Goal: Task Accomplishment & Management: Manage account settings

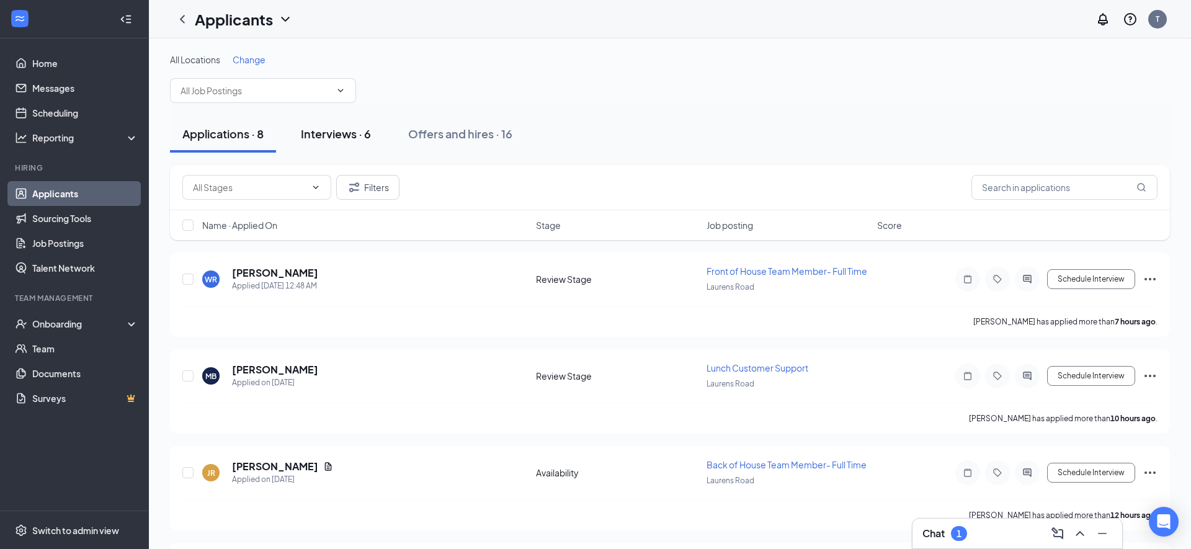
click at [351, 131] on div "Interviews · 6" at bounding box center [336, 134] width 70 height 16
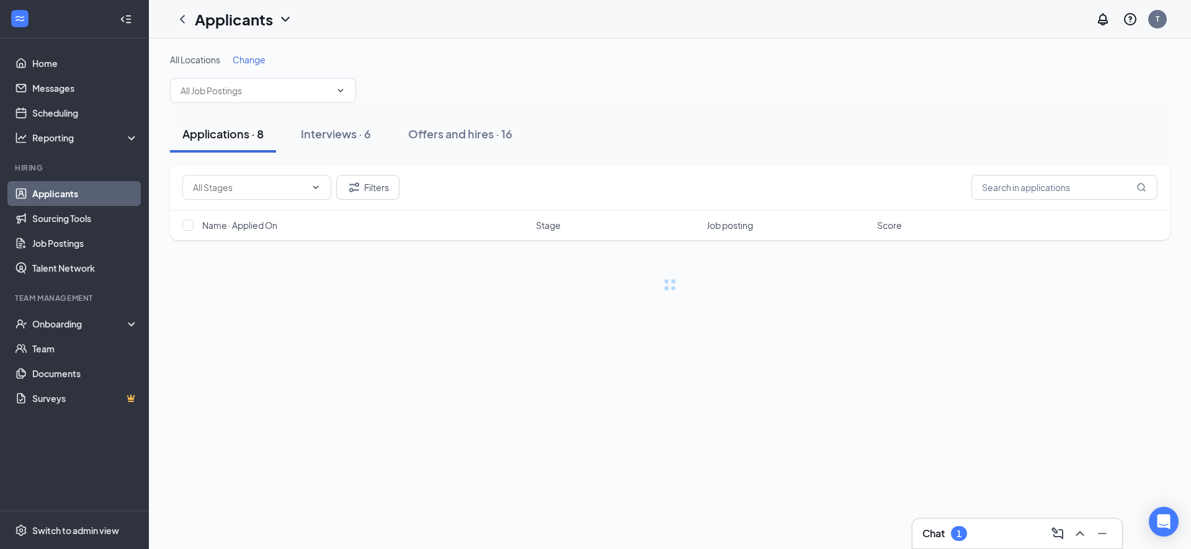
scroll to position [57, 0]
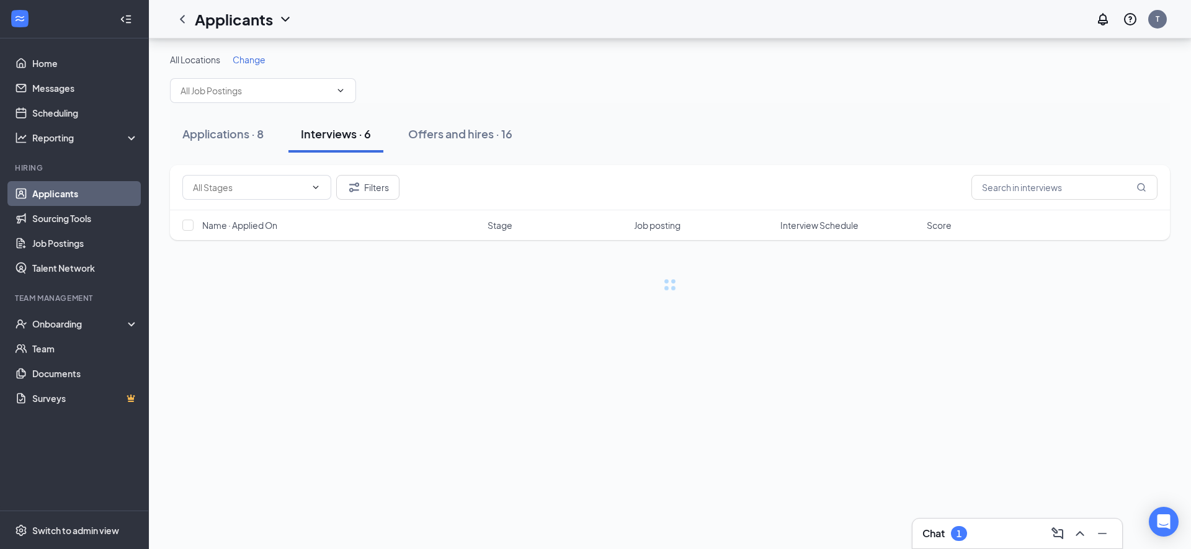
click at [994, 534] on div "Chat 1" at bounding box center [1018, 534] width 190 height 20
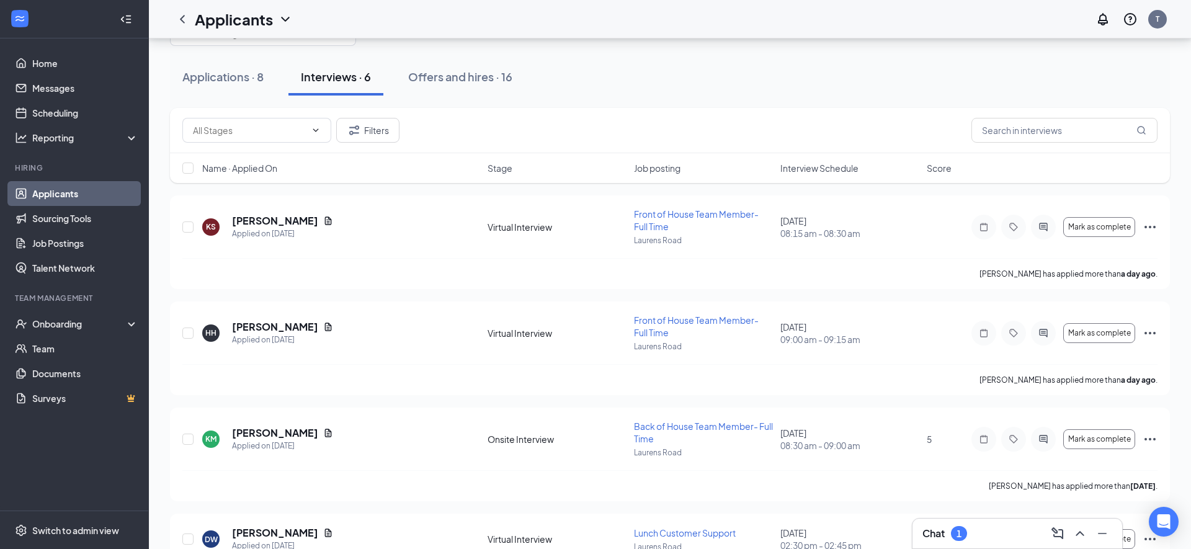
scroll to position [0, 0]
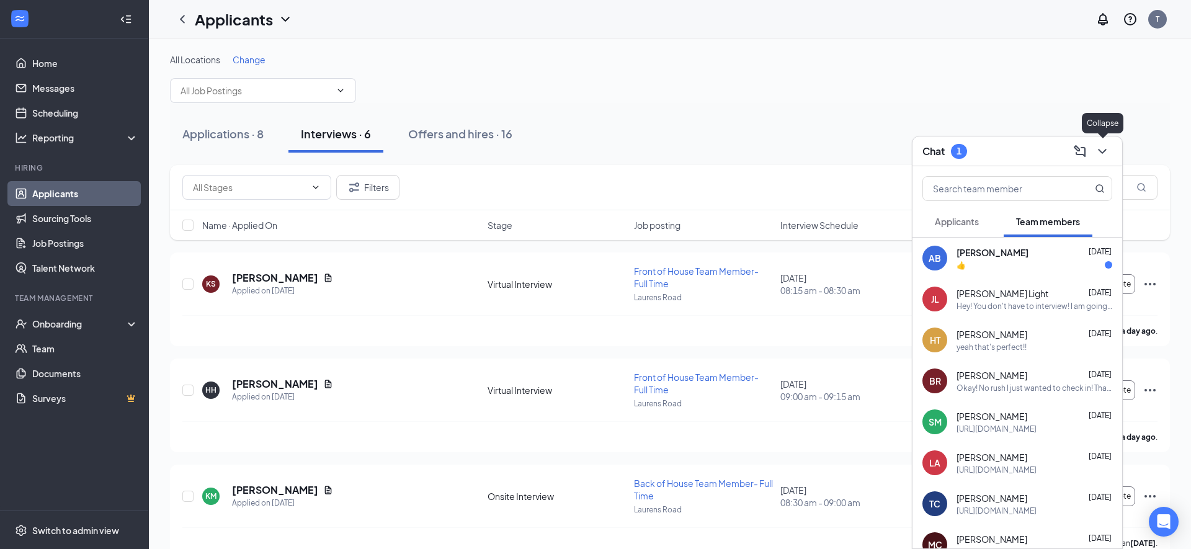
click at [1103, 148] on icon "ChevronDown" at bounding box center [1102, 151] width 15 height 15
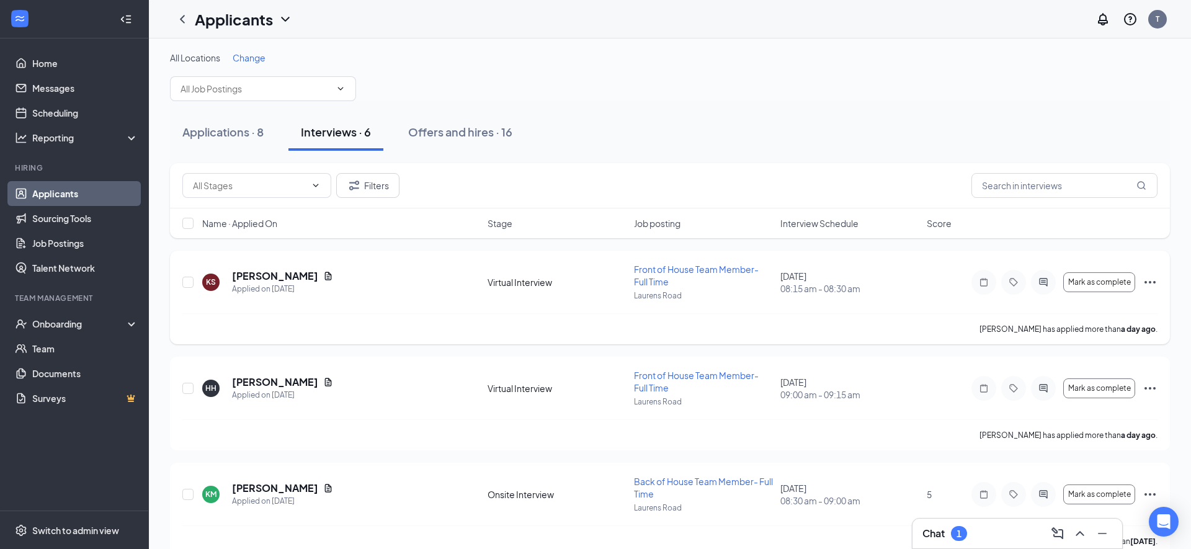
scroll to position [2, 0]
click at [1045, 280] on icon "ActiveChat" at bounding box center [1043, 282] width 15 height 10
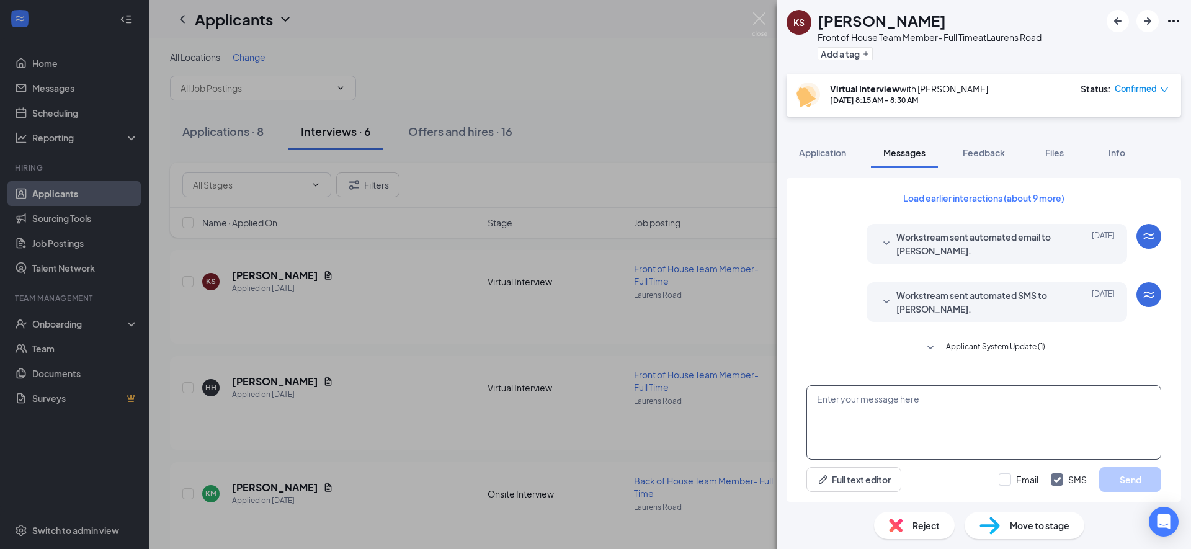
click at [914, 423] on textarea at bounding box center [984, 422] width 355 height 74
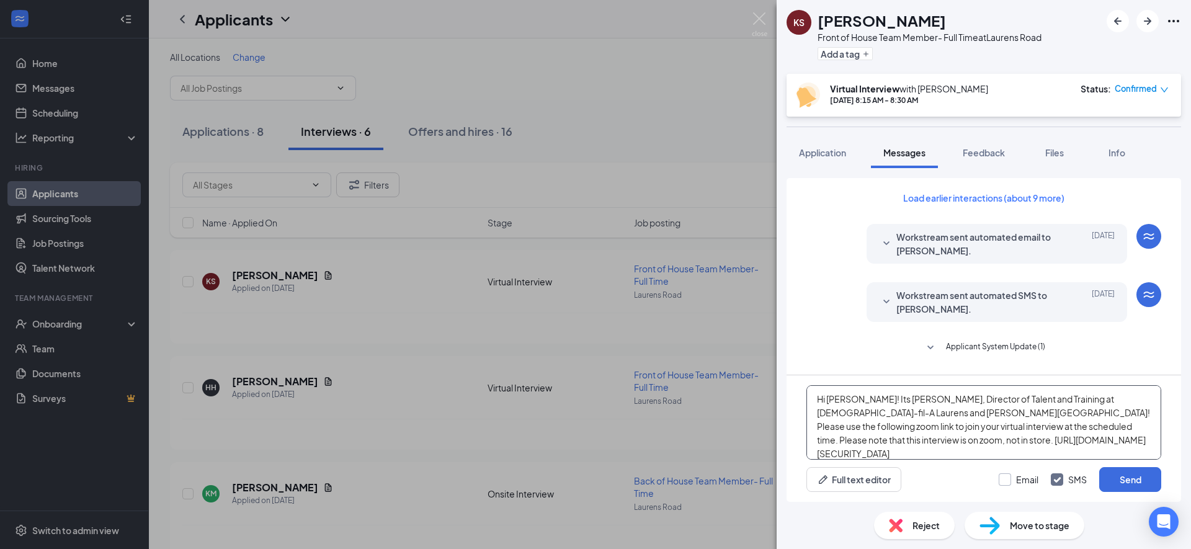
type textarea "Hi [PERSON_NAME]! Its [PERSON_NAME], Director of Talent and Training at [DEMOGR…"
click at [1008, 480] on div at bounding box center [1005, 479] width 12 height 12
click at [1008, 480] on input "Email" at bounding box center [1019, 479] width 40 height 12
checkbox input "true"
click at [1119, 479] on button "Send" at bounding box center [1131, 479] width 62 height 25
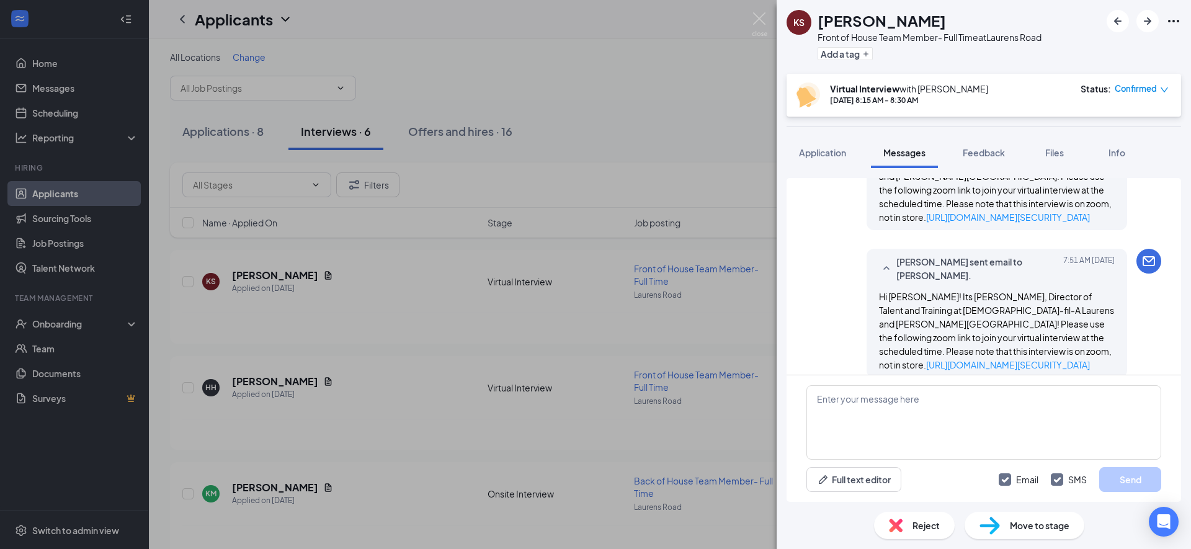
scroll to position [679, 0]
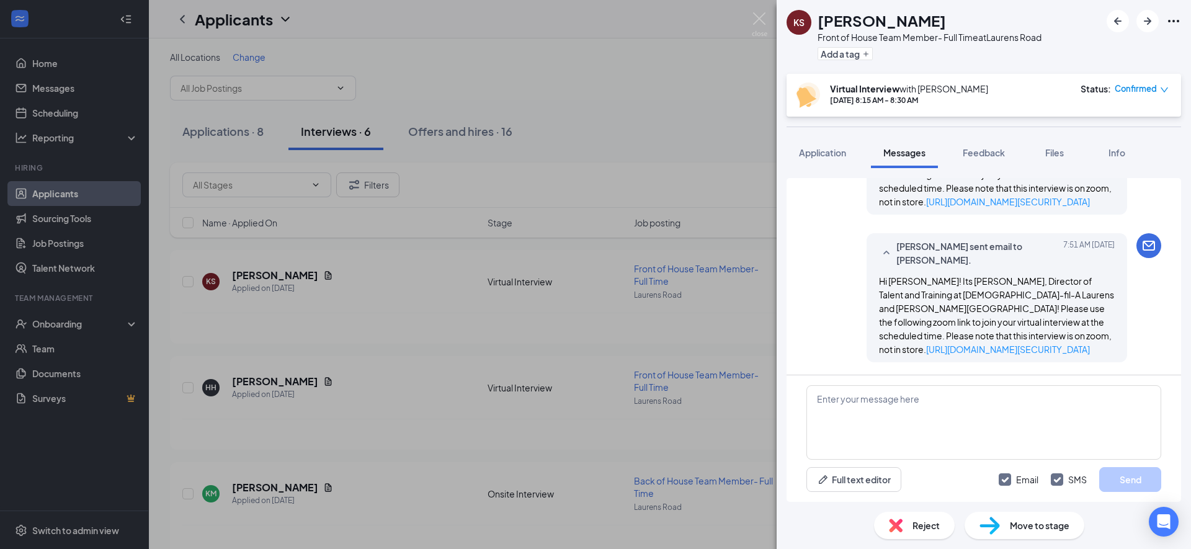
click at [475, 442] on div "KS [PERSON_NAME] Front of House Team Member- Full Time at [GEOGRAPHIC_DATA] Add…" at bounding box center [595, 274] width 1191 height 549
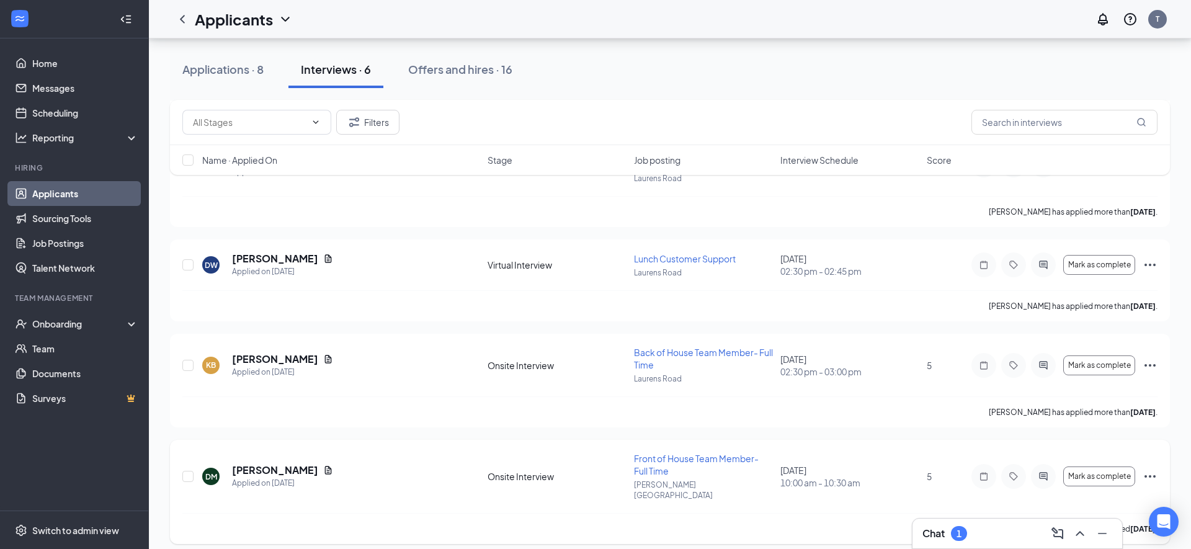
scroll to position [331, 0]
click at [280, 467] on h5 "[PERSON_NAME]" at bounding box center [275, 471] width 86 height 14
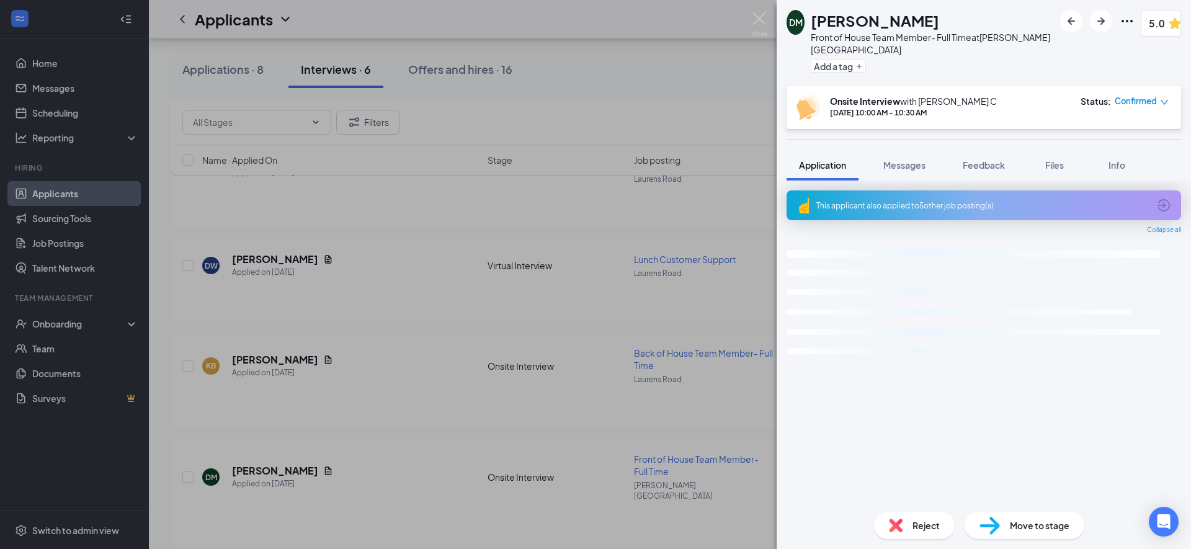
click at [718, 351] on div "DM [PERSON_NAME] Front of House Team Member- Full Time at [PERSON_NAME][GEOGRAP…" at bounding box center [595, 274] width 1191 height 549
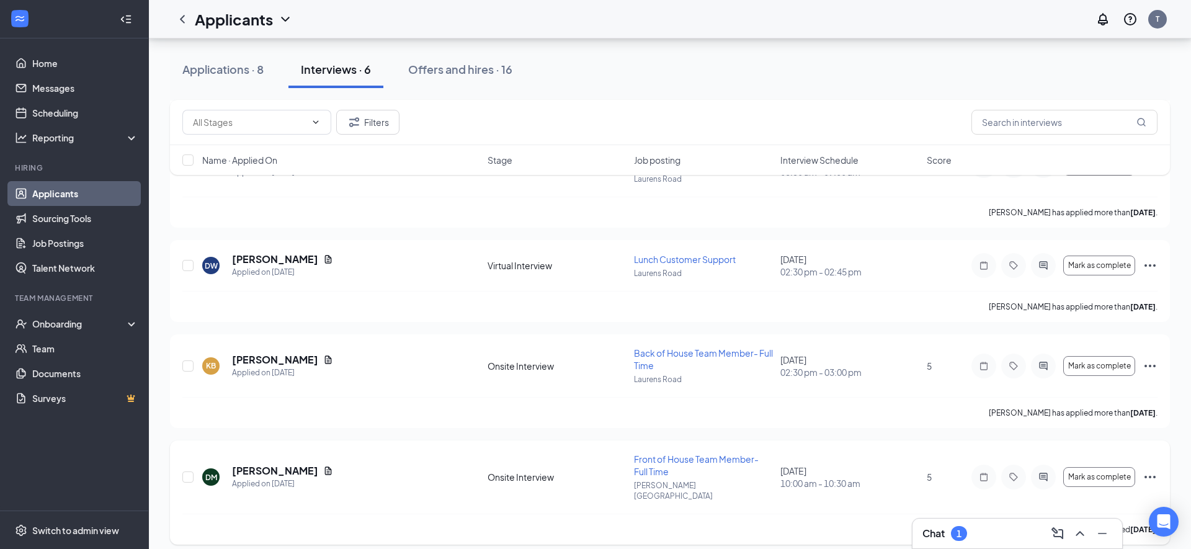
click at [1149, 472] on icon "Ellipses" at bounding box center [1150, 477] width 15 height 15
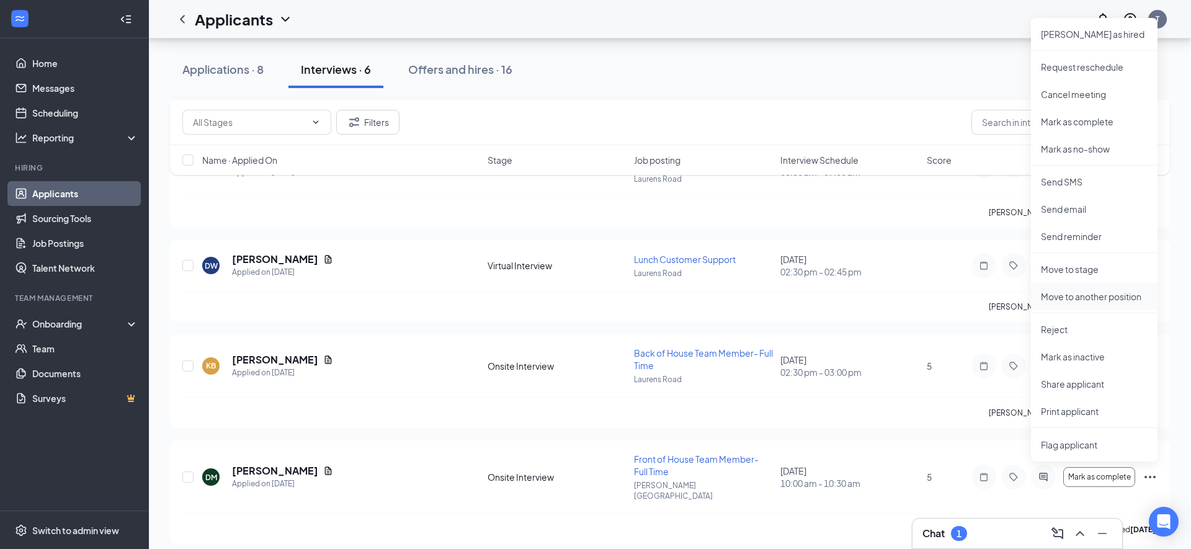
click at [1082, 300] on p "Move to another position" at bounding box center [1094, 296] width 107 height 12
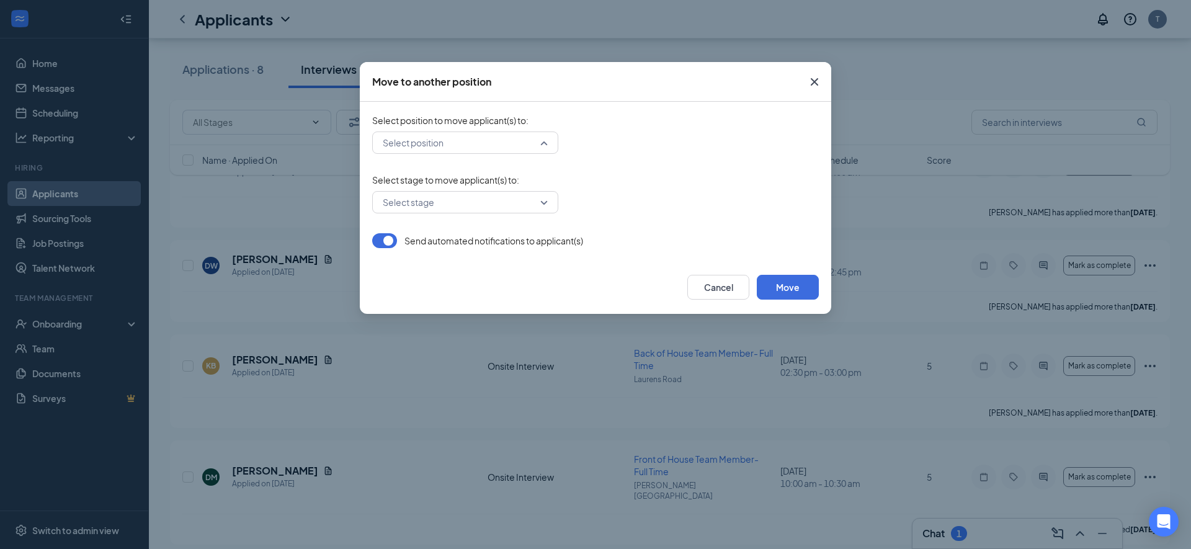
click at [539, 144] on input "search" at bounding box center [461, 142] width 163 height 21
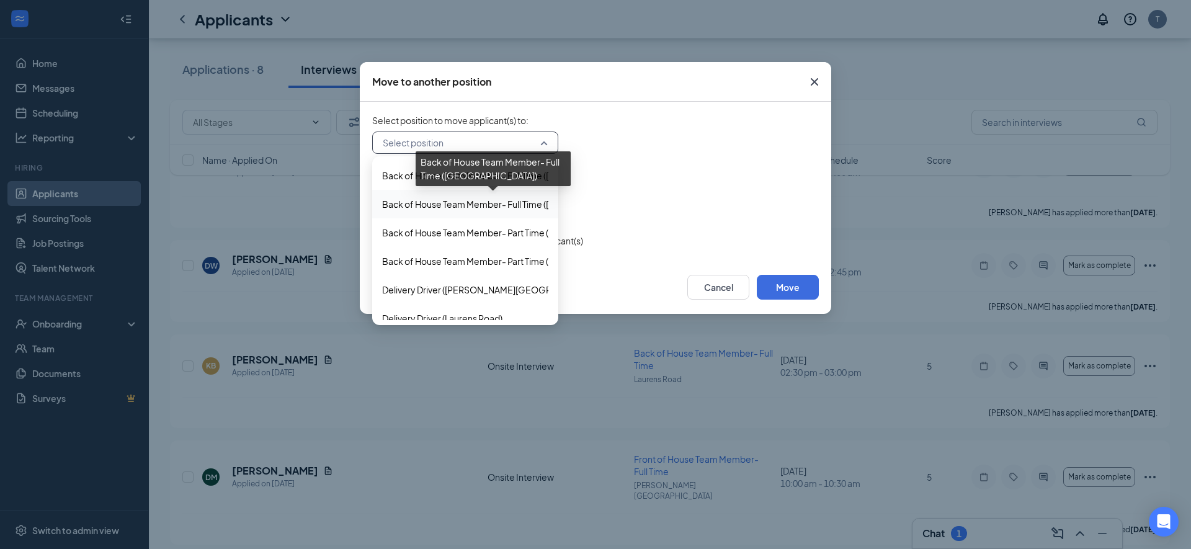
click at [499, 200] on span "Back of House Team Member- Full Time ([GEOGRAPHIC_DATA])" at bounding box center [510, 204] width 257 height 14
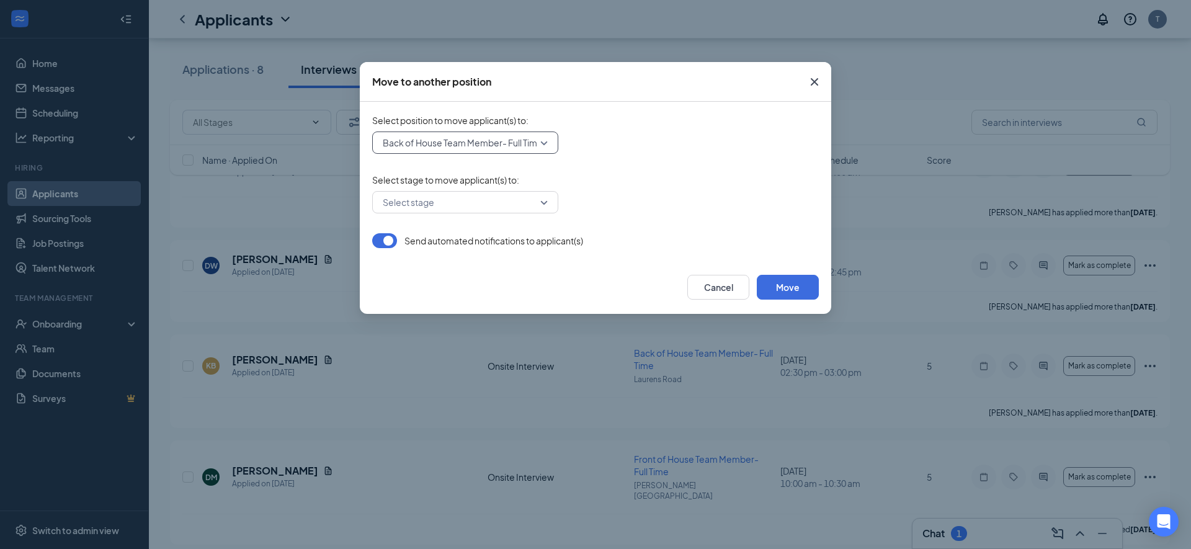
click at [534, 197] on input "search" at bounding box center [461, 202] width 163 height 21
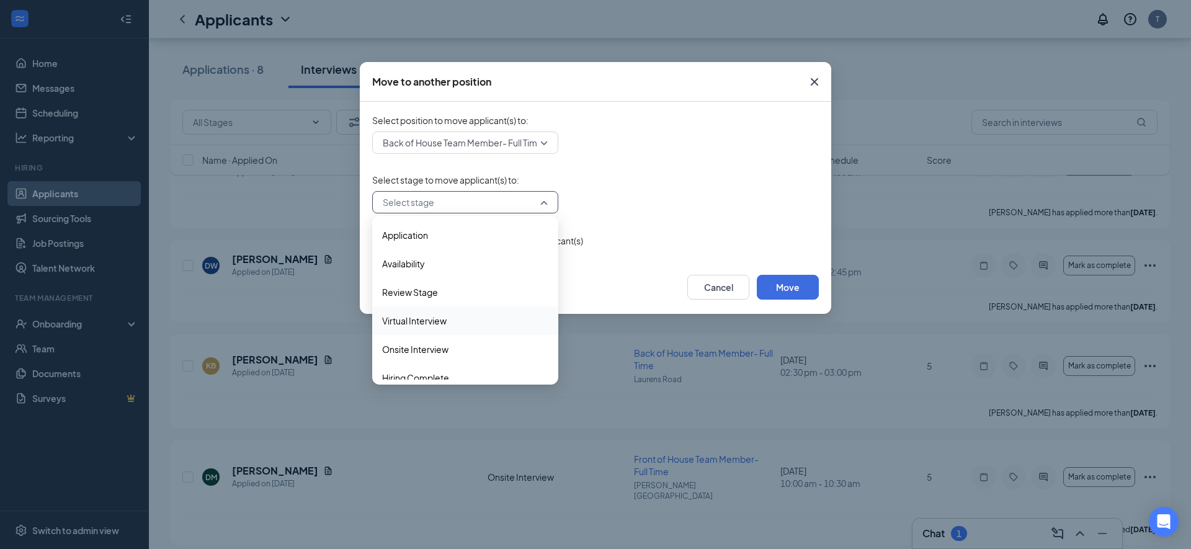
scroll to position [12, 0]
click at [433, 364] on span "Hiring Complete" at bounding box center [415, 366] width 67 height 14
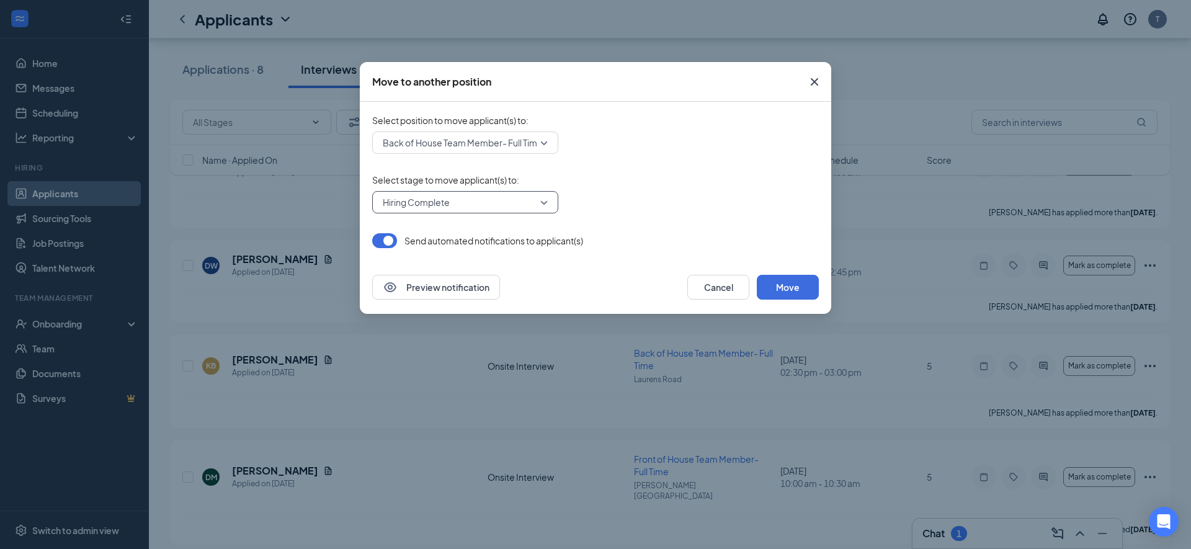
click at [389, 238] on button "button" at bounding box center [384, 240] width 25 height 15
click at [418, 290] on button "Preview notification" at bounding box center [436, 287] width 128 height 25
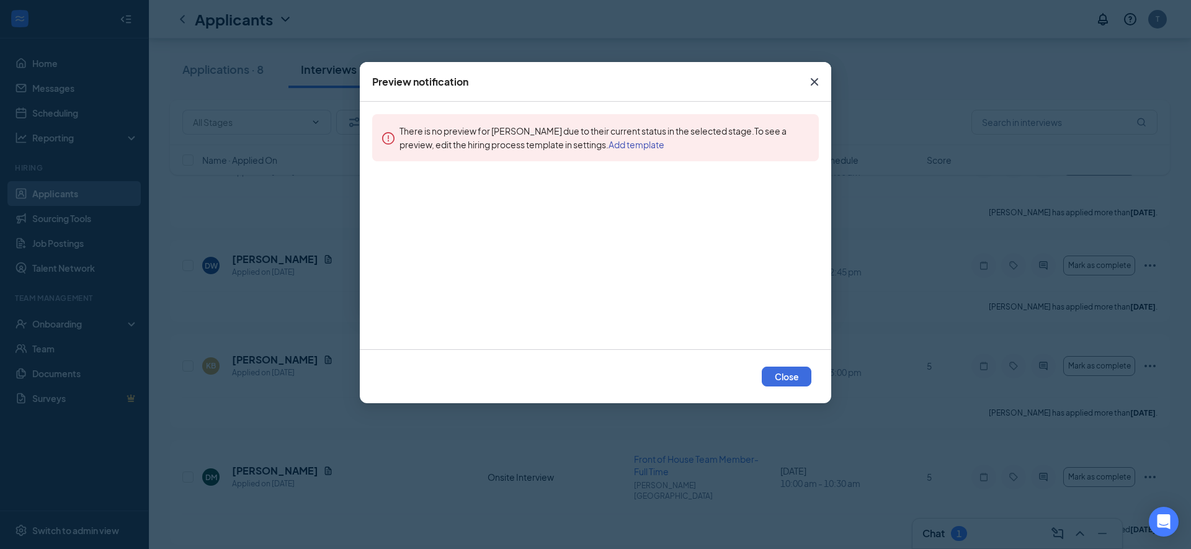
click at [814, 83] on icon "Cross" at bounding box center [814, 81] width 7 height 7
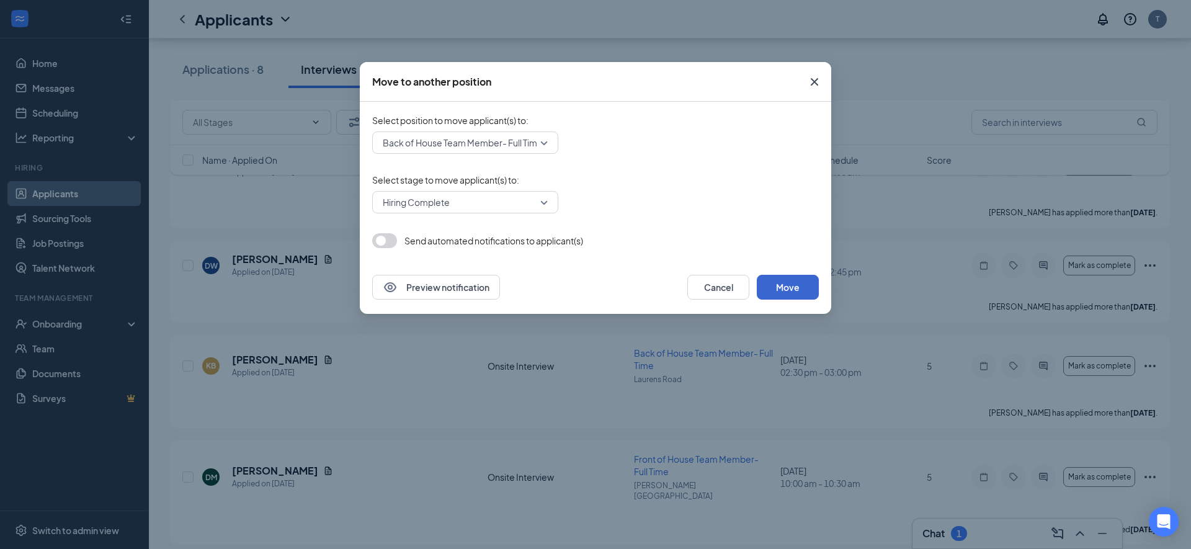
click at [796, 279] on button "Move" at bounding box center [788, 287] width 62 height 25
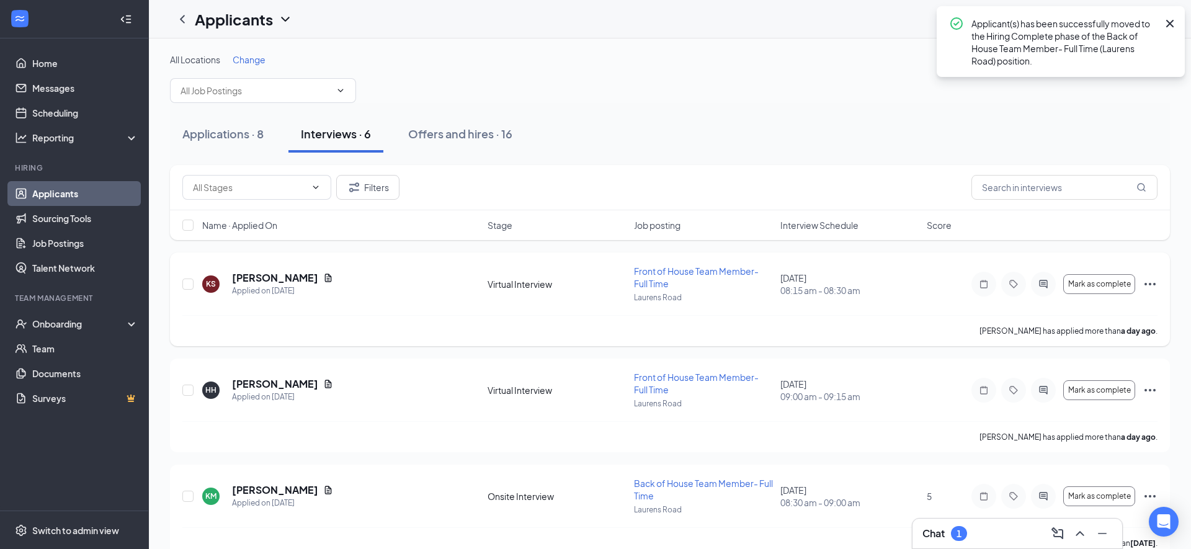
scroll to position [0, 0]
click at [447, 130] on div "Offers and hires · 16" at bounding box center [460, 134] width 104 height 16
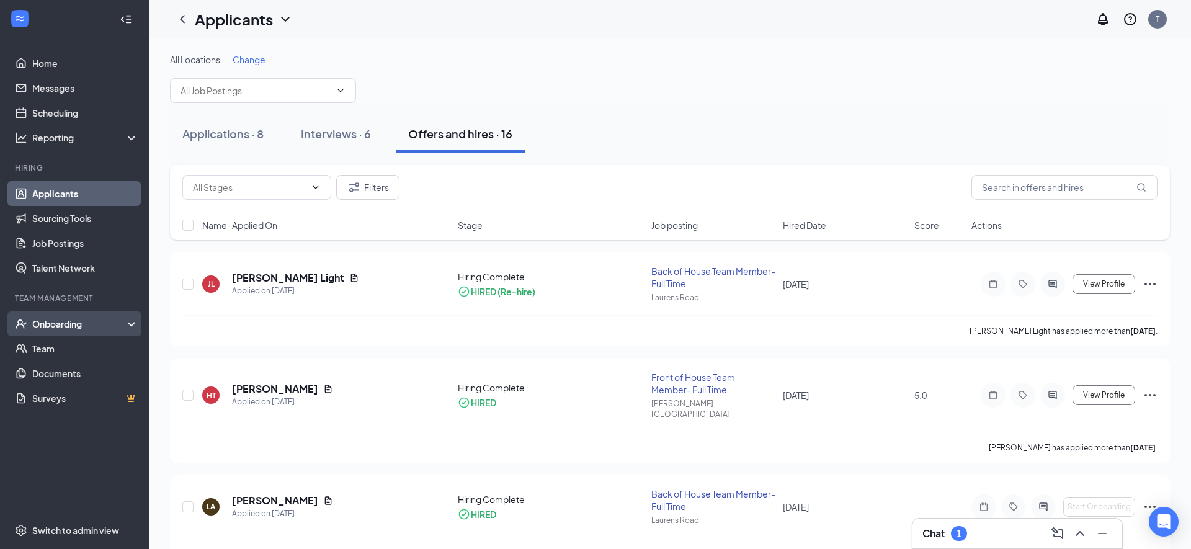
click at [59, 322] on div "Onboarding" at bounding box center [80, 324] width 96 height 12
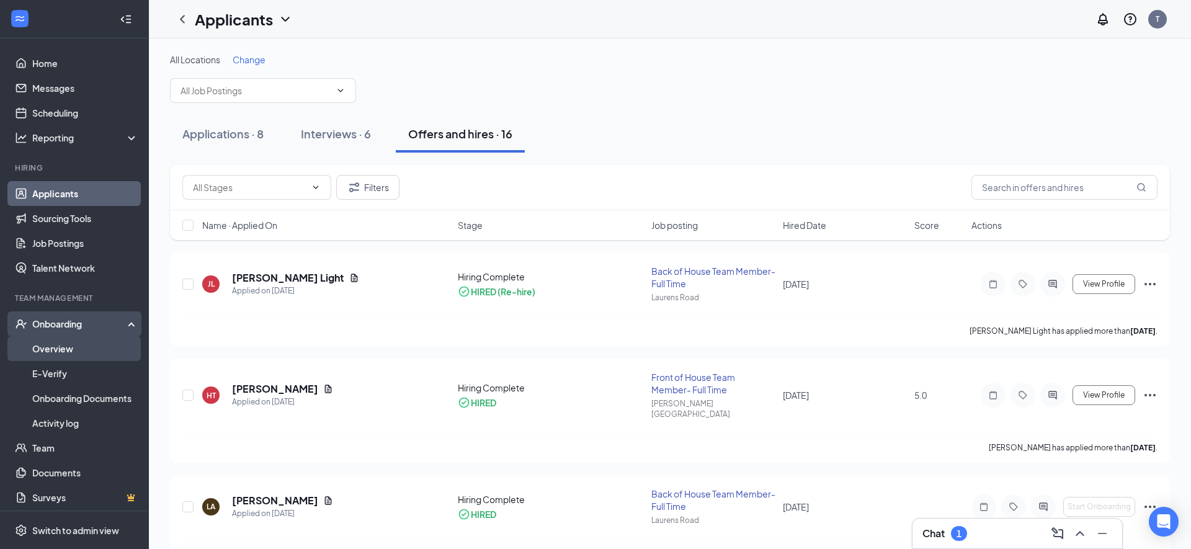
click at [62, 352] on link "Overview" at bounding box center [85, 348] width 106 height 25
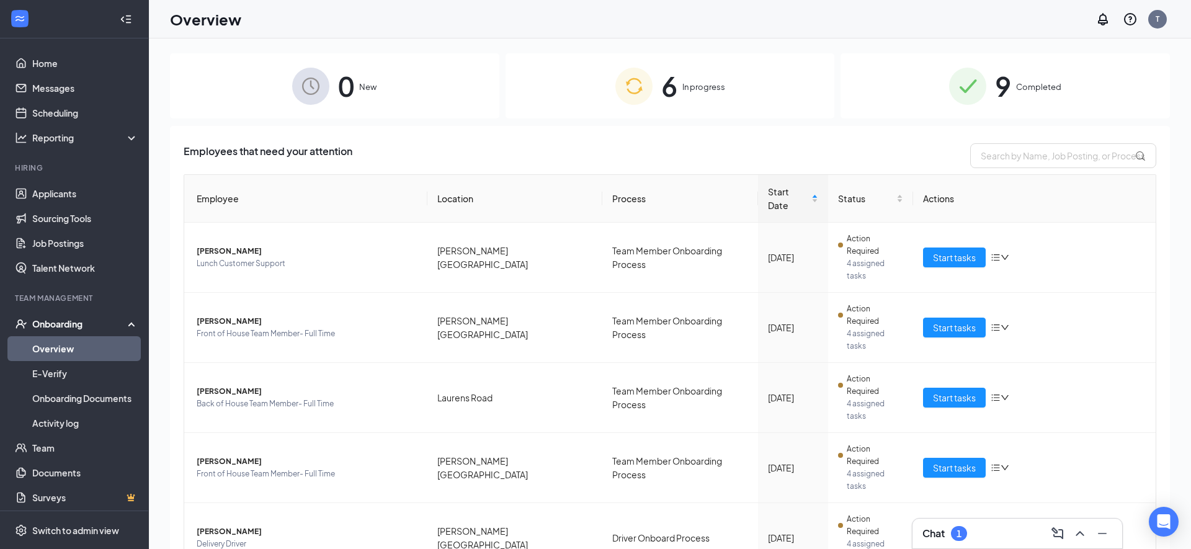
click at [431, 92] on div "0 New" at bounding box center [335, 85] width 330 height 65
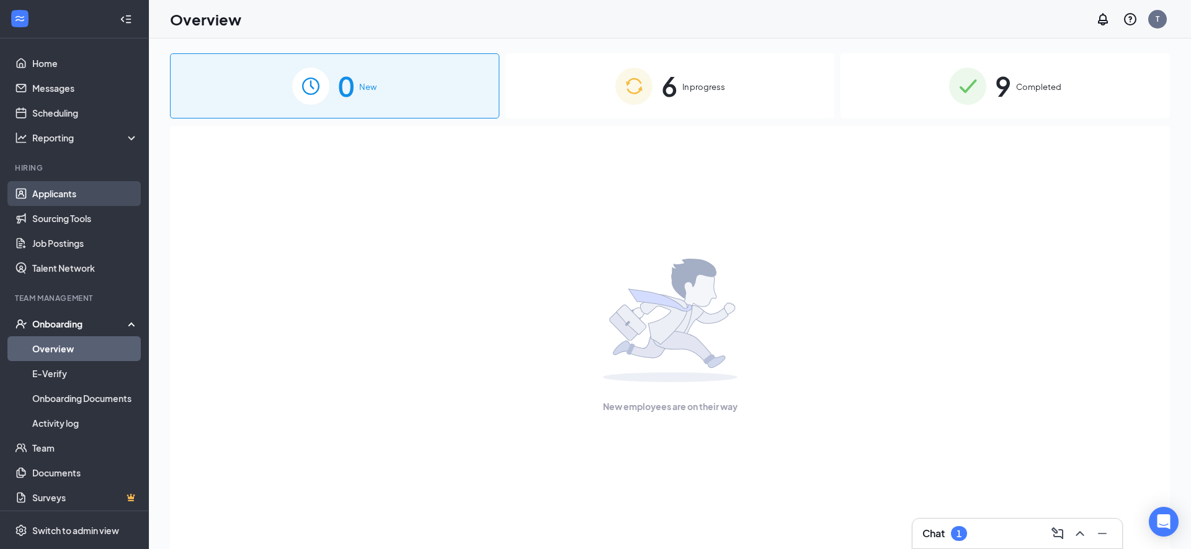
click at [105, 195] on link "Applicants" at bounding box center [85, 193] width 106 height 25
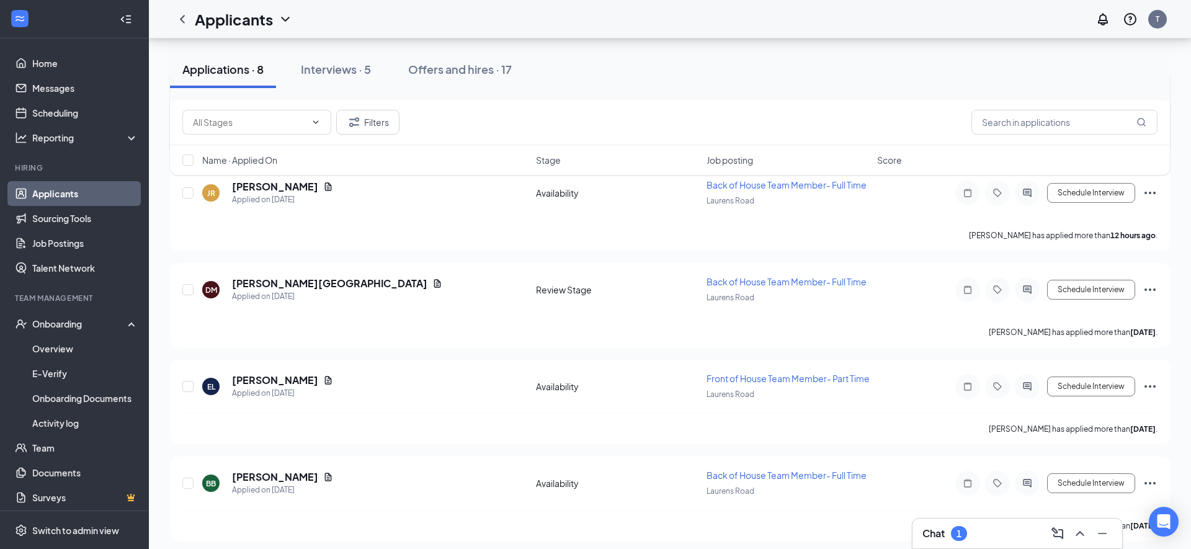
scroll to position [346, 0]
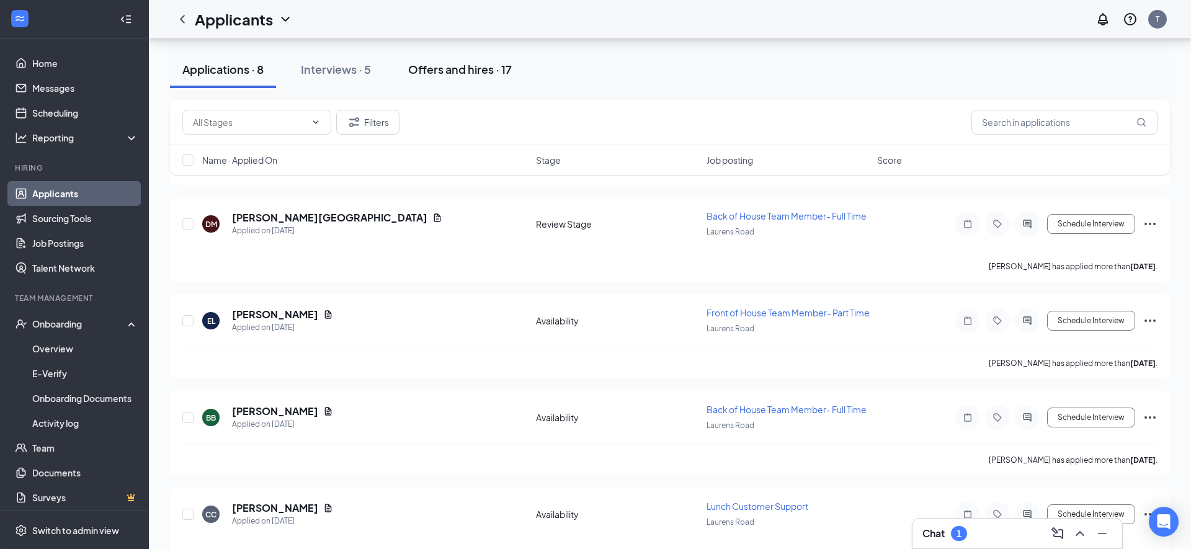
click at [462, 74] on div "Offers and hires · 17" at bounding box center [460, 69] width 104 height 16
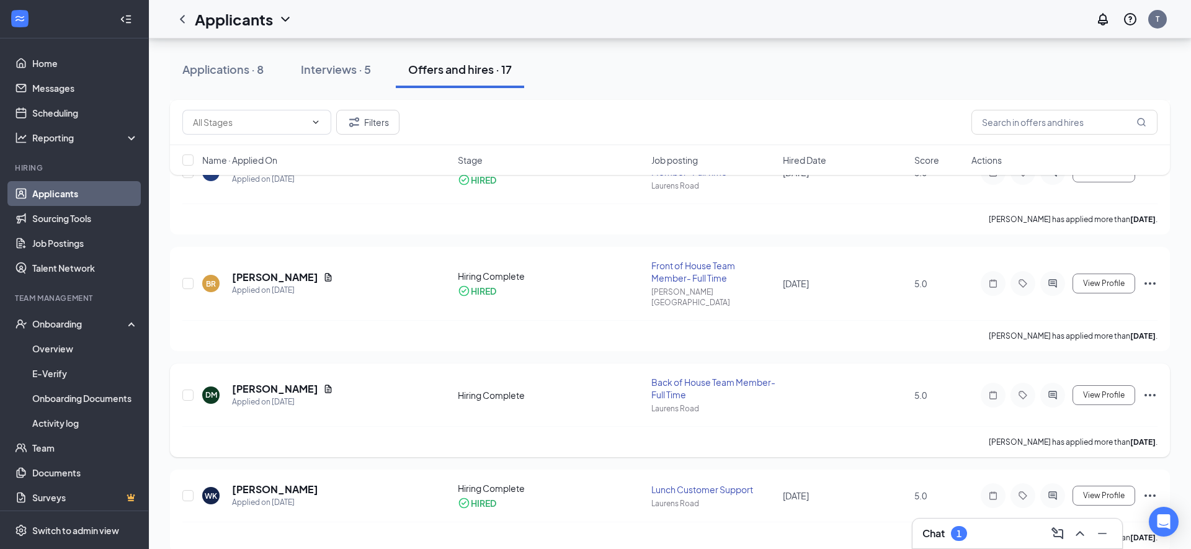
scroll to position [561, 0]
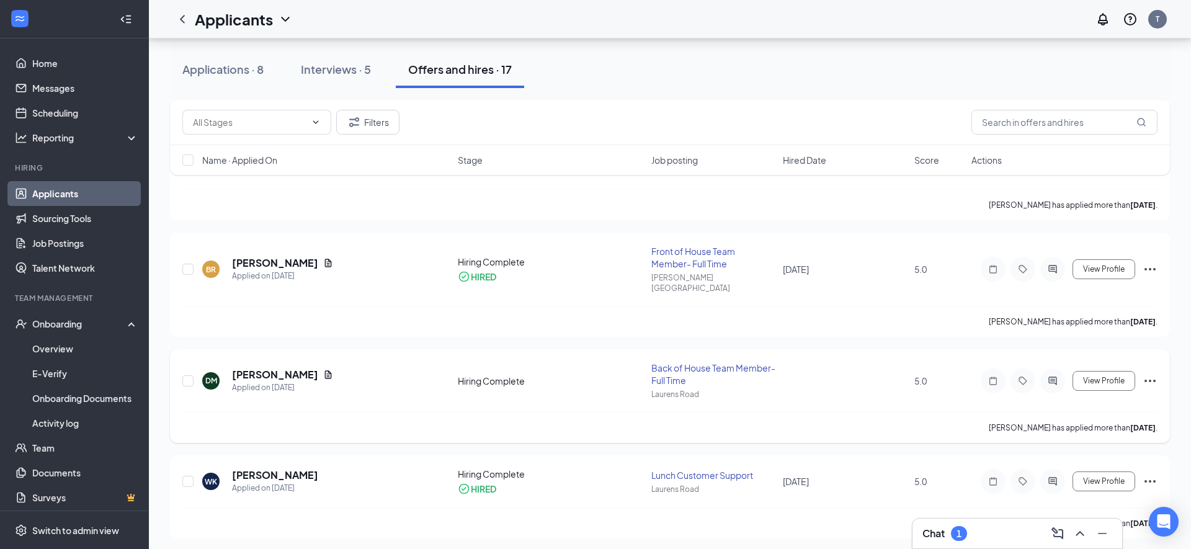
click at [1143, 374] on icon "Ellipses" at bounding box center [1150, 381] width 15 height 15
click at [1071, 392] on li "[PERSON_NAME] as hired" at bounding box center [1094, 385] width 127 height 27
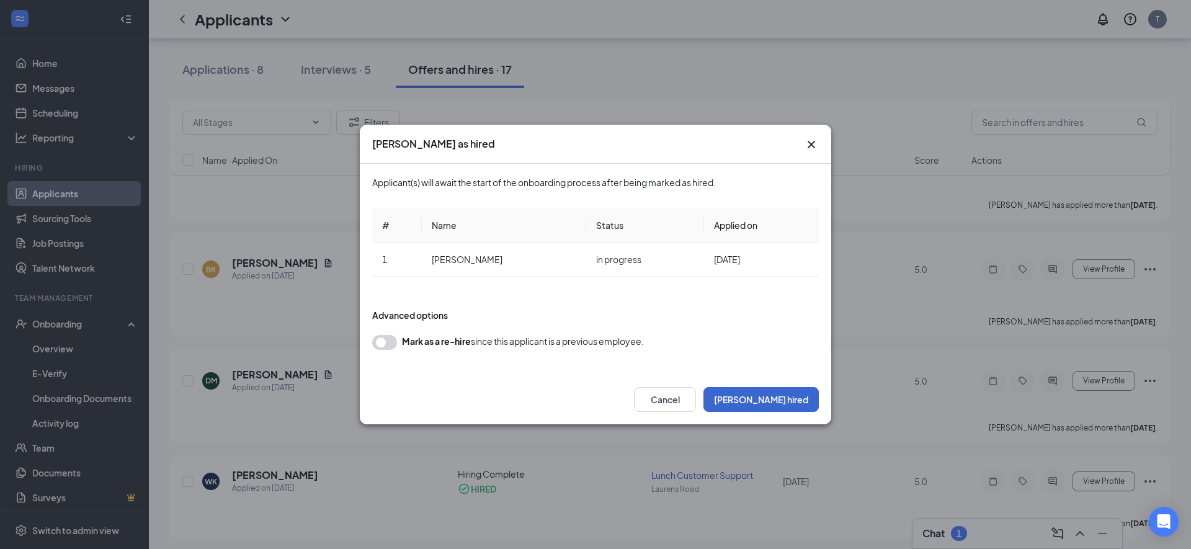
click at [797, 396] on button "[PERSON_NAME] hired" at bounding box center [761, 399] width 115 height 25
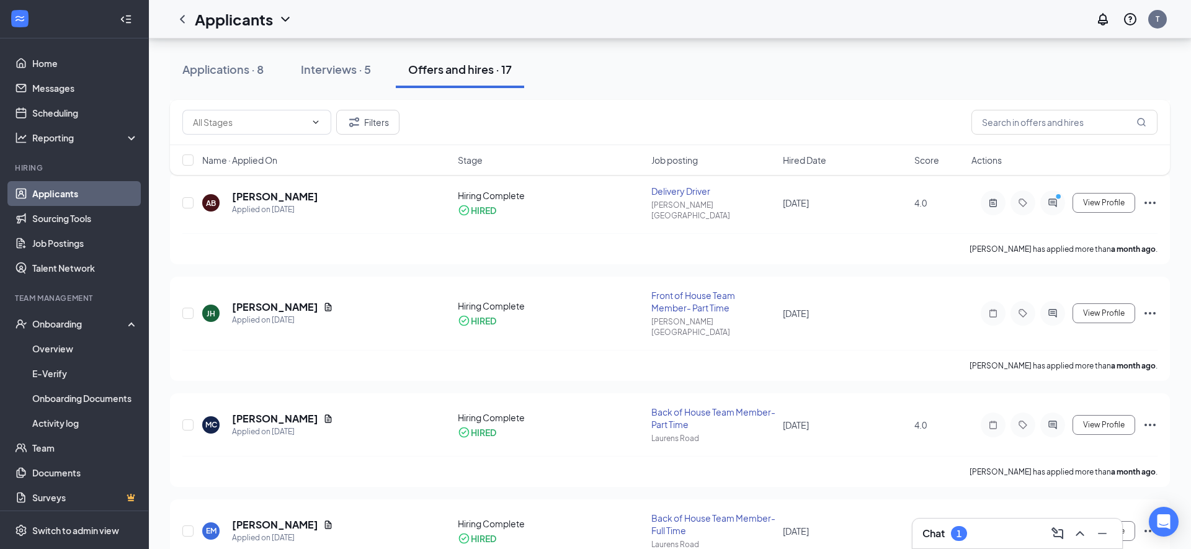
scroll to position [1478, 0]
click at [57, 344] on link "Overview" at bounding box center [85, 348] width 106 height 25
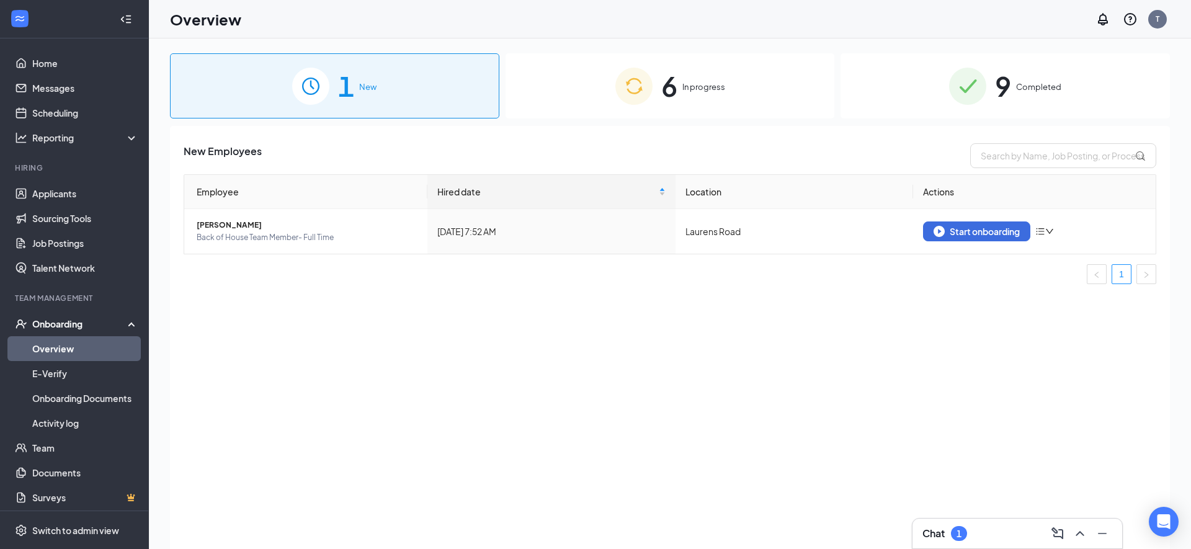
click at [724, 100] on div "6 In progress" at bounding box center [671, 85] width 330 height 65
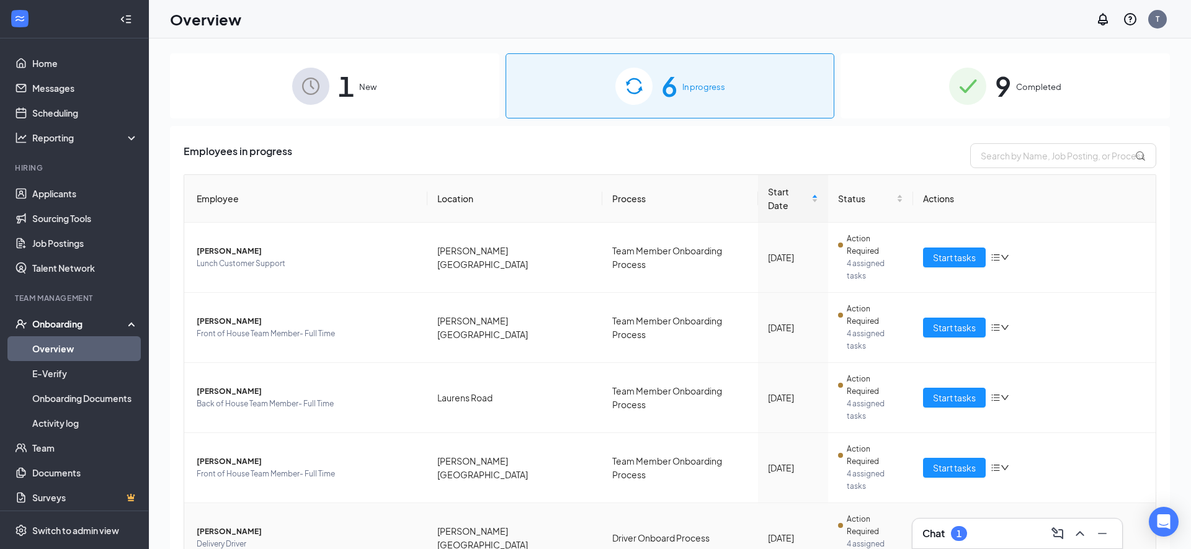
click at [940, 531] on span "Start tasks" at bounding box center [954, 538] width 43 height 14
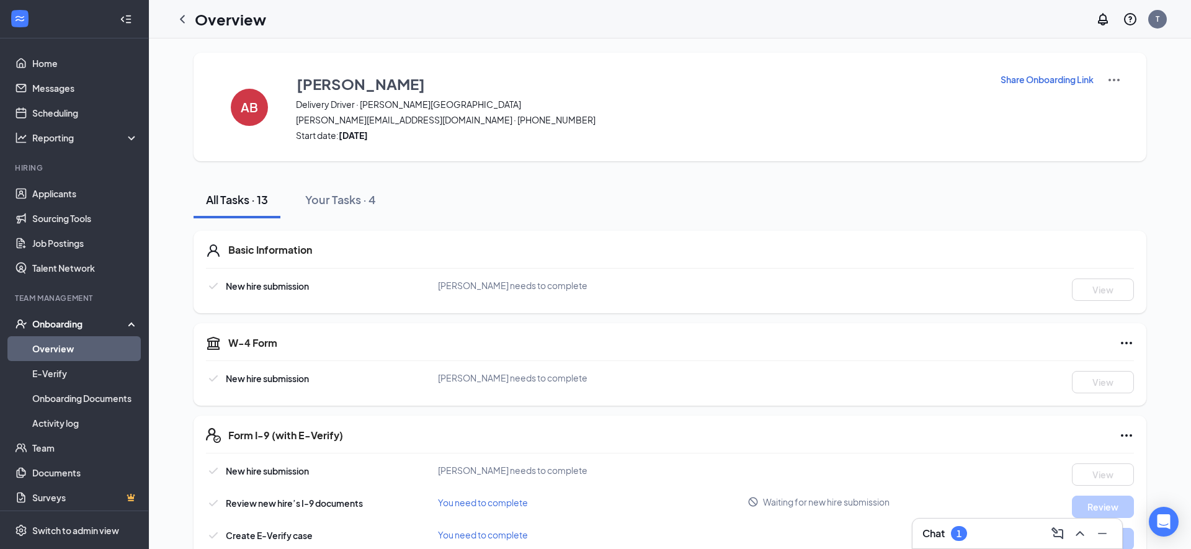
scroll to position [2, 0]
click at [90, 195] on link "Applicants" at bounding box center [85, 193] width 106 height 25
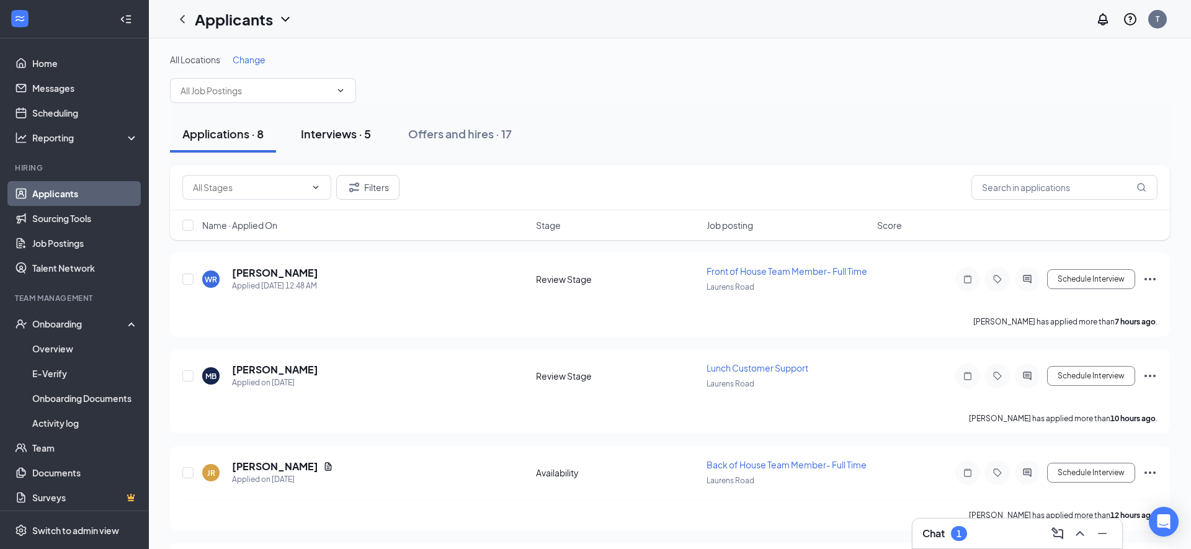
click at [349, 133] on div "Interviews · 5" at bounding box center [336, 134] width 70 height 16
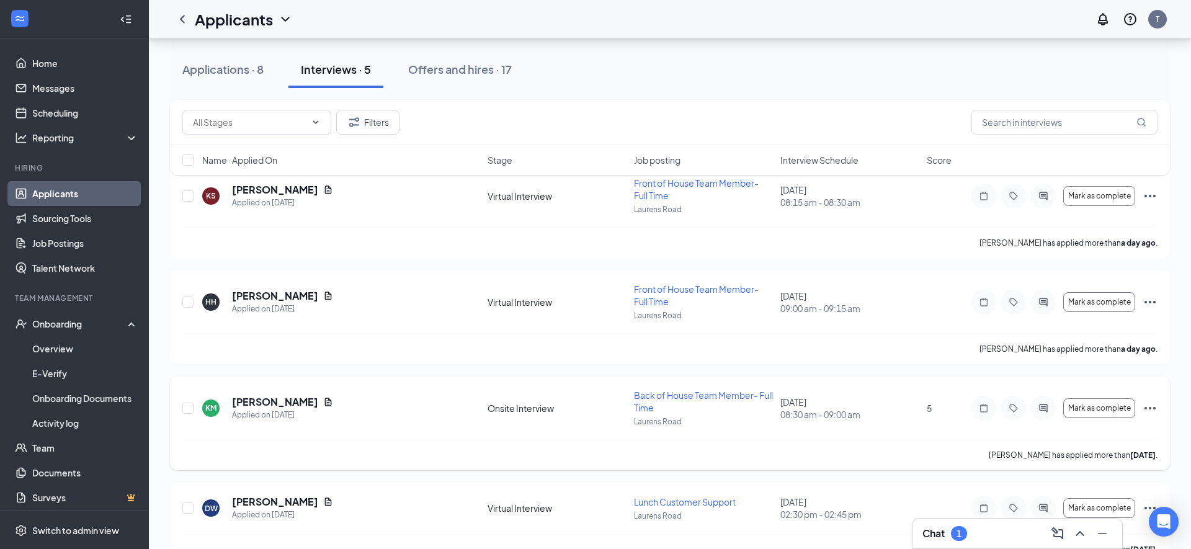
scroll to position [92, 0]
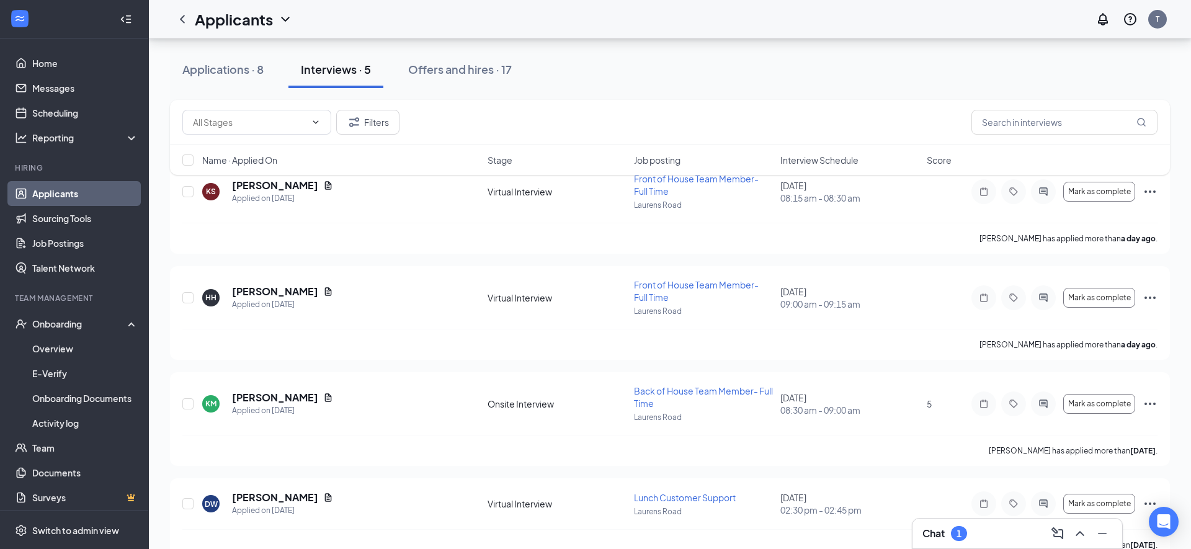
click at [981, 535] on div "Chat 1" at bounding box center [1018, 534] width 190 height 20
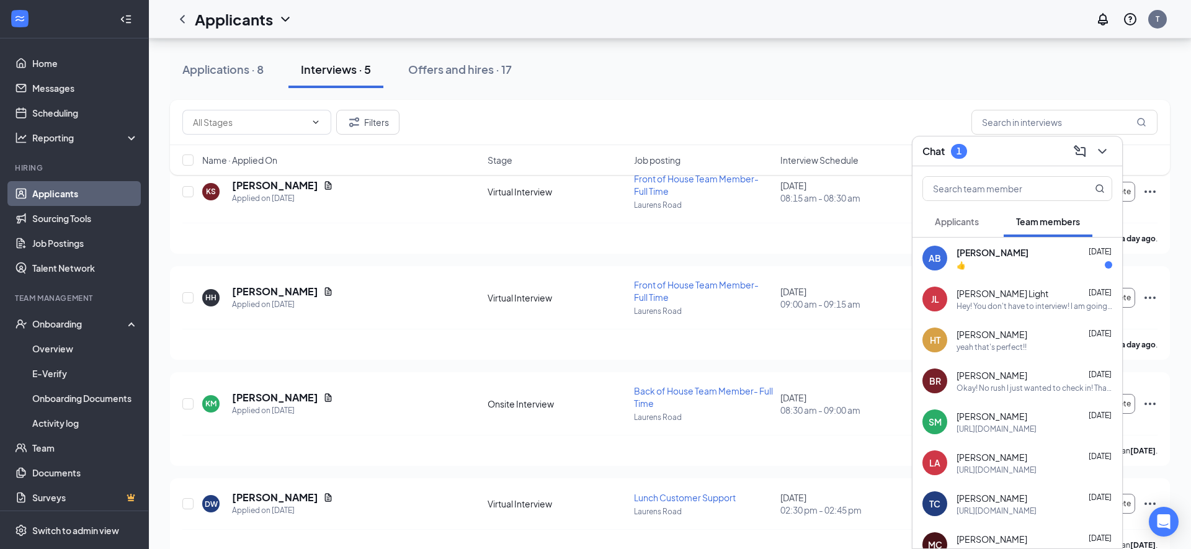
click at [1031, 261] on div "👍" at bounding box center [1035, 265] width 156 height 11
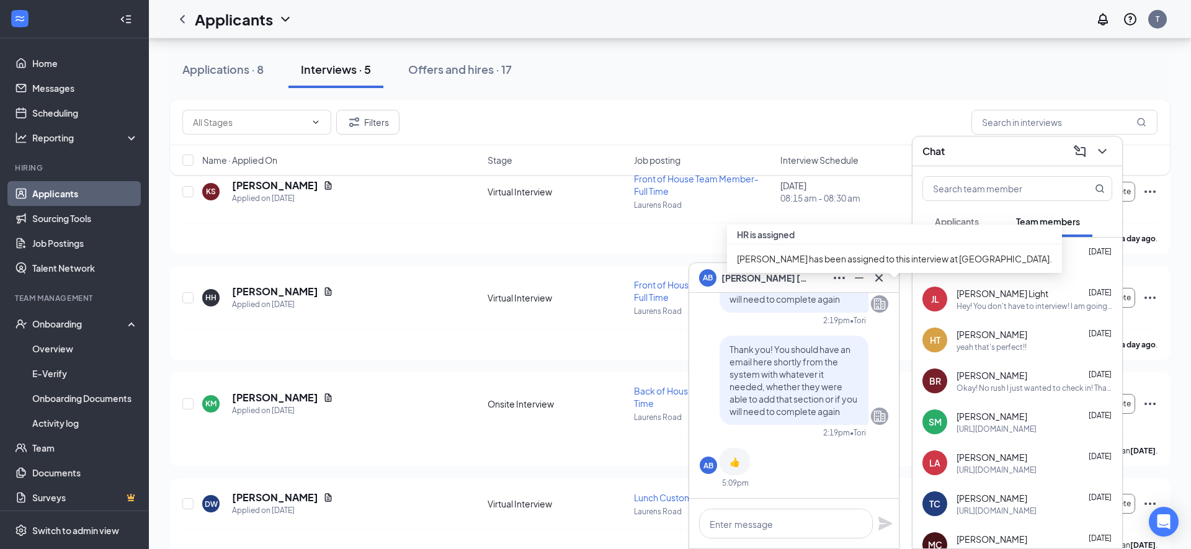
click at [884, 277] on div "HR is assigned [PERSON_NAME] has been assigned to this interview at [GEOGRAPHIC…" at bounding box center [894, 254] width 335 height 58
click at [879, 279] on div "HR is assigned [PERSON_NAME] has been assigned to this interview at [GEOGRAPHIC…" at bounding box center [894, 254] width 335 height 58
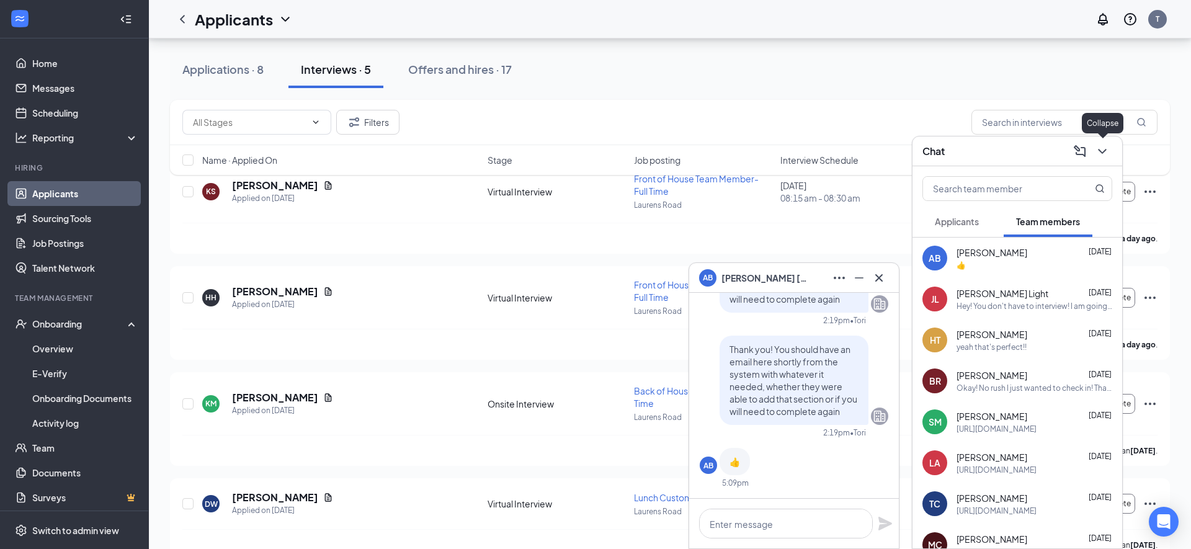
click at [1105, 150] on icon "ChevronDown" at bounding box center [1102, 151] width 8 height 5
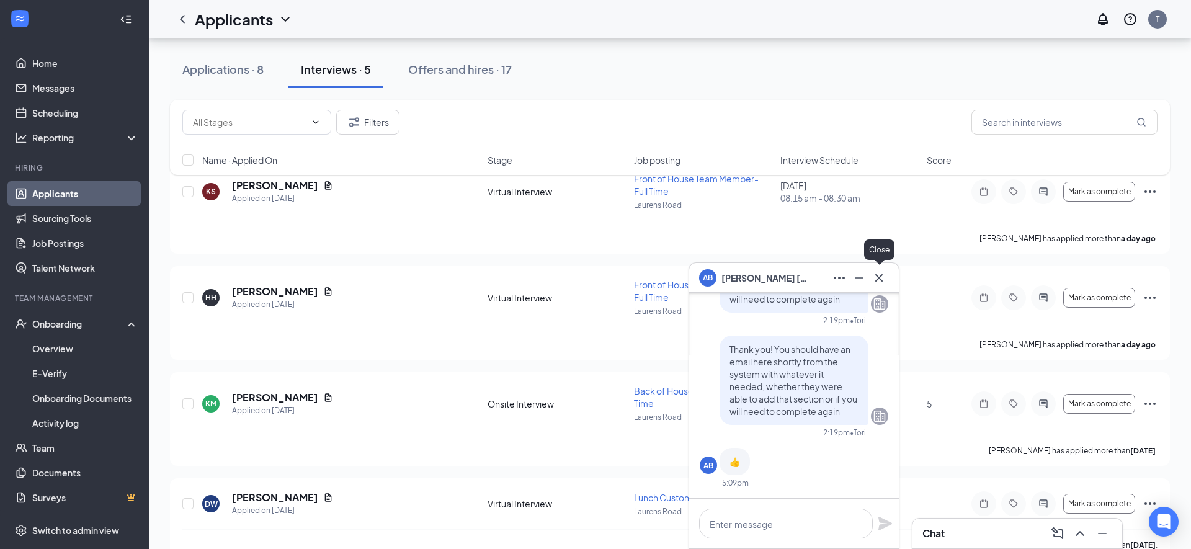
click at [879, 280] on icon "Cross" at bounding box center [879, 278] width 15 height 15
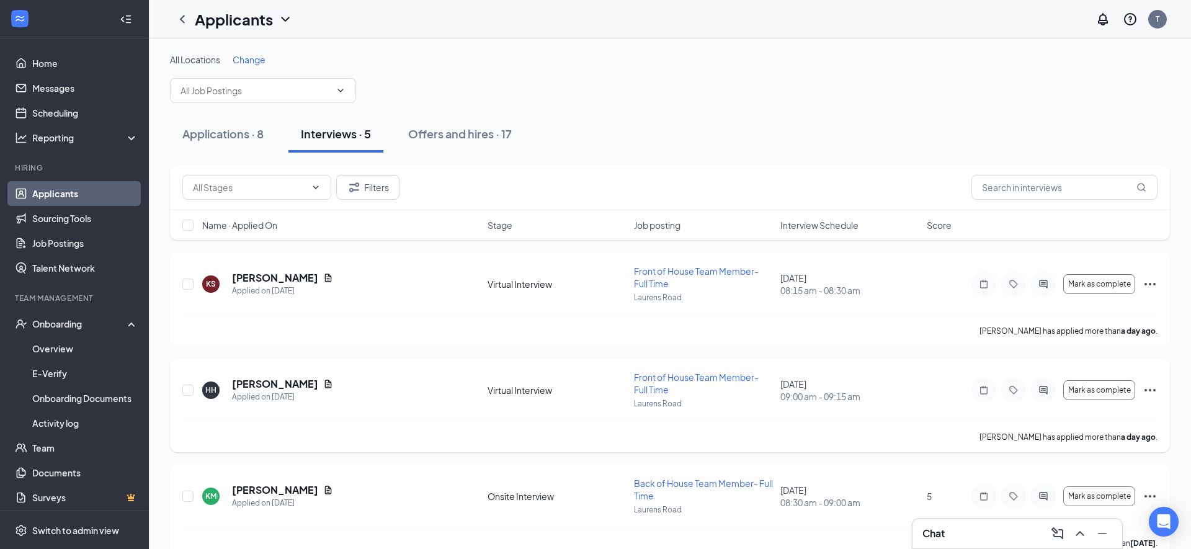
scroll to position [0, 0]
click at [290, 276] on h5 "[PERSON_NAME]" at bounding box center [275, 278] width 86 height 14
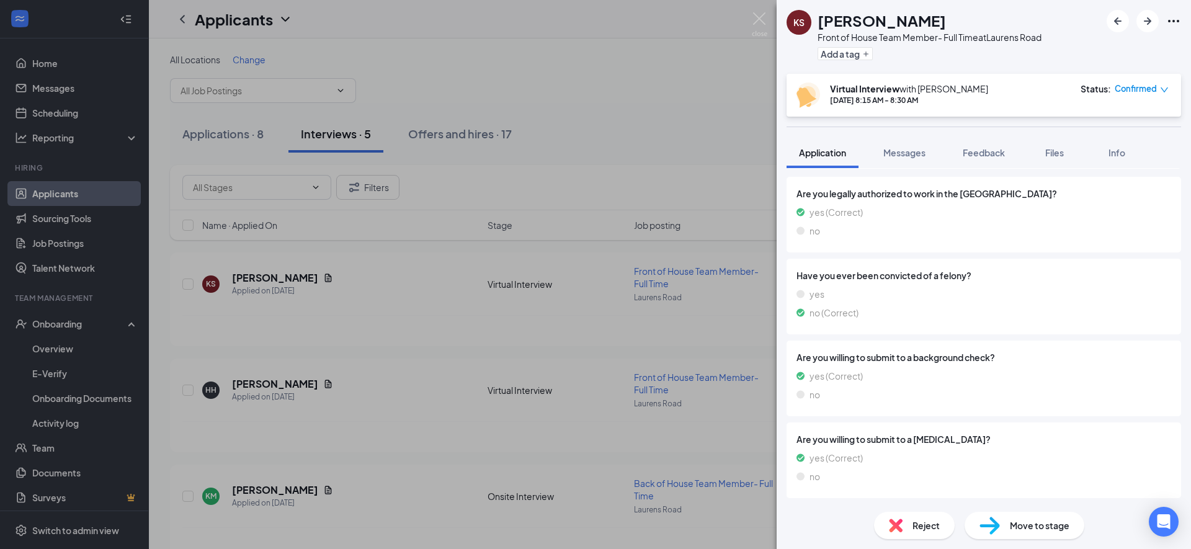
scroll to position [677, 0]
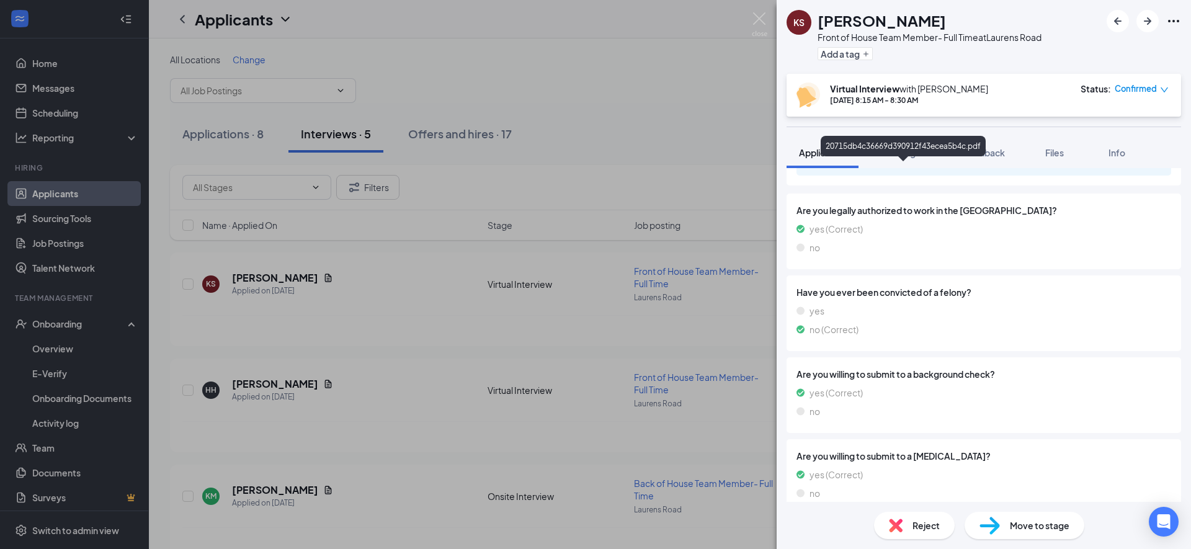
click at [871, 166] on div "20715db4c36669d390912f43ecea5b4c.pdf" at bounding box center [906, 161] width 174 height 10
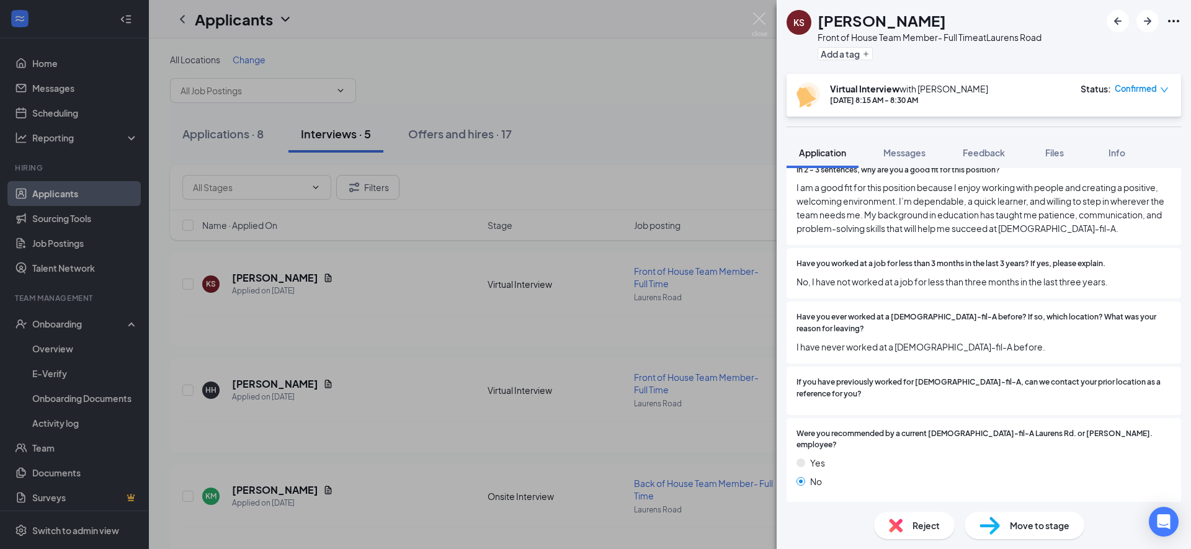
scroll to position [2183, 0]
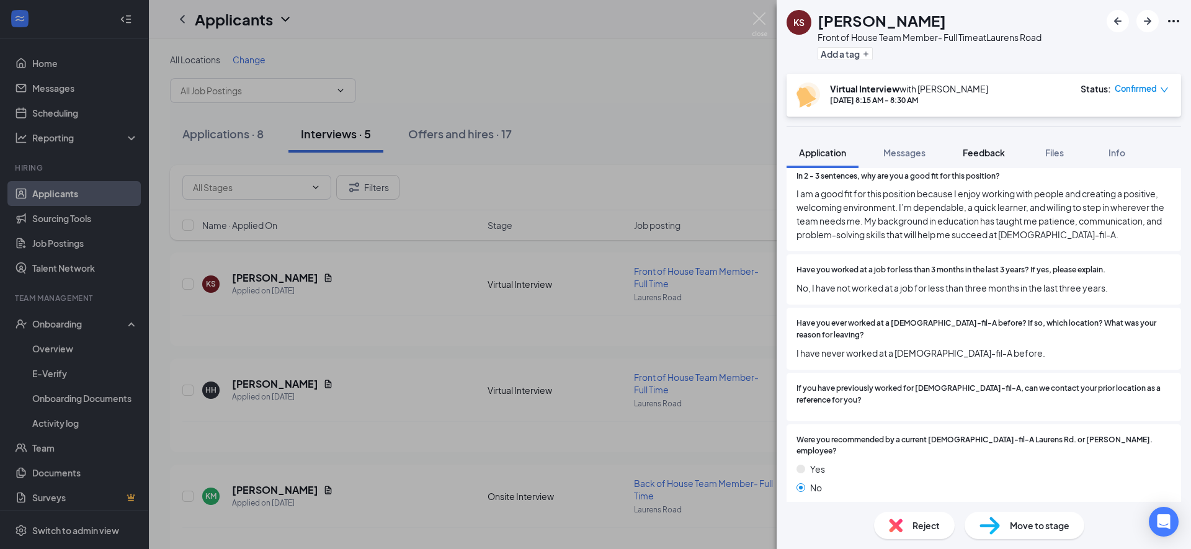
click at [987, 146] on div "Feedback" at bounding box center [984, 152] width 42 height 12
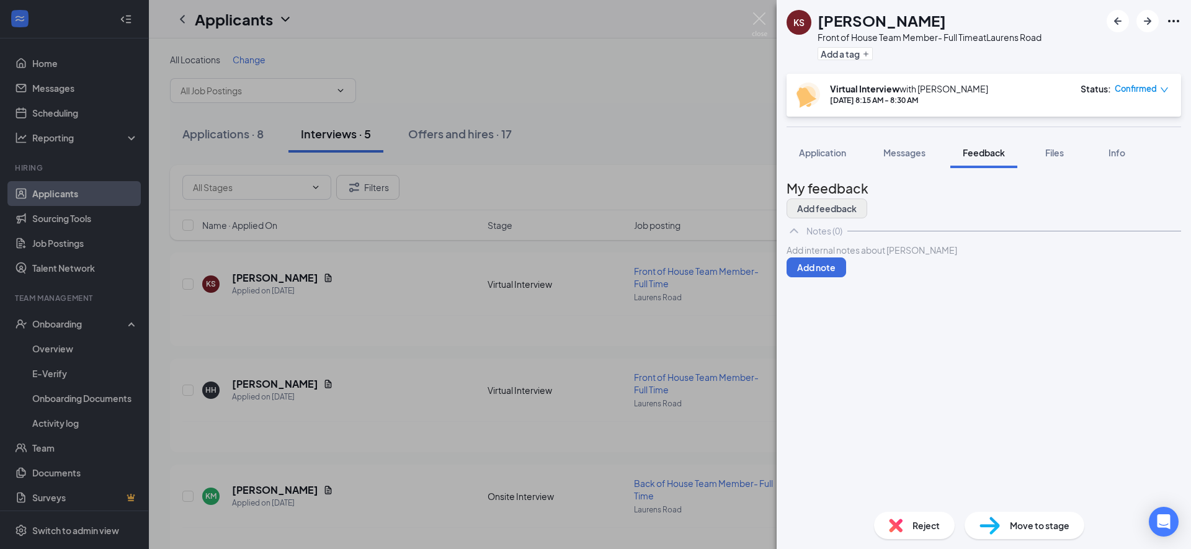
click at [868, 199] on button "Add feedback" at bounding box center [827, 209] width 81 height 20
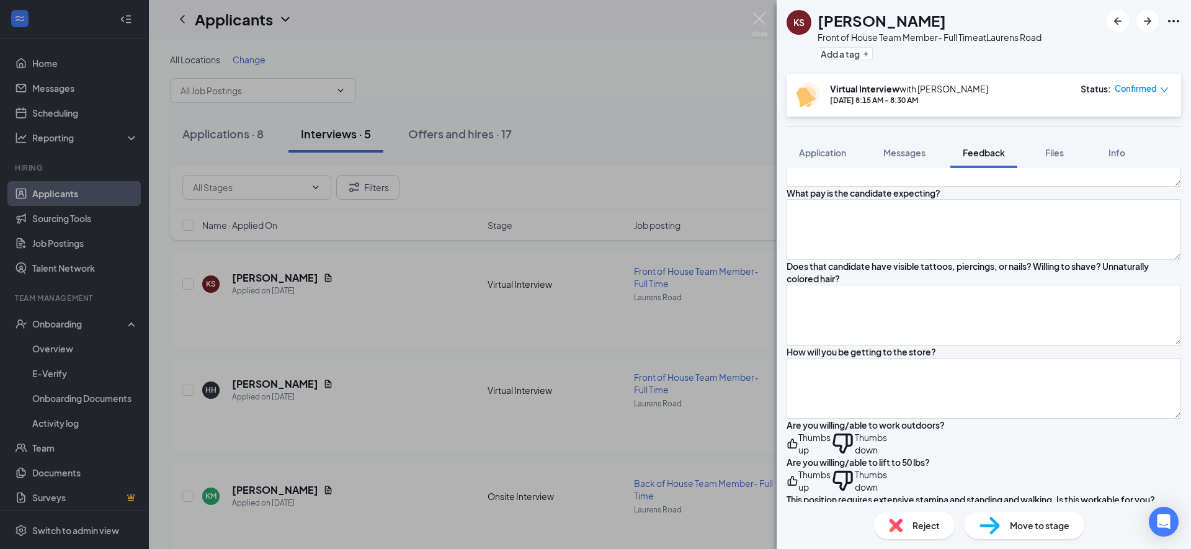
scroll to position [117, 0]
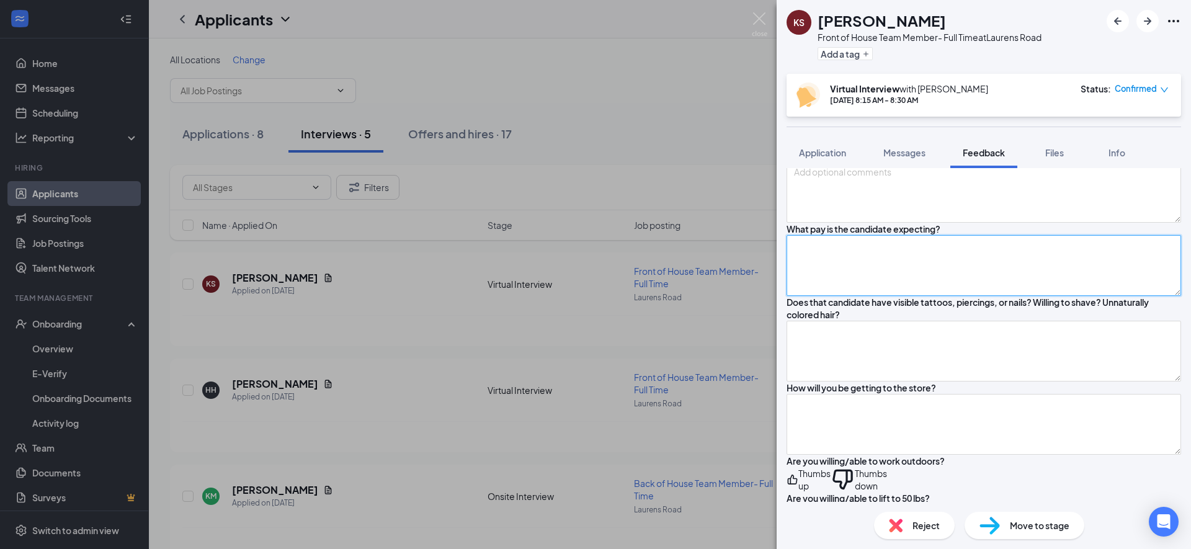
click at [883, 296] on textarea at bounding box center [984, 265] width 395 height 61
click at [884, 296] on textarea at bounding box center [984, 265] width 395 height 61
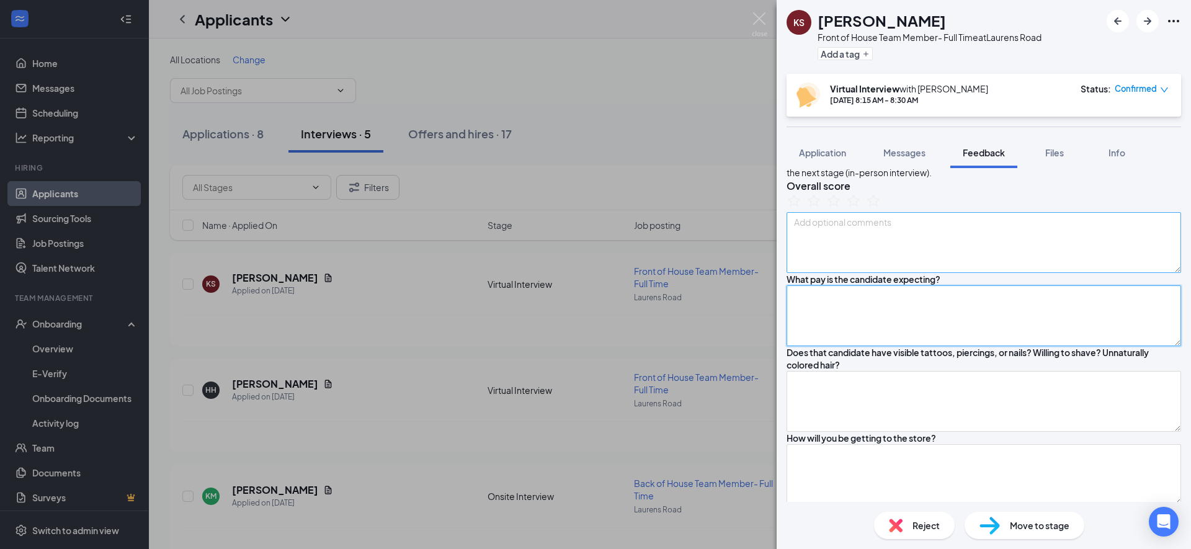
scroll to position [65, 0]
click at [896, 262] on textarea at bounding box center [984, 244] width 395 height 61
click at [908, 275] on textarea at bounding box center [984, 244] width 395 height 61
click at [943, 275] on textarea at bounding box center [984, 244] width 395 height 61
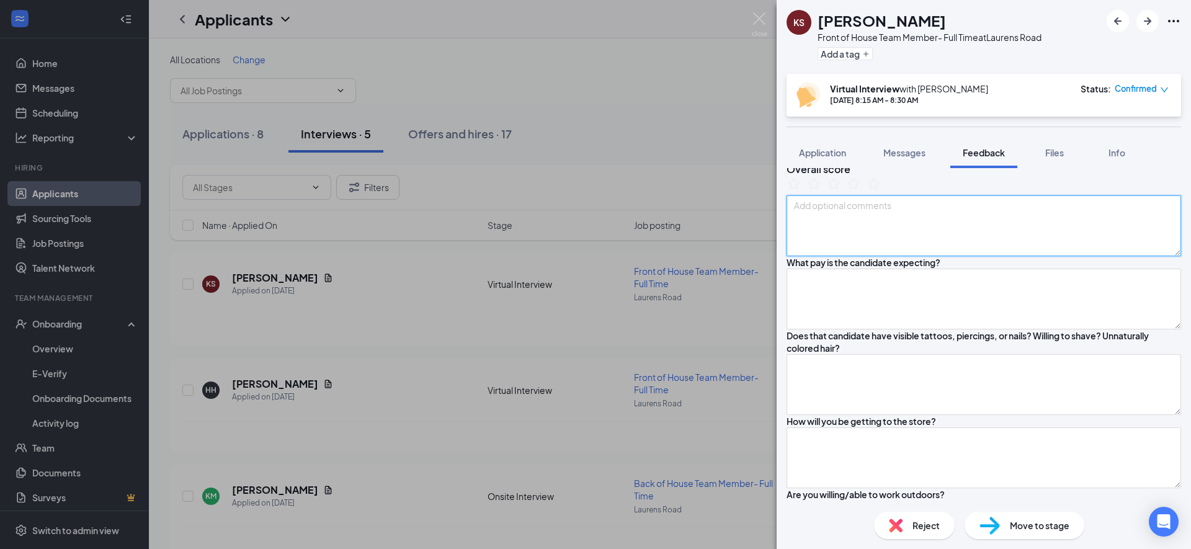
click at [897, 256] on textarea at bounding box center [984, 225] width 395 height 61
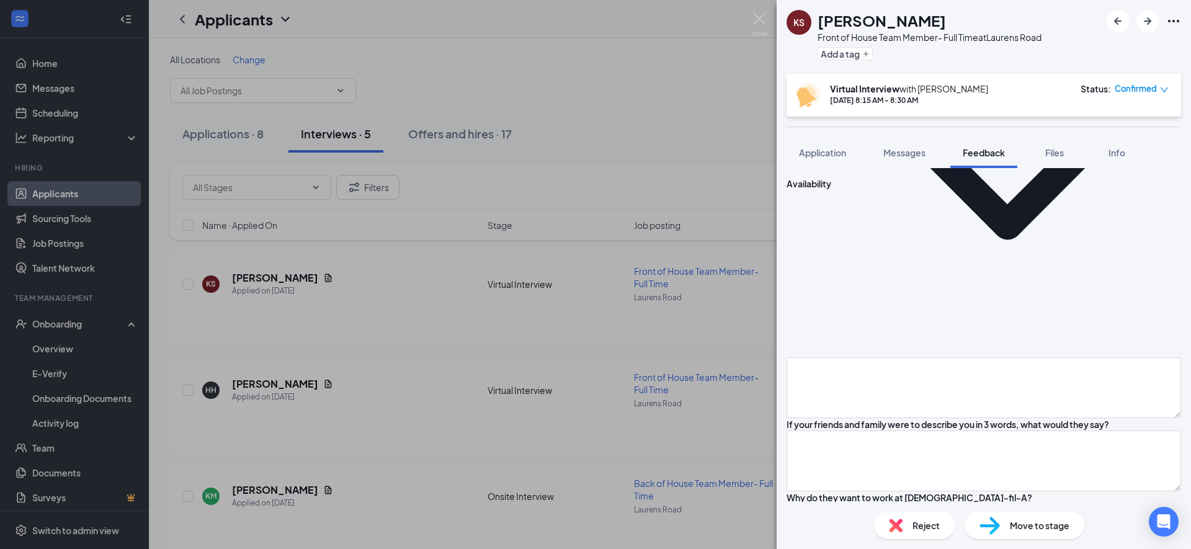
scroll to position [691, 0]
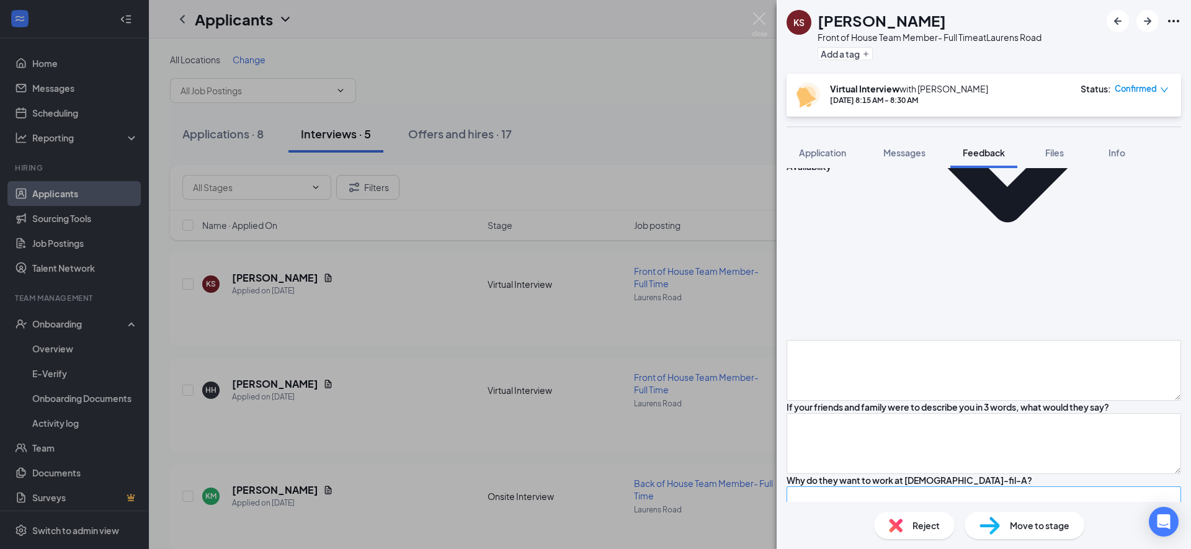
type textarea "recently turned 30 and wants to start over. Went to college to be a teacher. st…"
click at [862, 487] on textarea at bounding box center [984, 517] width 395 height 61
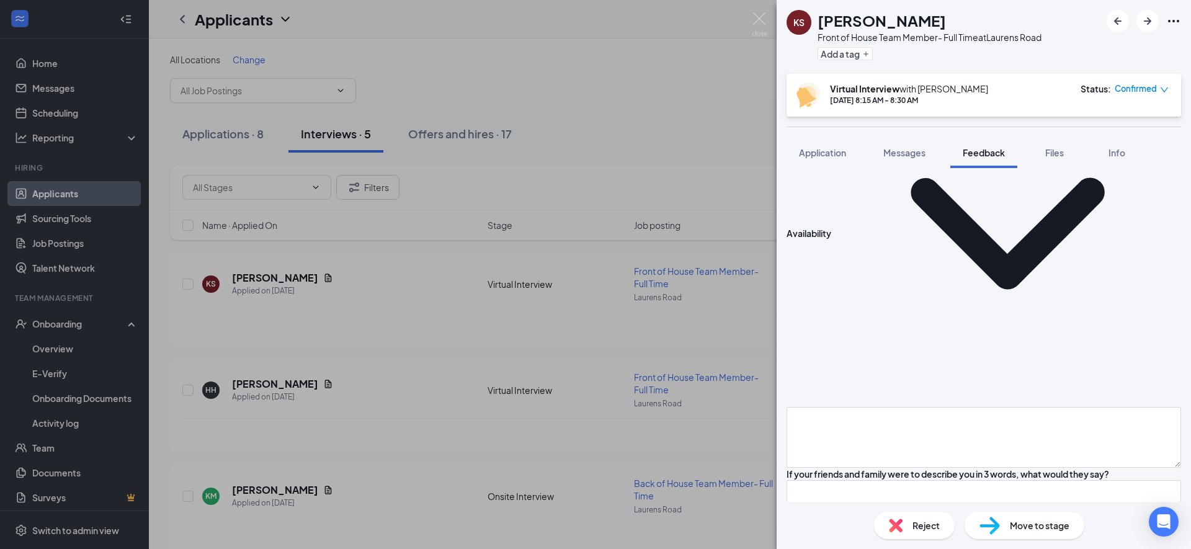
scroll to position [604, 0]
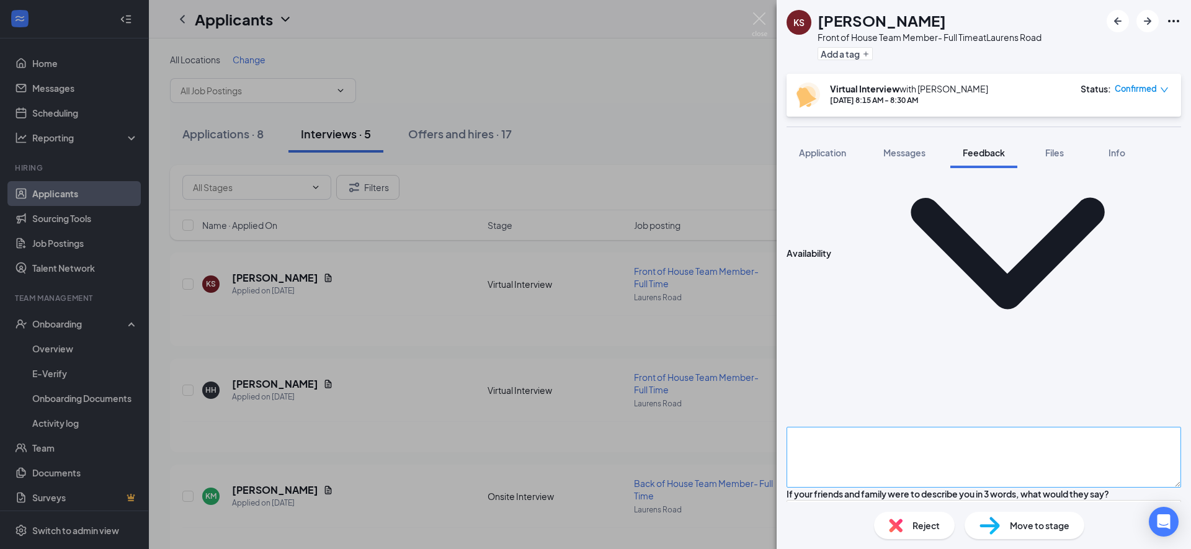
type textarea "its a product that she believes in and a company with values that she believes …"
click at [875, 427] on textarea at bounding box center [984, 457] width 395 height 61
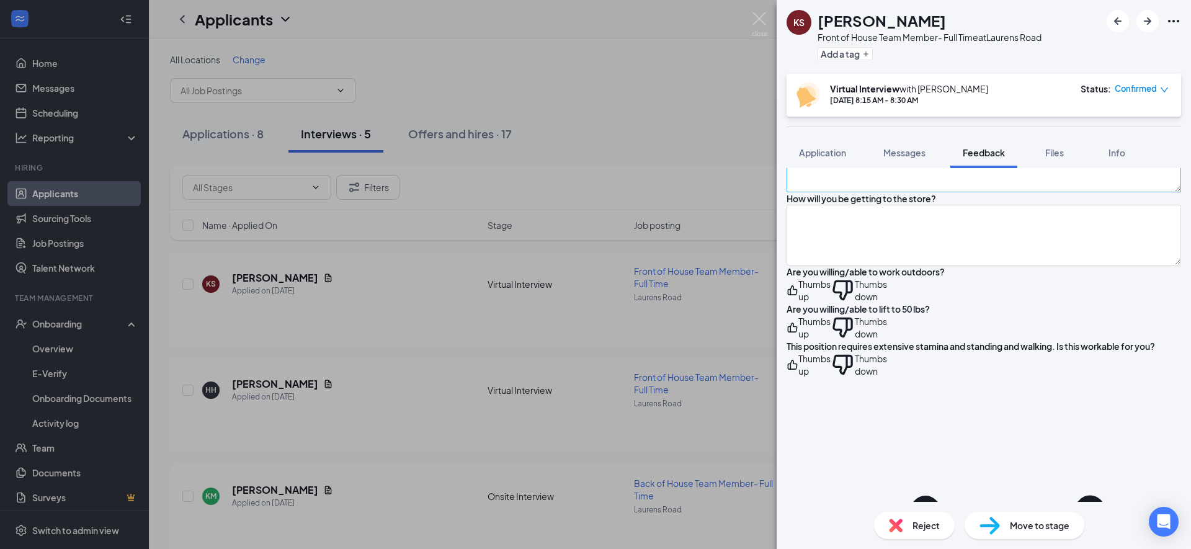
scroll to position [307, 0]
type textarea "only in class Tuesdays and Thursdays 11:30a-2:30pm. outside of that fully avail…"
click at [929, 191] on textarea at bounding box center [984, 160] width 395 height 61
type textarea "all good here."
click at [925, 264] on textarea at bounding box center [984, 234] width 395 height 61
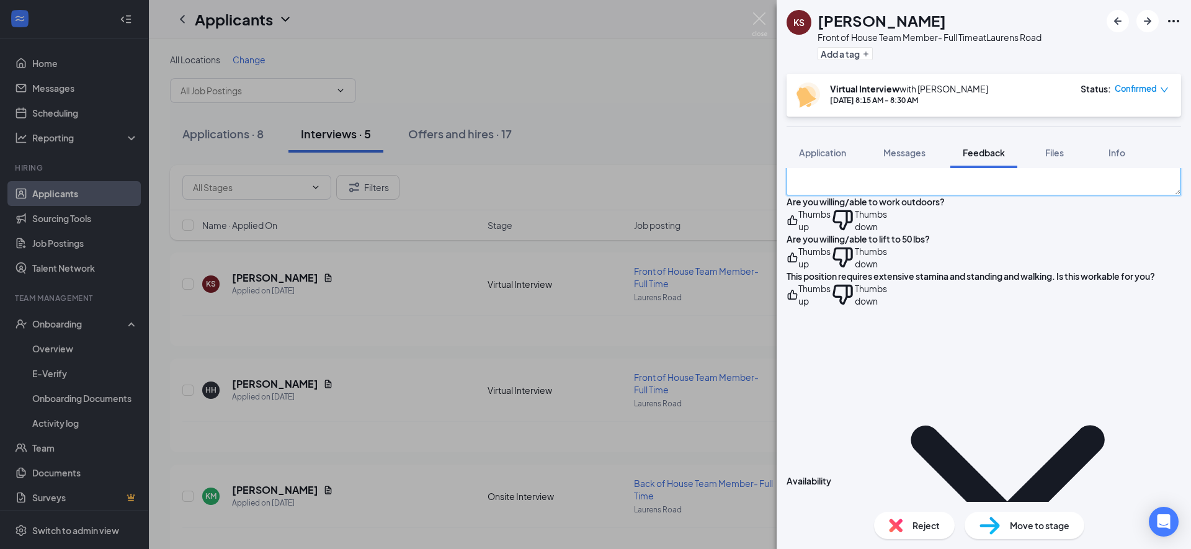
scroll to position [380, 0]
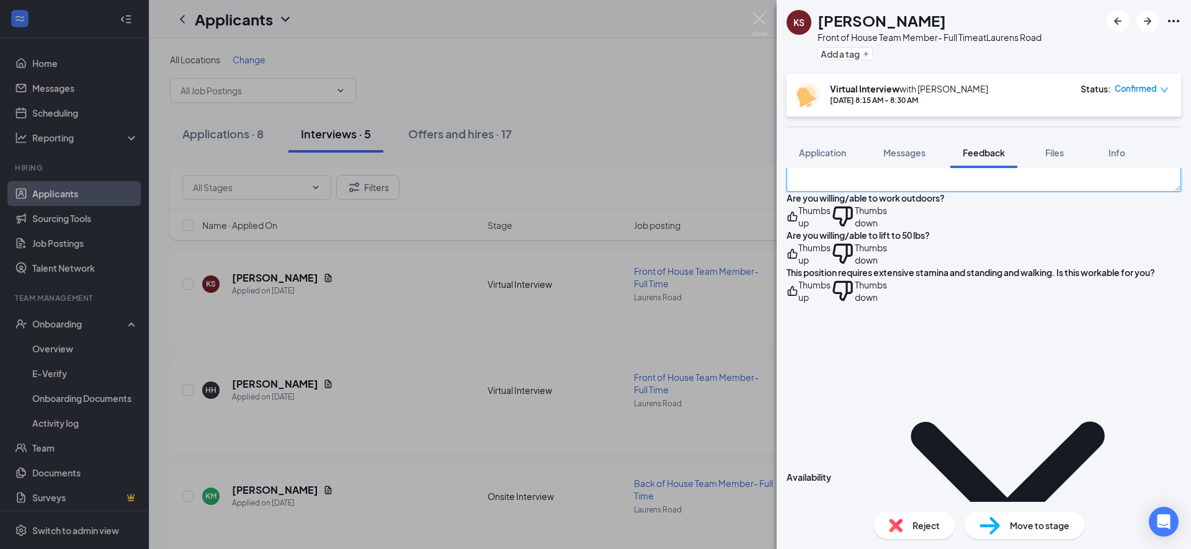
type textarea "c"
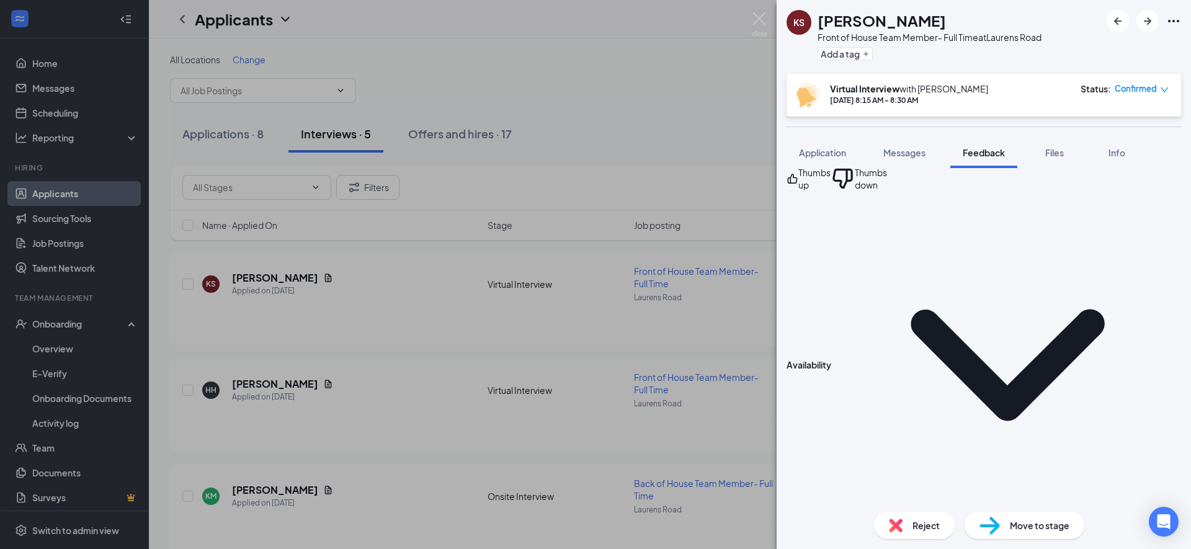
scroll to position [493, 0]
type textarea "driving self"
click at [856, 128] on div "Are you willing/able to lift to 50 lbs?" at bounding box center [858, 121] width 143 height 12
click at [831, 115] on div "Thumbs up" at bounding box center [815, 103] width 32 height 25
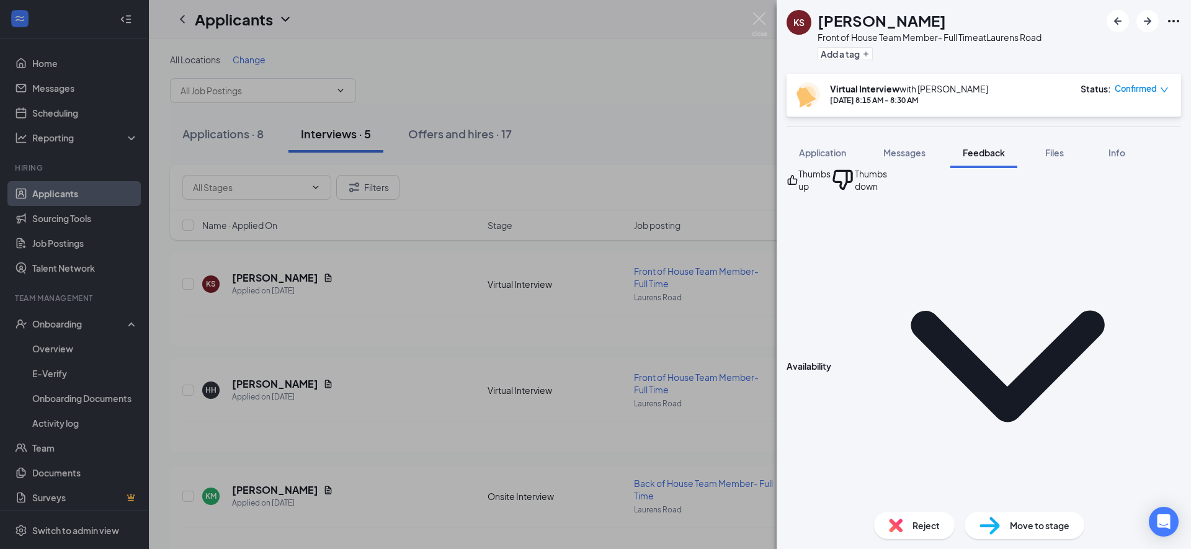
click at [813, 155] on div "Are you willing/able to lift to 50 lbs? Thumbs up Thumbs down" at bounding box center [984, 136] width 395 height 37
drag, startPoint x: 800, startPoint y: 247, endPoint x: 874, endPoint y: 248, distance: 73.2
click at [874, 130] on div "Are you willing/able to lift to 50 lbs?" at bounding box center [858, 124] width 143 height 12
click at [892, 130] on div "Are you willing/able to lift to 50 lbs?" at bounding box center [858, 124] width 143 height 12
click at [831, 155] on div "Thumbs up" at bounding box center [815, 142] width 32 height 25
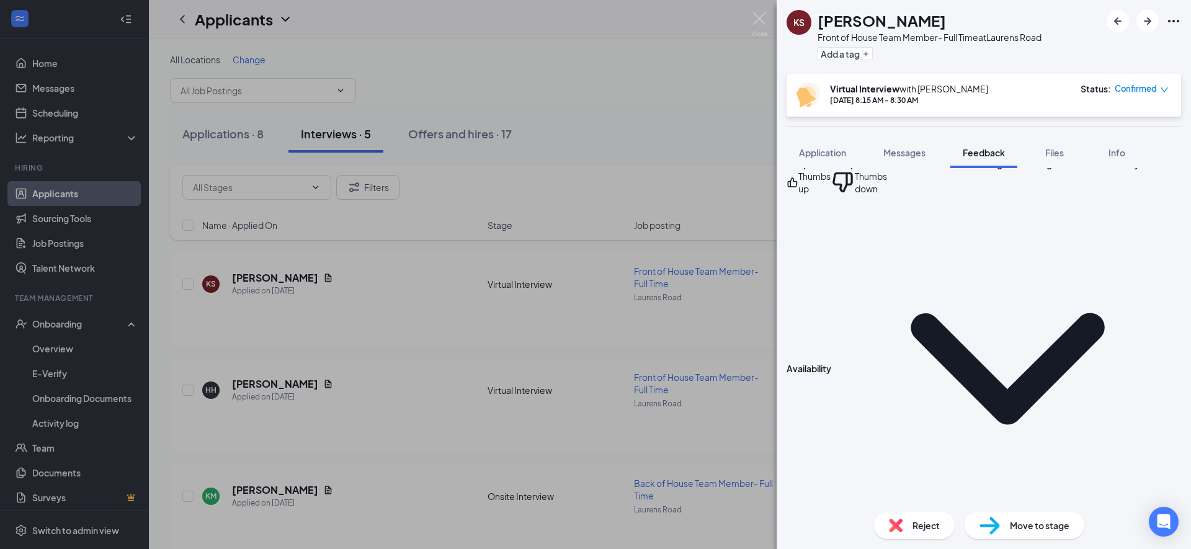
scroll to position [512, 0]
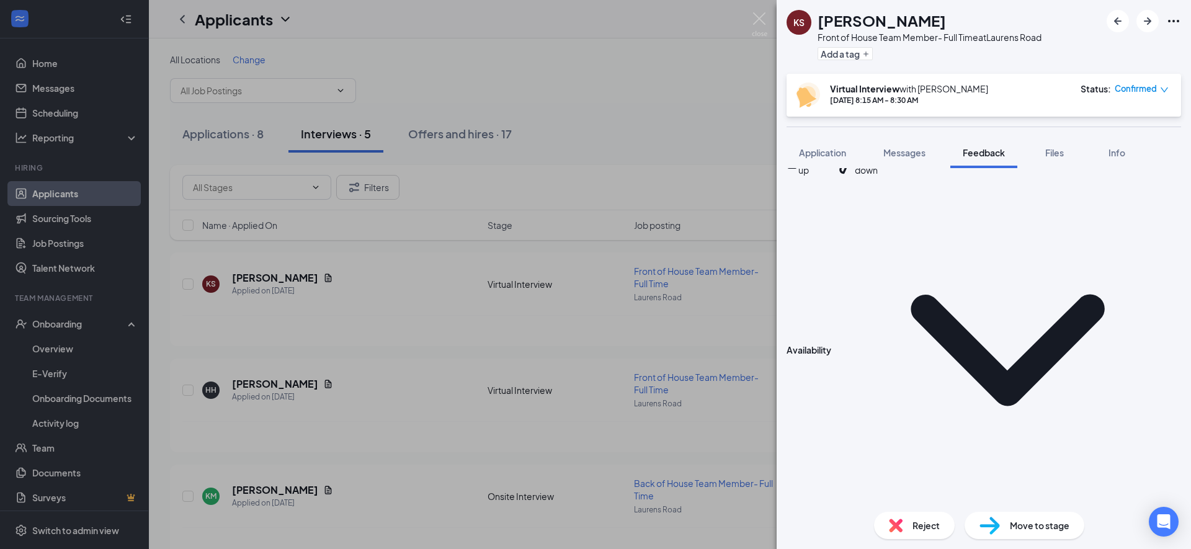
drag, startPoint x: 820, startPoint y: 280, endPoint x: 805, endPoint y: 278, distance: 14.4
click at [805, 151] on div "This position requires extensive stamina and standing and walking. Is this work…" at bounding box center [971, 145] width 369 height 12
click at [815, 151] on div "This position requires extensive stamina and standing and walking. Is this work…" at bounding box center [971, 145] width 369 height 12
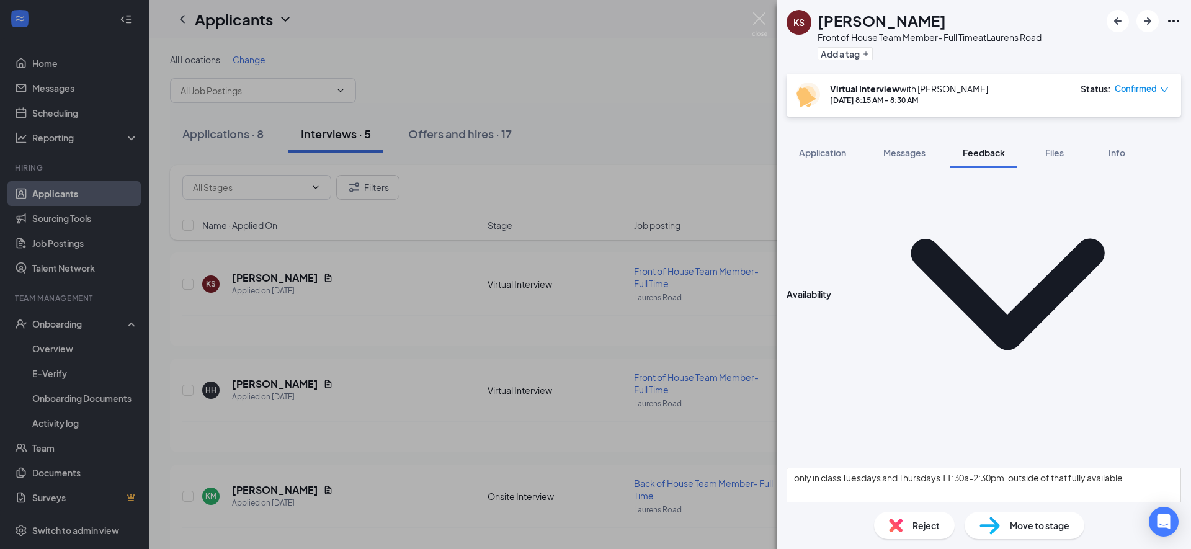
scroll to position [567, 0]
click at [831, 121] on div "Thumbs up" at bounding box center [815, 108] width 32 height 25
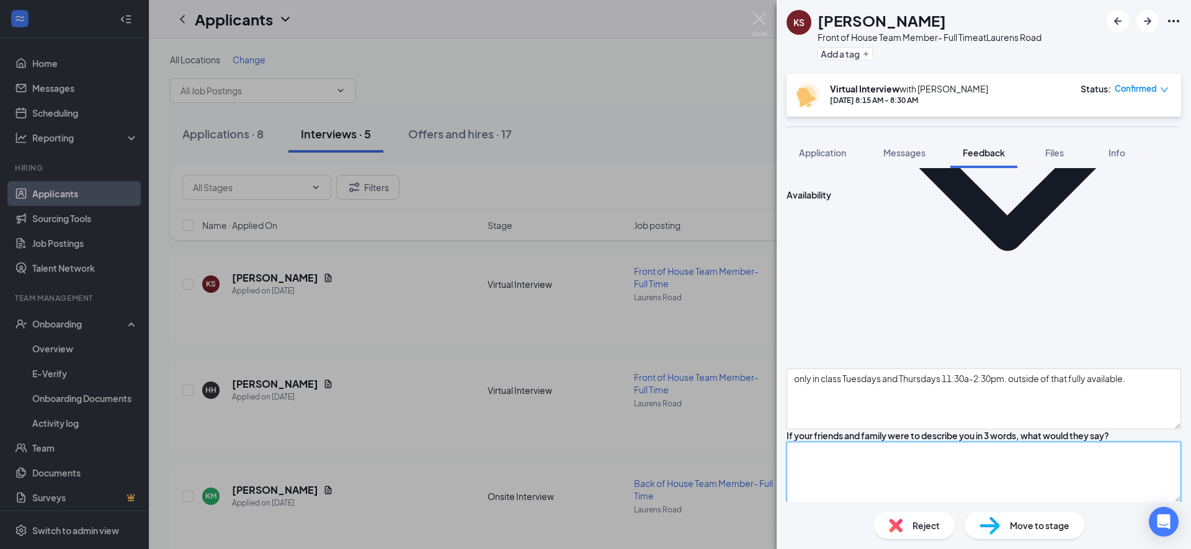
click at [876, 442] on textarea at bounding box center [984, 472] width 395 height 61
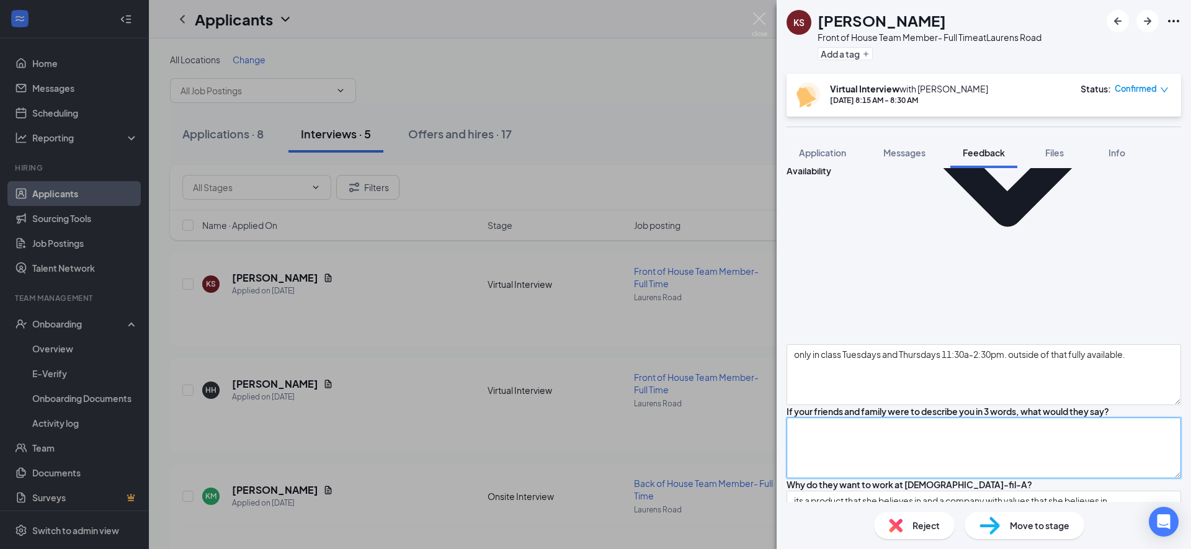
scroll to position [700, 0]
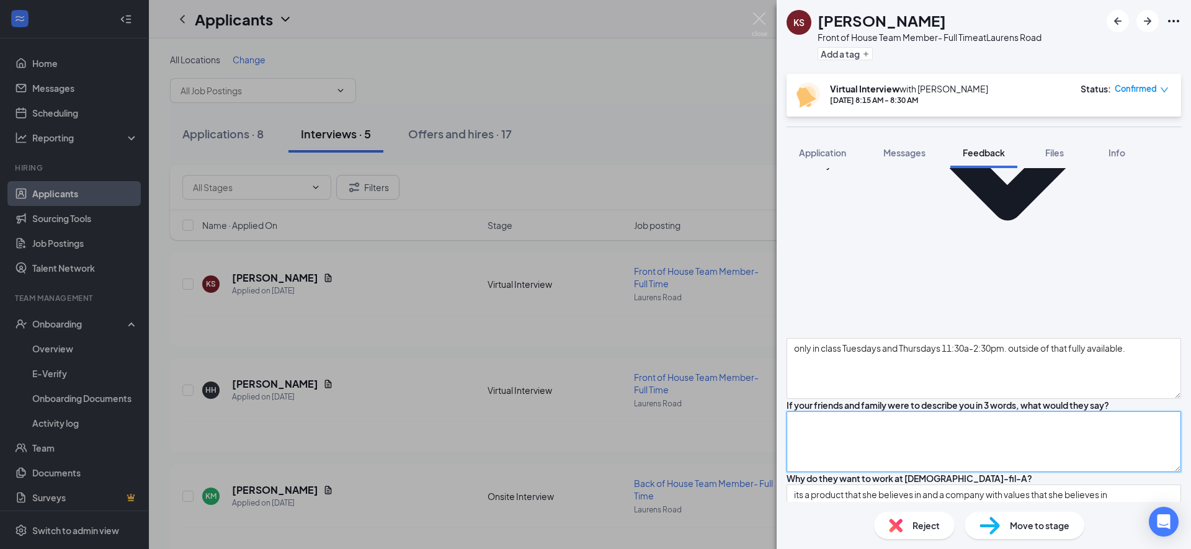
click at [874, 411] on textarea at bounding box center [984, 441] width 395 height 61
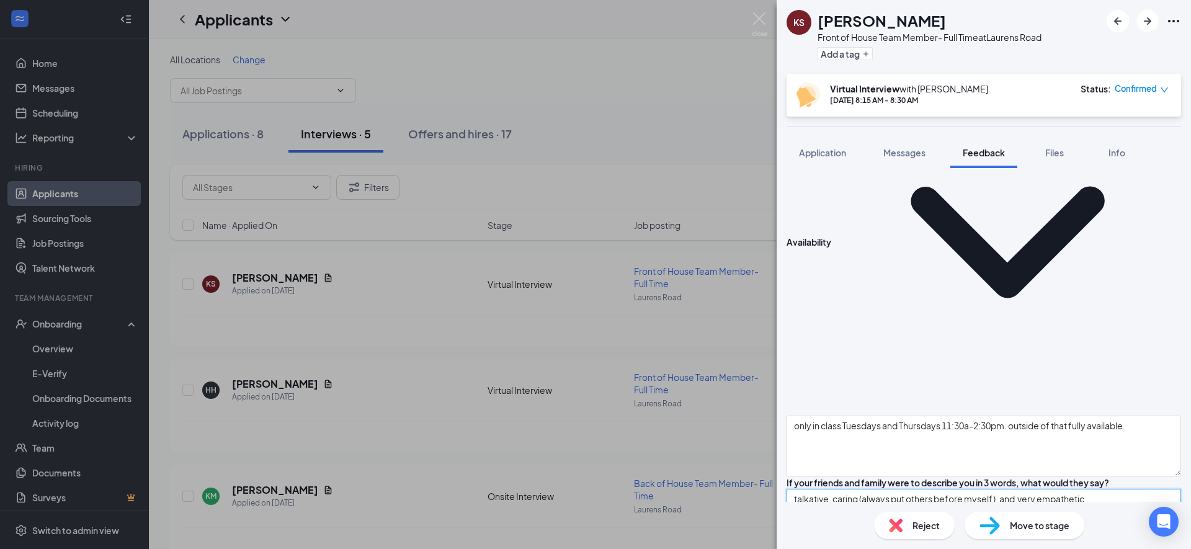
scroll to position [603, 0]
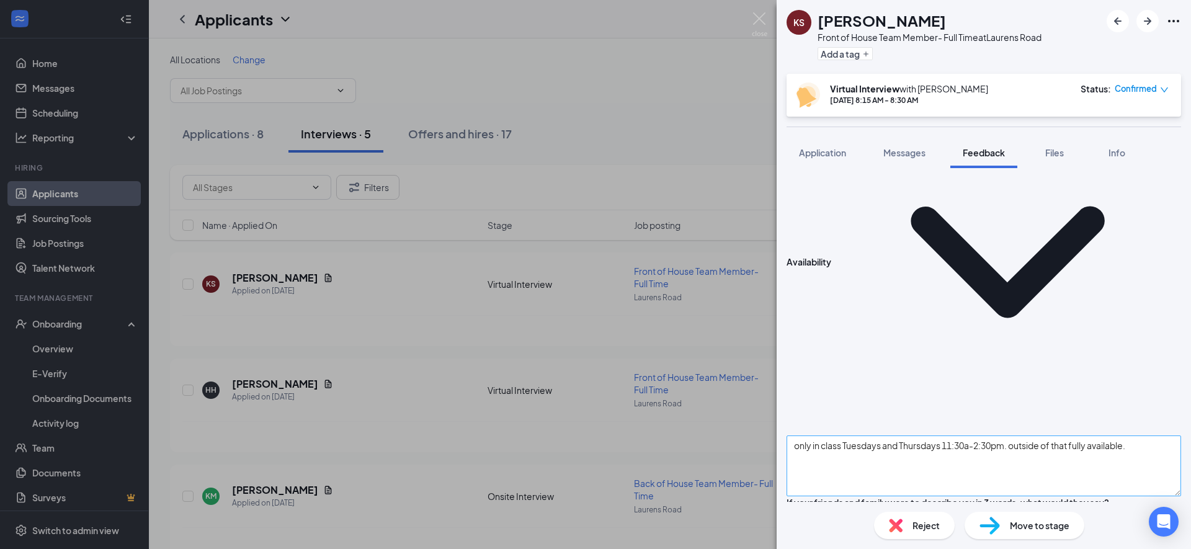
type textarea "talkative. caring (always put others before myself). and very empathetic."
click at [1156, 436] on textarea "only in class Tuesdays and Thursdays 11:30a-2:30pm. outside of that fully avail…" at bounding box center [984, 466] width 395 height 61
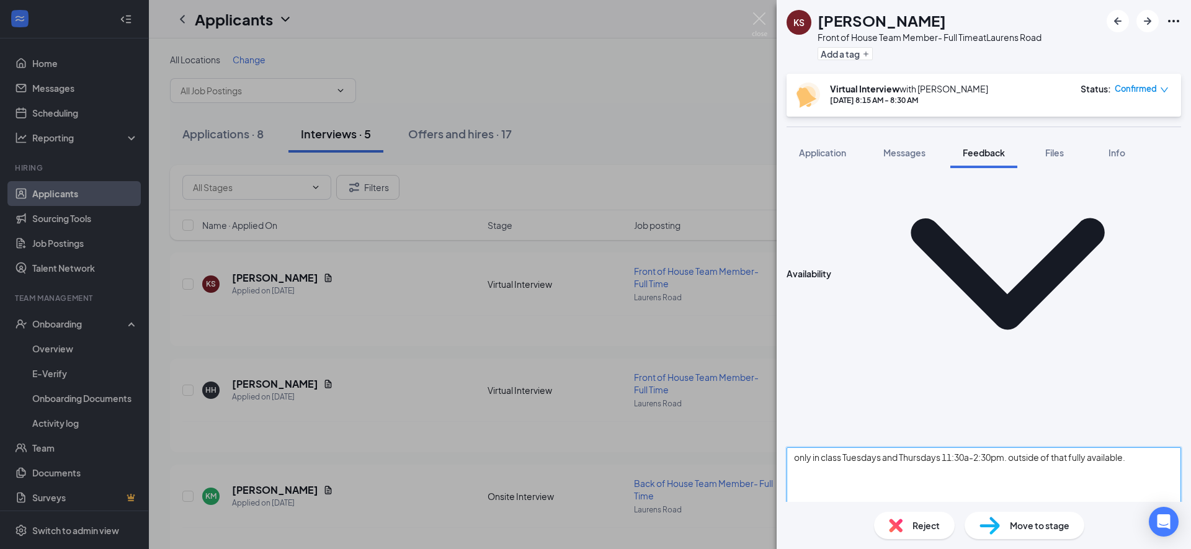
scroll to position [593, 0]
click at [1153, 446] on textarea "only in class Tuesdays and Thursdays 11:30a-2:30pm. outside of that fully avail…" at bounding box center [984, 476] width 395 height 61
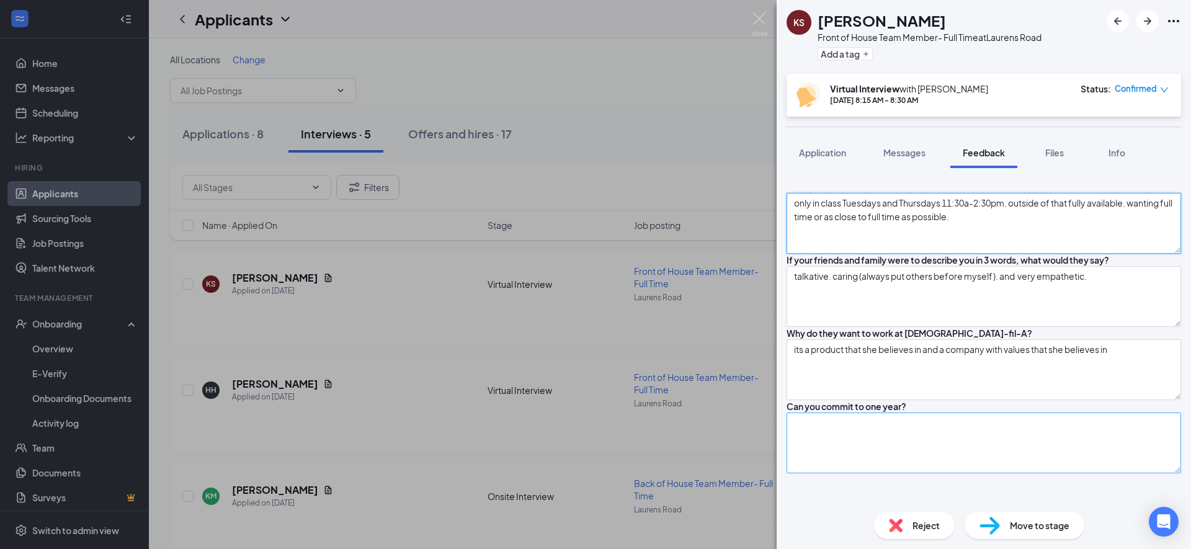
type textarea "only in class Tuesdays and Thursdays 11:30a-2:30pm. outside of that fully avail…"
click at [885, 413] on textarea at bounding box center [984, 443] width 395 height 61
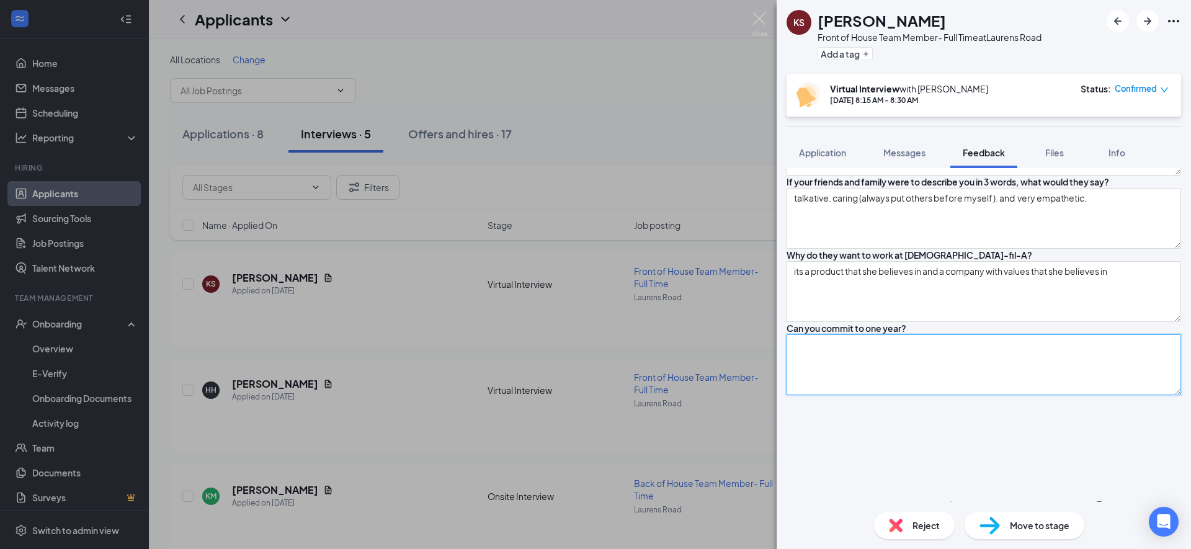
scroll to position [935, 0]
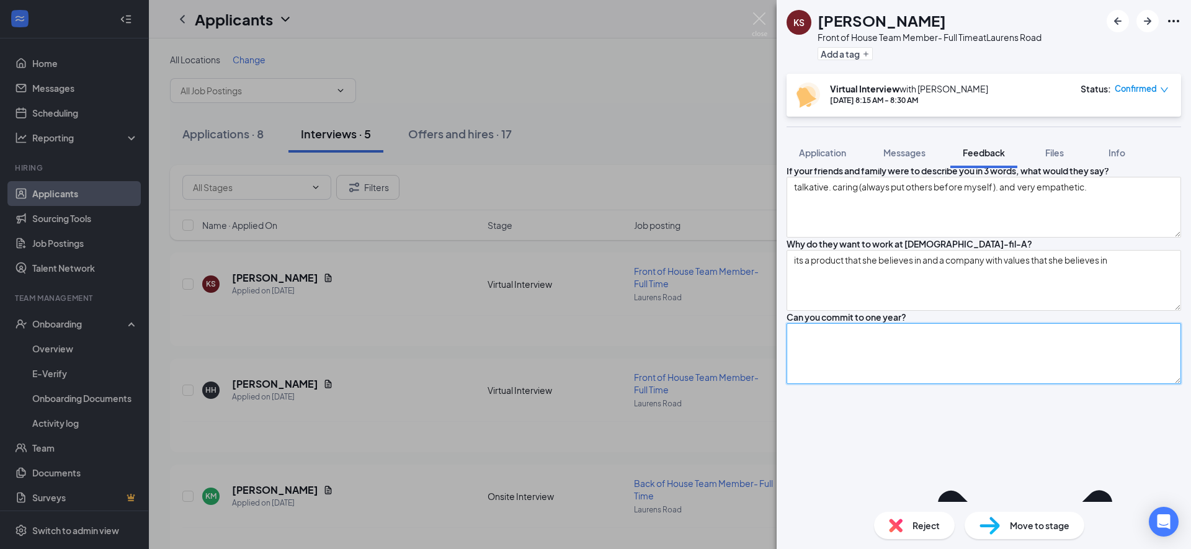
click at [861, 323] on textarea at bounding box center [984, 353] width 395 height 61
click at [834, 323] on textarea at bounding box center [984, 353] width 395 height 61
click at [825, 323] on textarea at bounding box center [984, 353] width 395 height 61
type textarea "y"
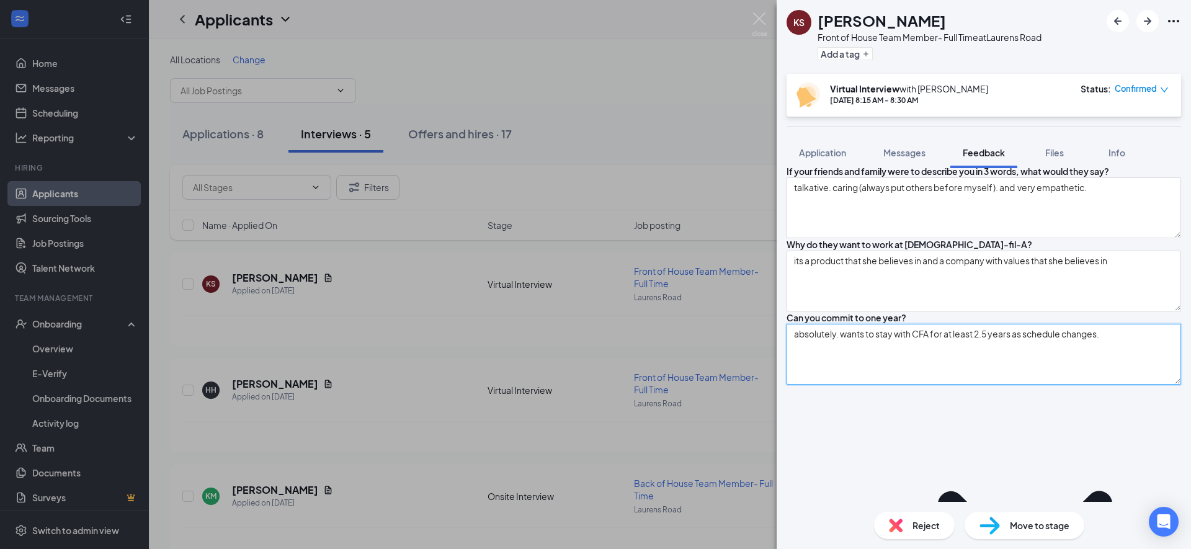
type textarea "absolutely. wants to stay with CFA for at least 2.5 years as schedule changes."
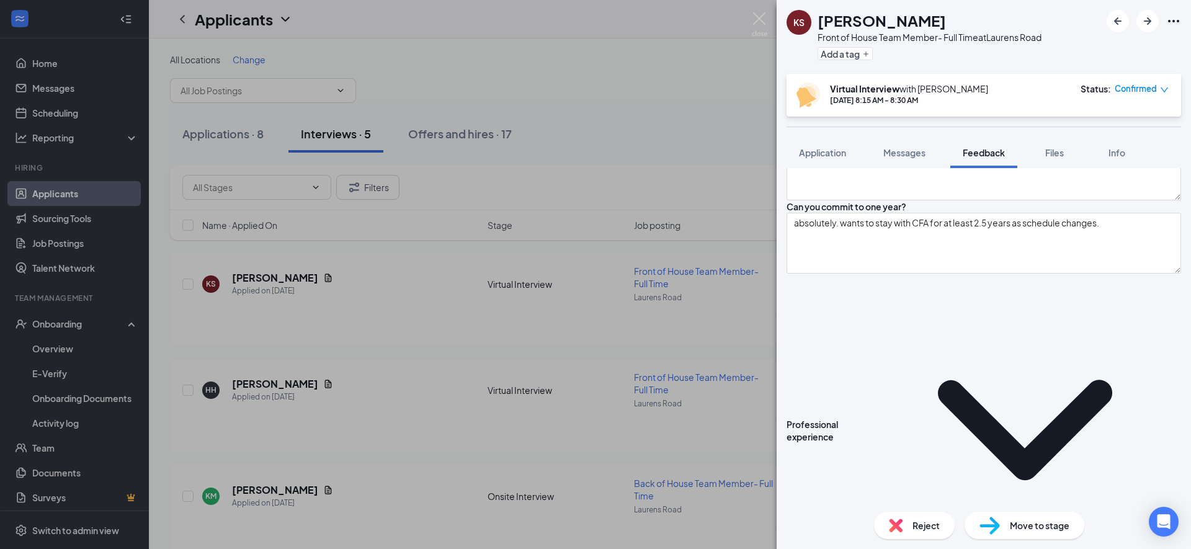
scroll to position [1046, 0]
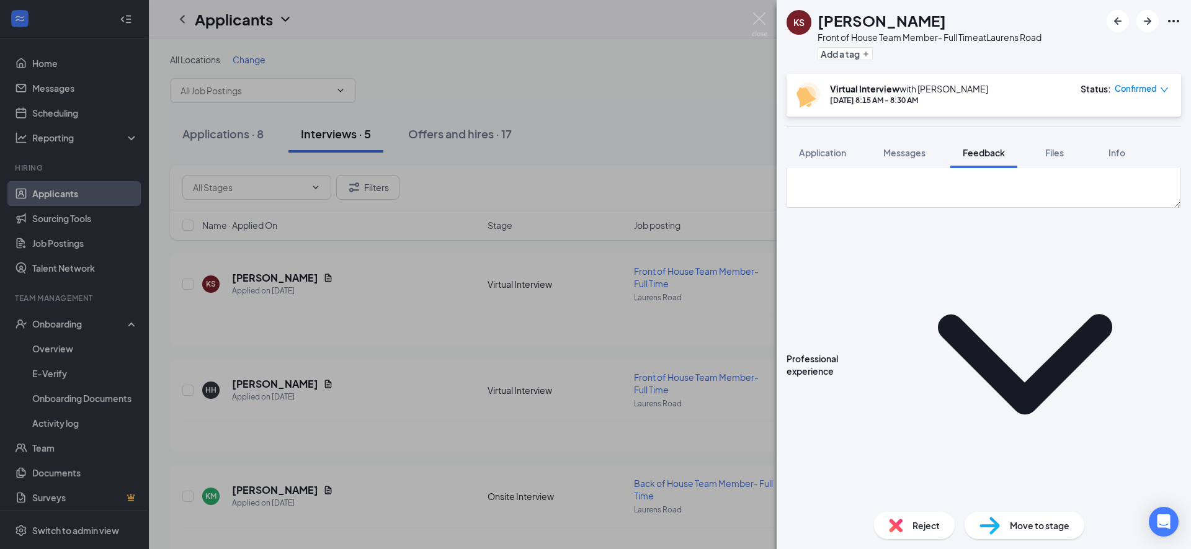
type textarea "teacher then counselor, before that, she started job life at 16 at [GEOGRAPHIC_…"
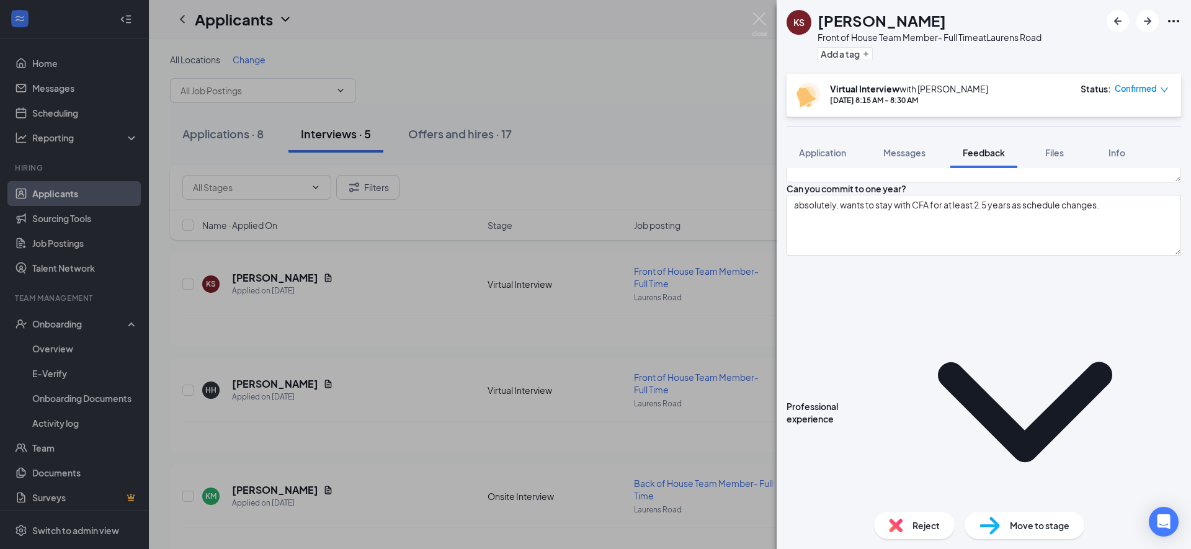
scroll to position [1064, 0]
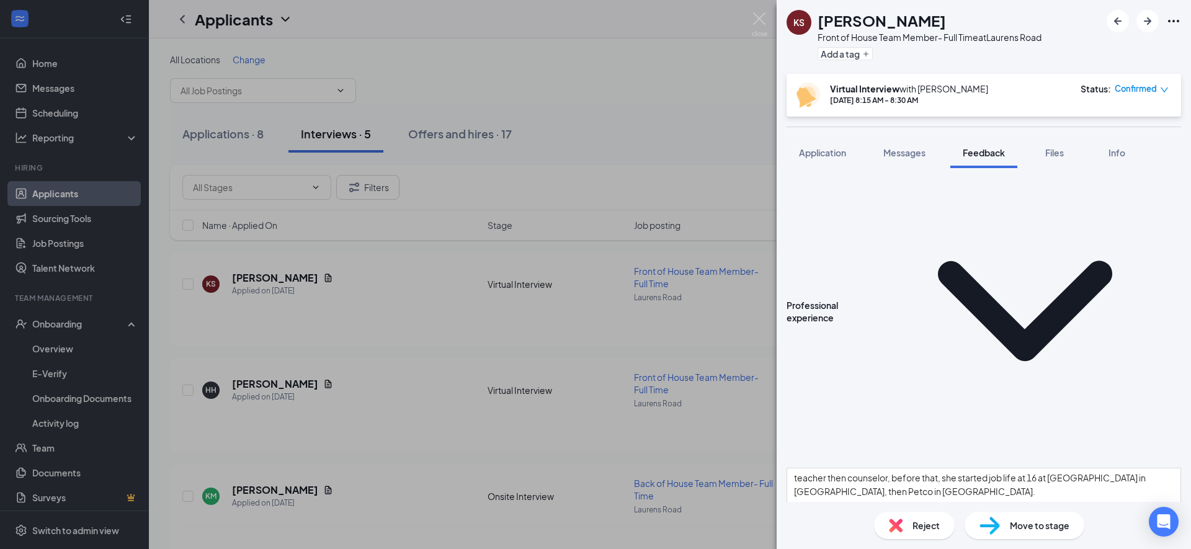
scroll to position [1165, 0]
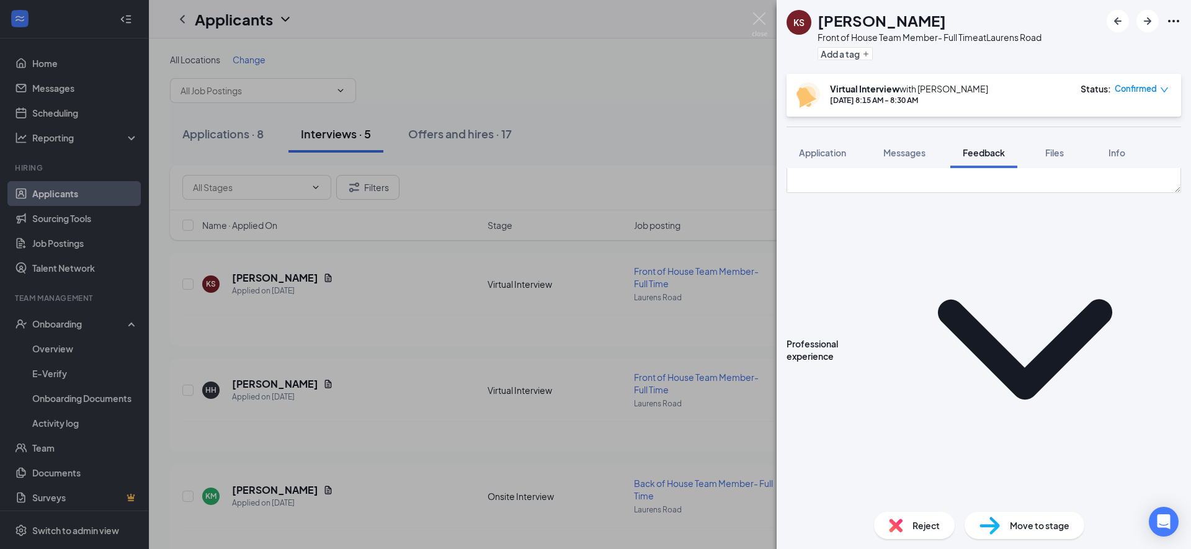
scroll to position [1087, 0]
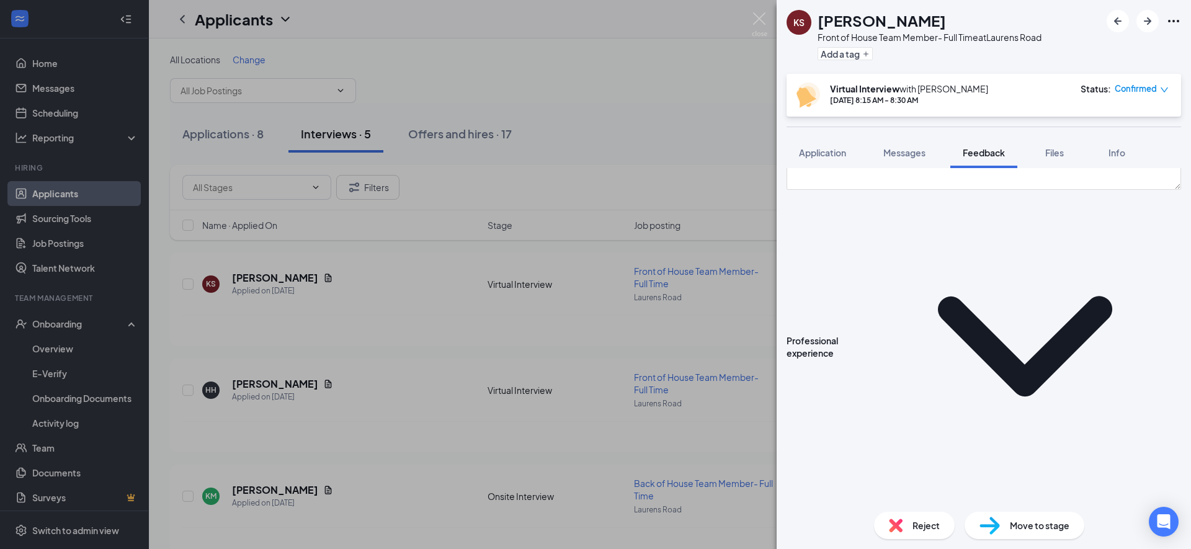
scroll to position [1130, 0]
type textarea "very much a team person, thats the people person in her. She is okay with worki…"
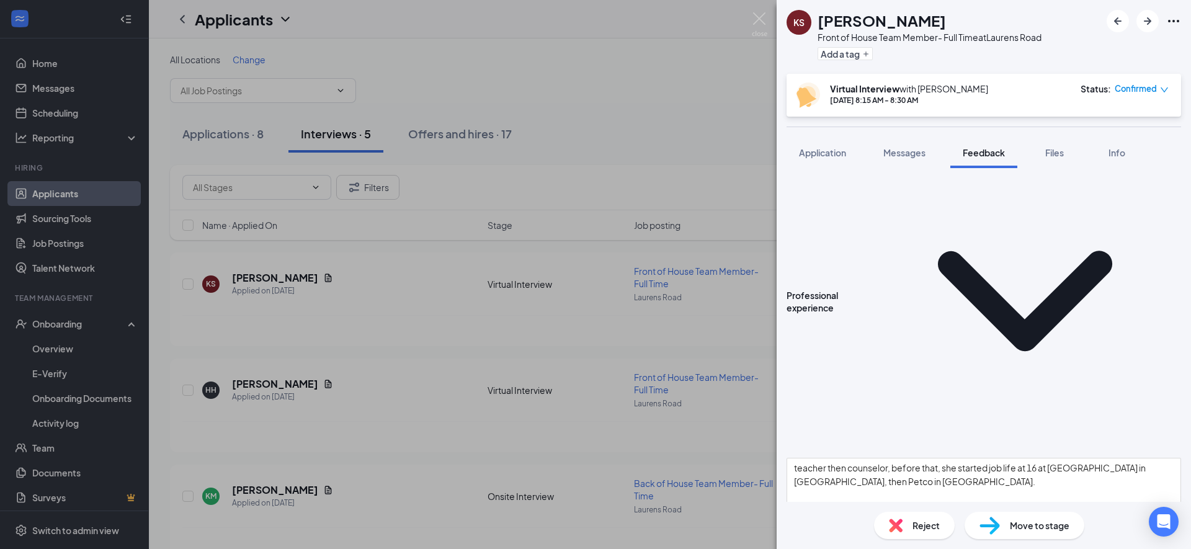
scroll to position [1175, 0]
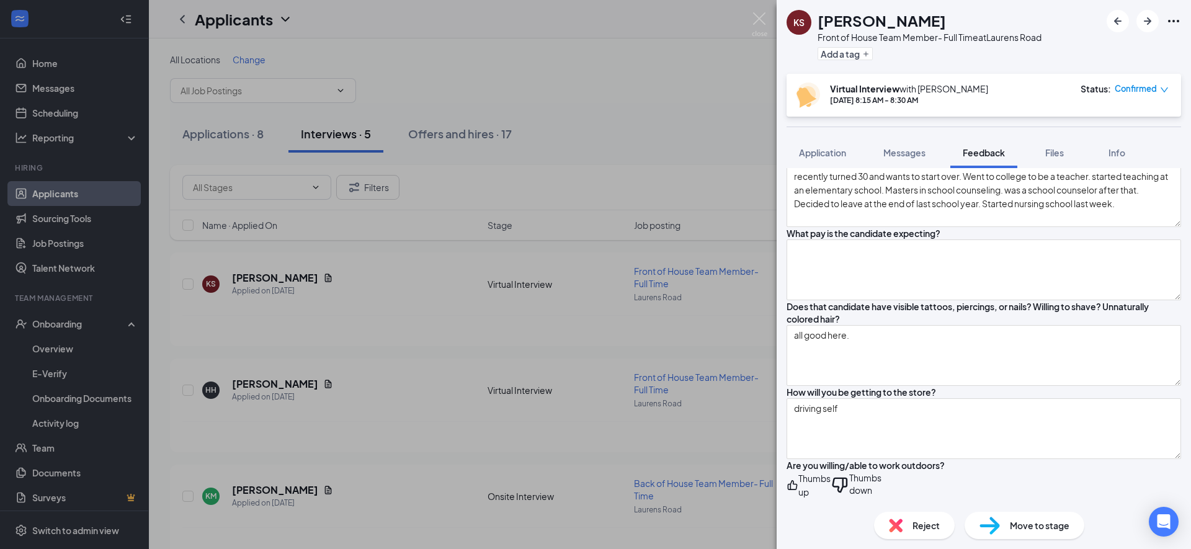
scroll to position [60, 0]
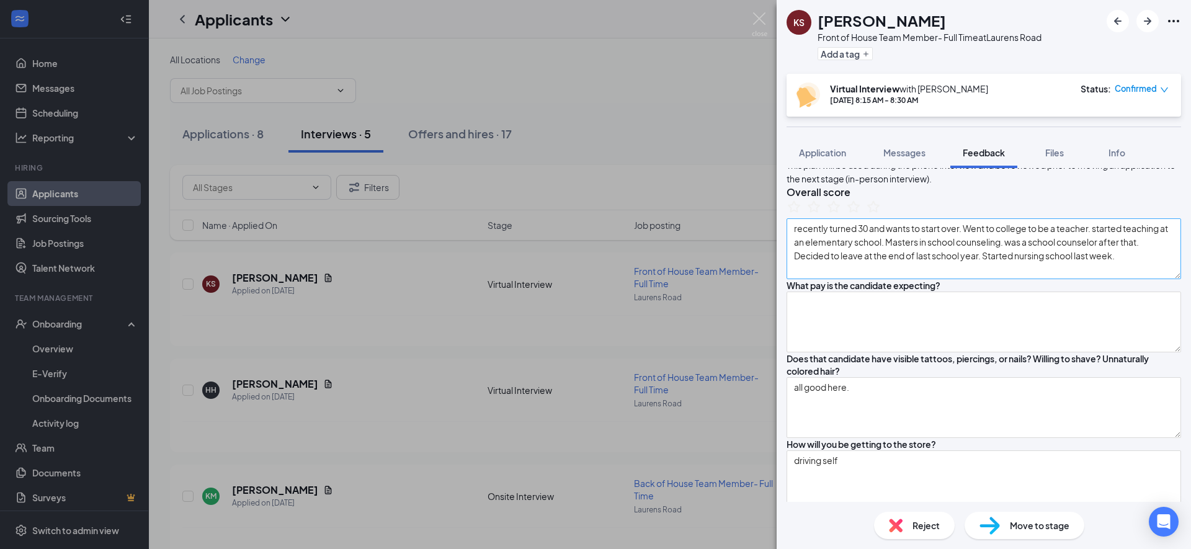
type textarea "No."
click at [891, 279] on textarea "recently turned 30 and wants to start over. Went to college to be a teacher. st…" at bounding box center [984, 248] width 395 height 61
type textarea "recently turned 30 and wants to start over. Went to college to be a teacher. st…"
click at [908, 352] on textarea at bounding box center [984, 322] width 395 height 61
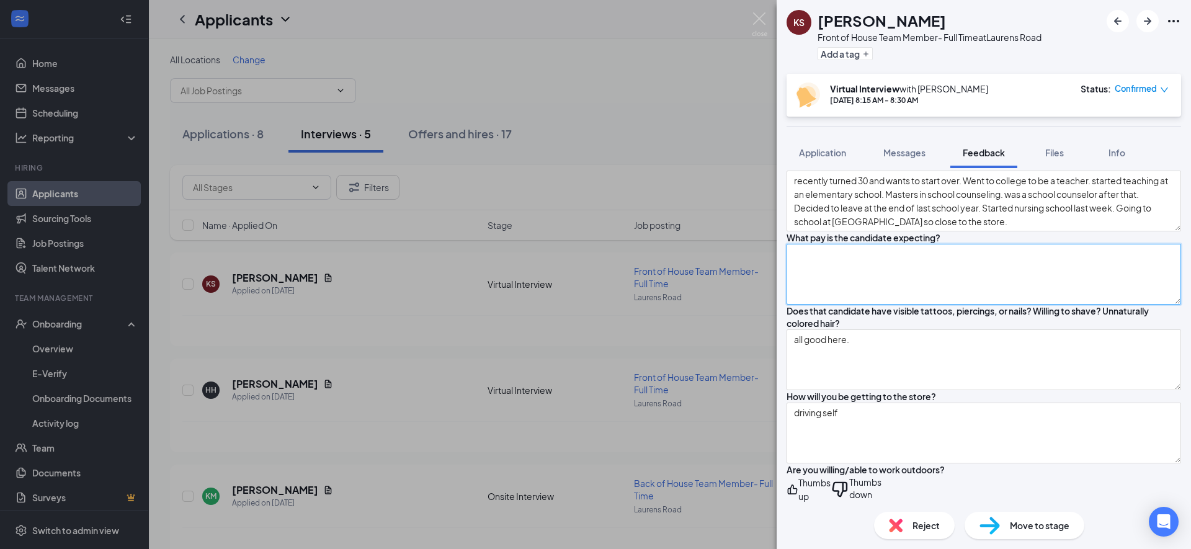
click at [872, 305] on textarea at bounding box center [984, 274] width 395 height 61
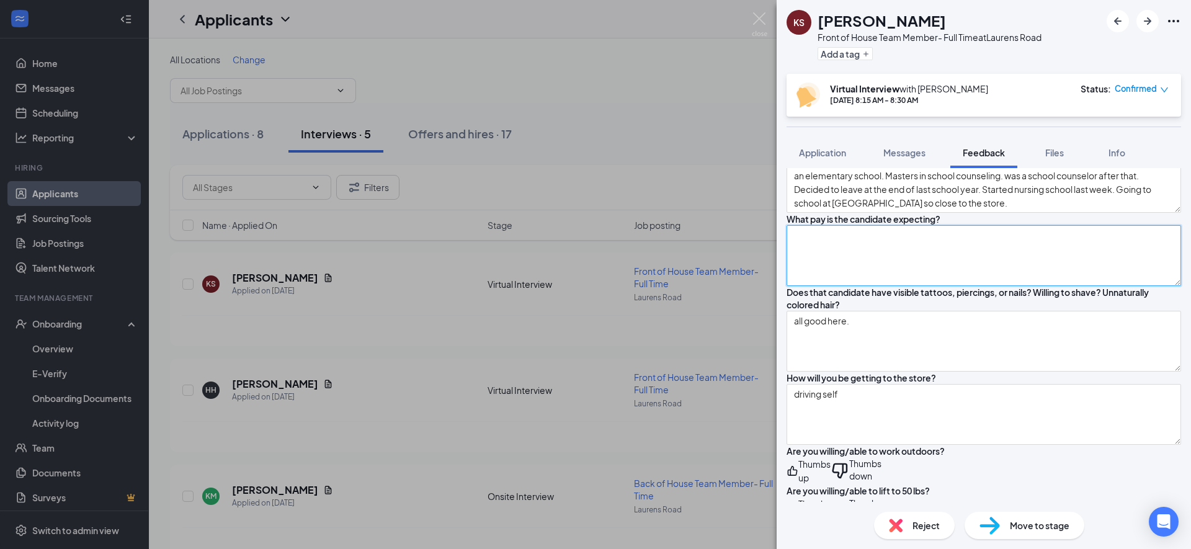
click at [864, 286] on textarea at bounding box center [984, 255] width 395 height 61
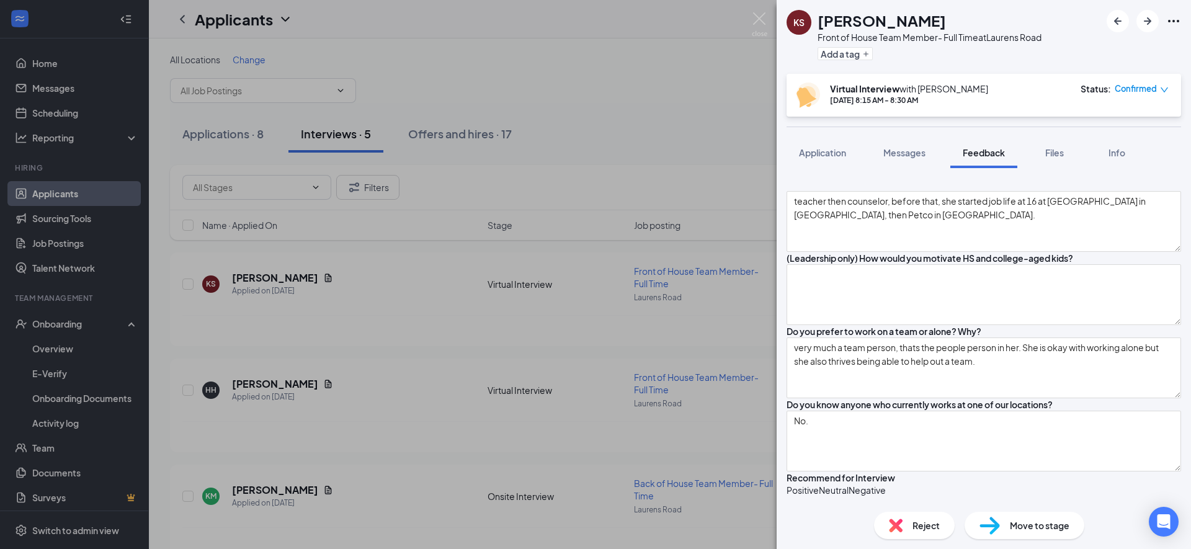
scroll to position [1433, 0]
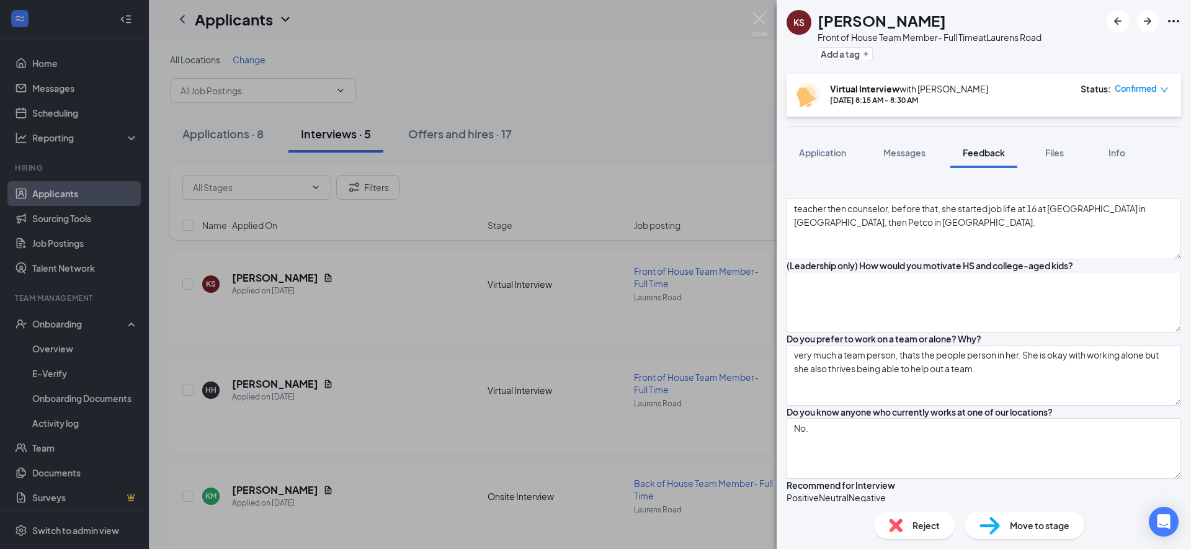
type textarea "looking for $15 an hour"
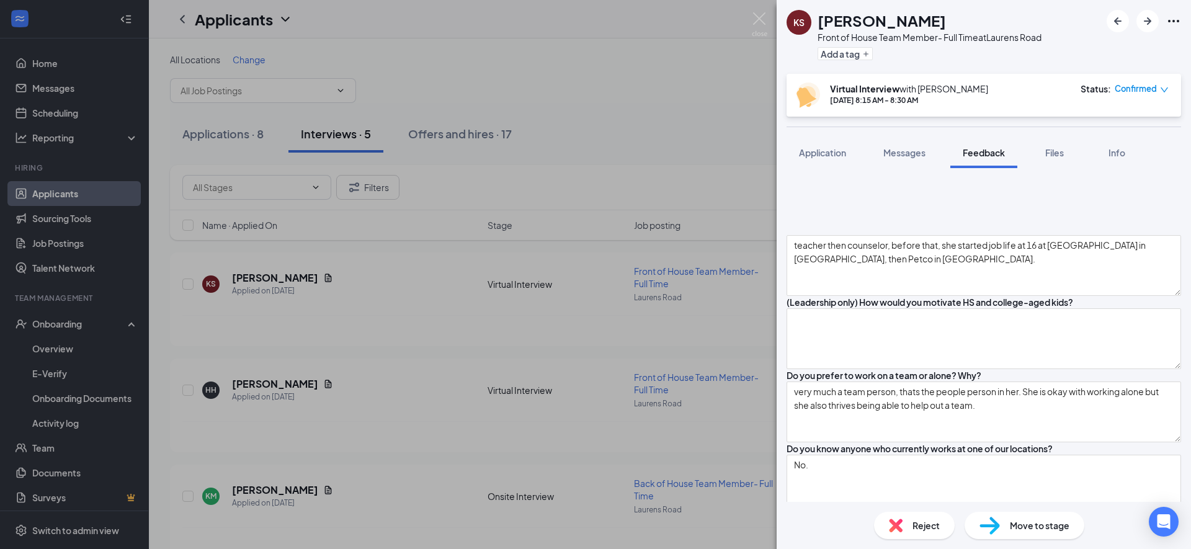
scroll to position [1388, 0]
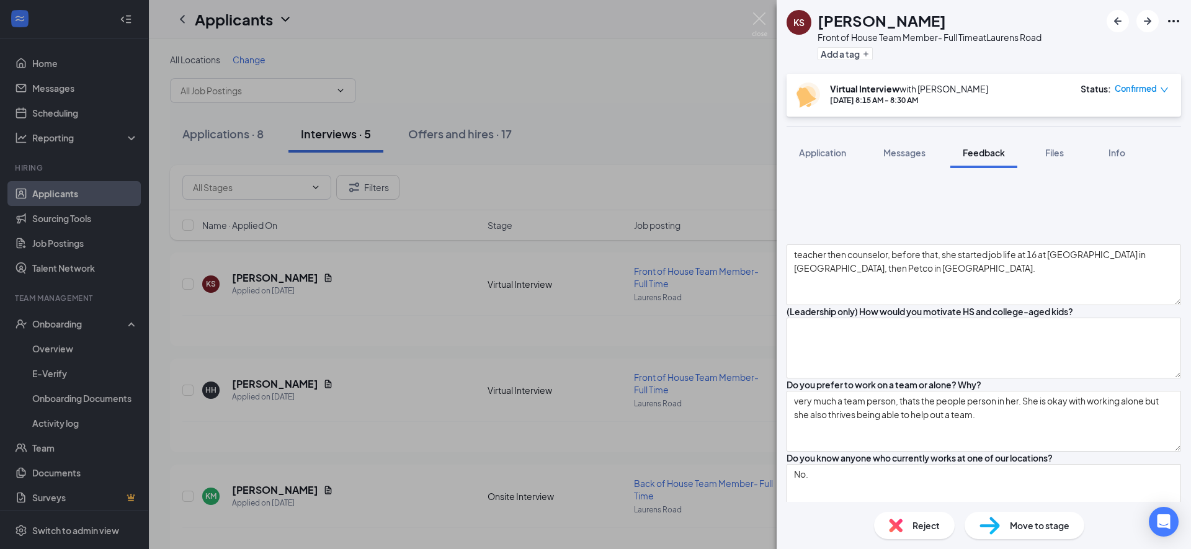
click at [819, 537] on div "Positive" at bounding box center [803, 543] width 32 height 12
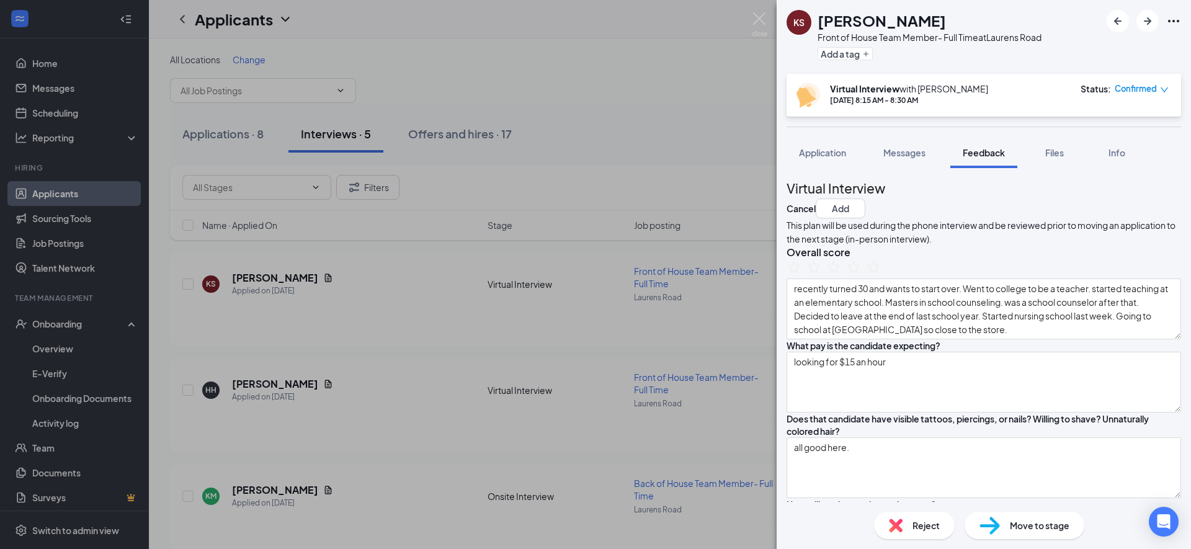
scroll to position [0, 0]
click at [882, 275] on icon "StarBorder" at bounding box center [874, 267] width 16 height 16
click at [866, 199] on button "Add" at bounding box center [841, 209] width 50 height 20
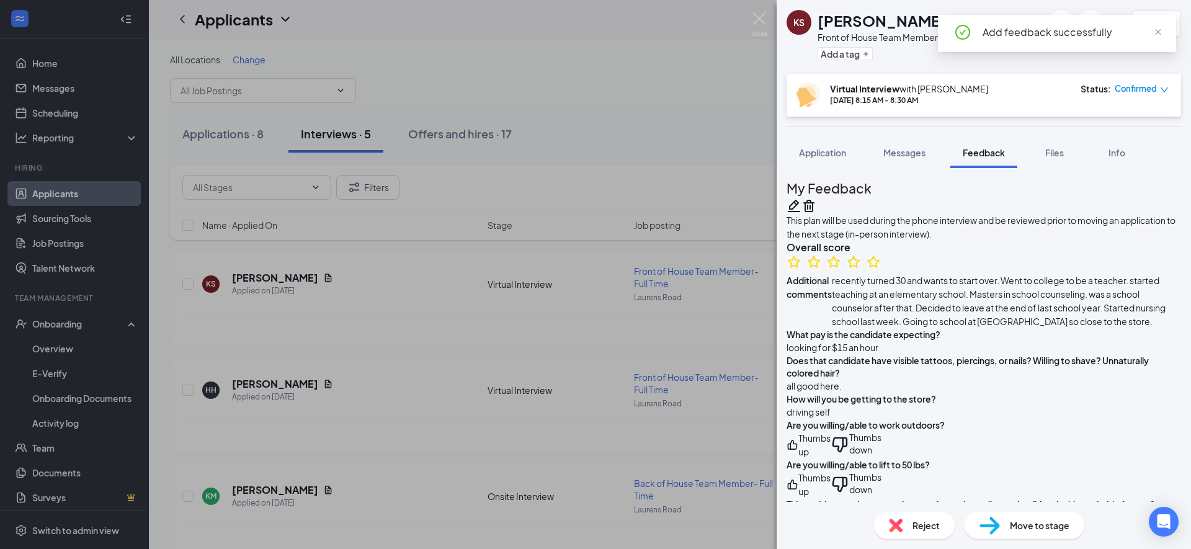
click at [547, 110] on div "KS [PERSON_NAME] Front of House Team Member- Full Time at [GEOGRAPHIC_DATA] Add…" at bounding box center [595, 274] width 1191 height 549
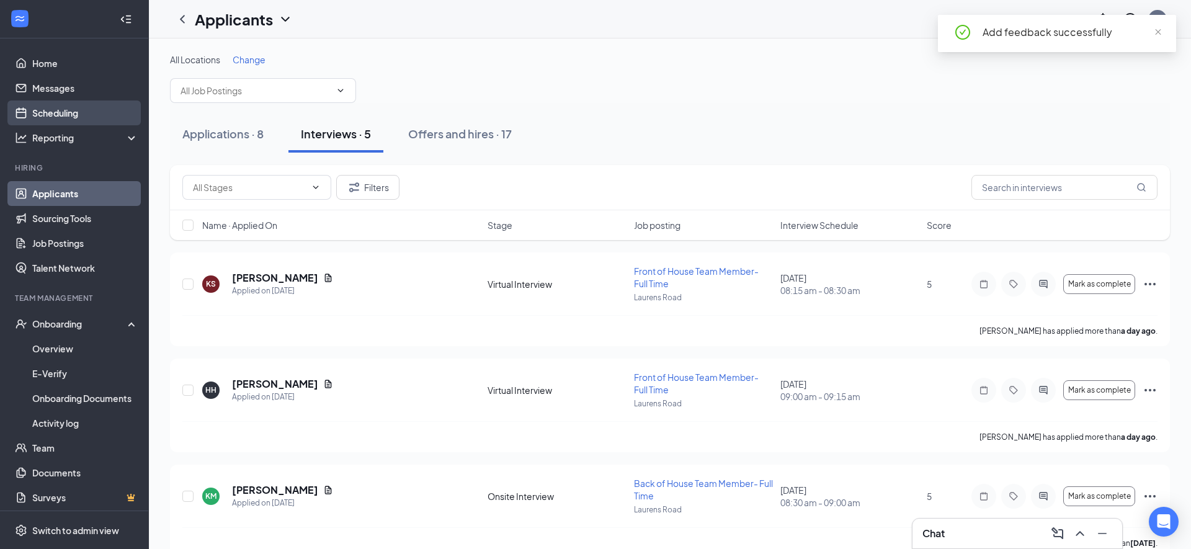
click at [78, 111] on link "Scheduling" at bounding box center [85, 113] width 106 height 25
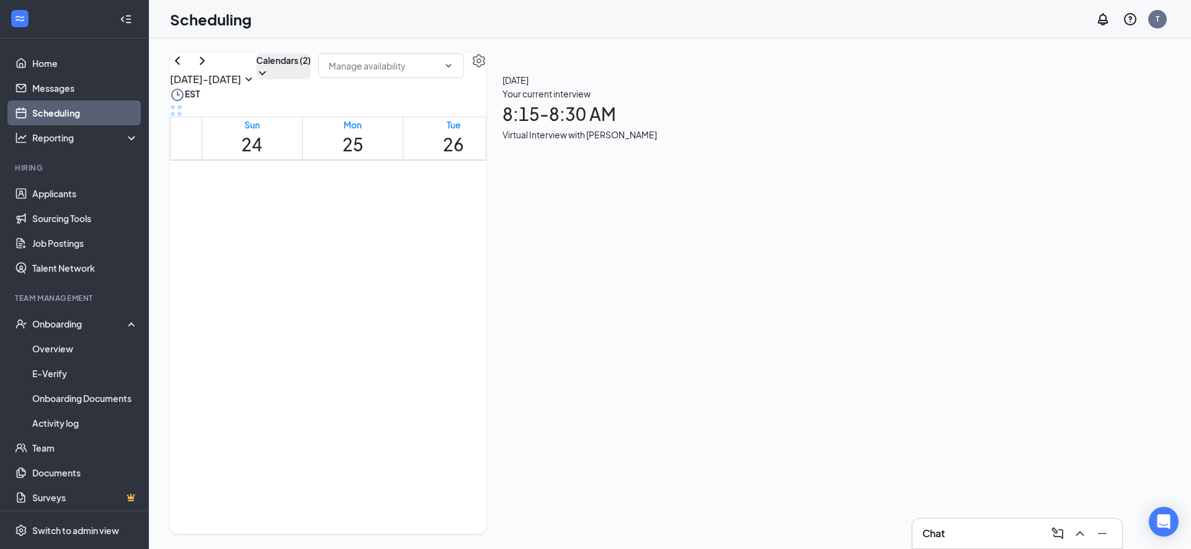
scroll to position [610, 0]
click at [269, 79] on icon "ChevronDown" at bounding box center [262, 73] width 12 height 12
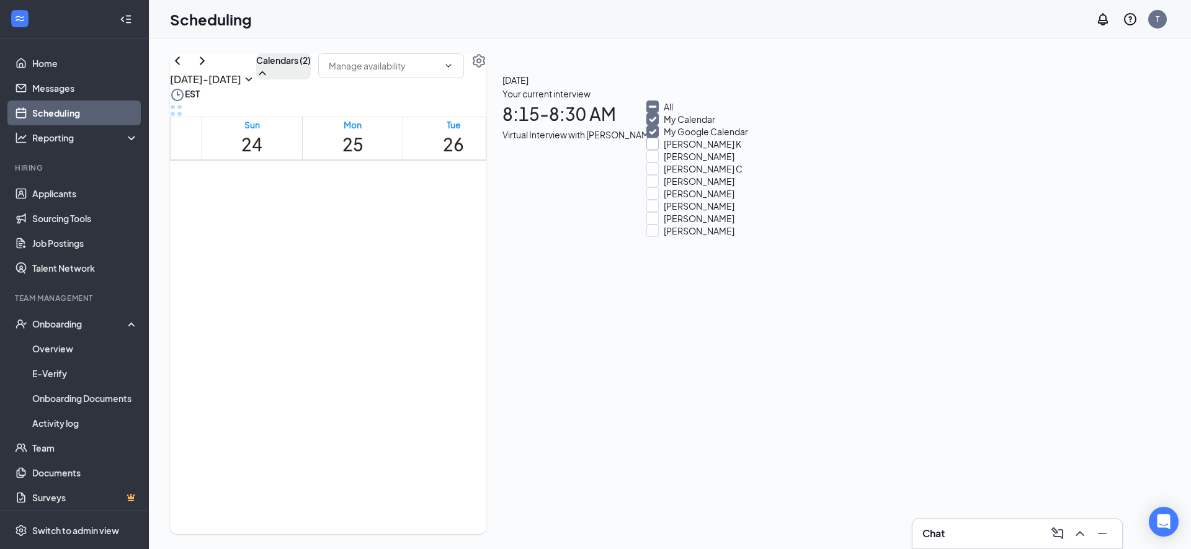
click at [659, 150] on div at bounding box center [653, 144] width 12 height 12
click at [661, 150] on input "[PERSON_NAME] K" at bounding box center [694, 144] width 95 height 12
click at [659, 150] on div at bounding box center [653, 144] width 12 height 12
click at [664, 150] on input "[PERSON_NAME] K" at bounding box center [694, 144] width 95 height 12
checkbox input "false"
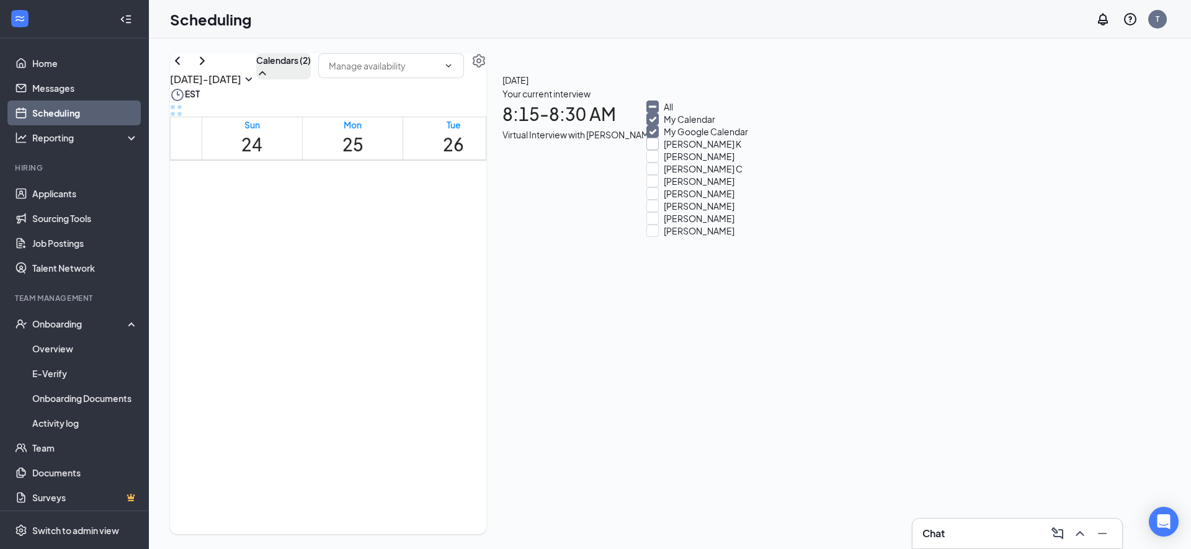
scroll to position [94, 0]
click at [659, 200] on div at bounding box center [653, 193] width 12 height 12
click at [662, 200] on input "[PERSON_NAME]" at bounding box center [691, 193] width 88 height 12
click at [659, 200] on div at bounding box center [653, 193] width 12 height 12
click at [664, 200] on input "[PERSON_NAME]" at bounding box center [691, 193] width 88 height 12
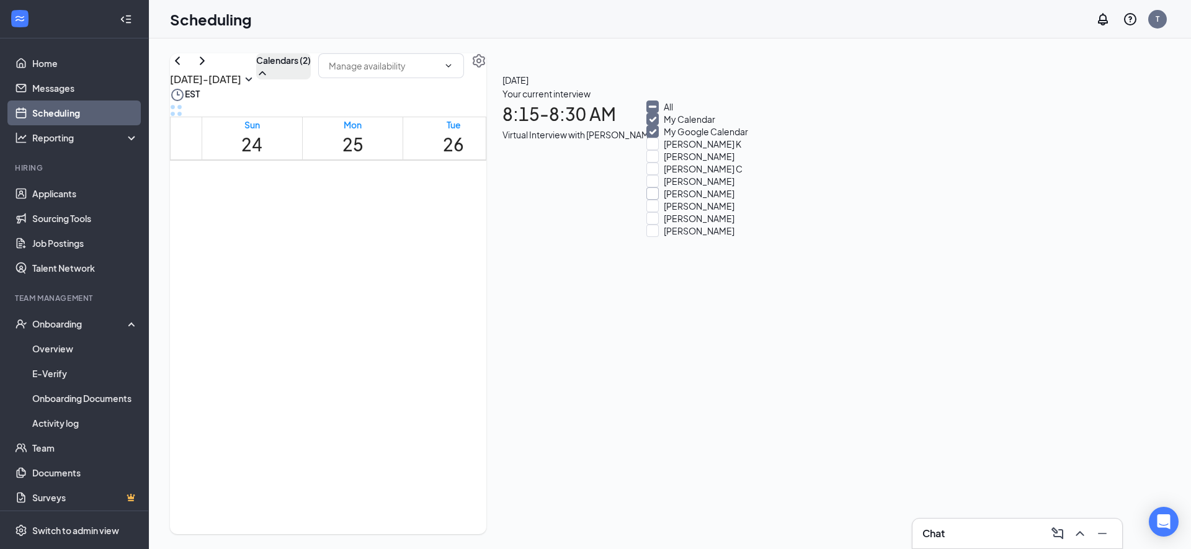
click at [659, 200] on div at bounding box center [653, 193] width 12 height 12
click at [668, 200] on input "[PERSON_NAME]" at bounding box center [691, 193] width 88 height 12
click at [687, 200] on div "[PERSON_NAME]" at bounding box center [699, 193] width 71 height 12
click at [687, 200] on input "[PERSON_NAME]" at bounding box center [691, 193] width 88 height 12
click at [687, 200] on div "[PERSON_NAME]" at bounding box center [699, 193] width 71 height 12
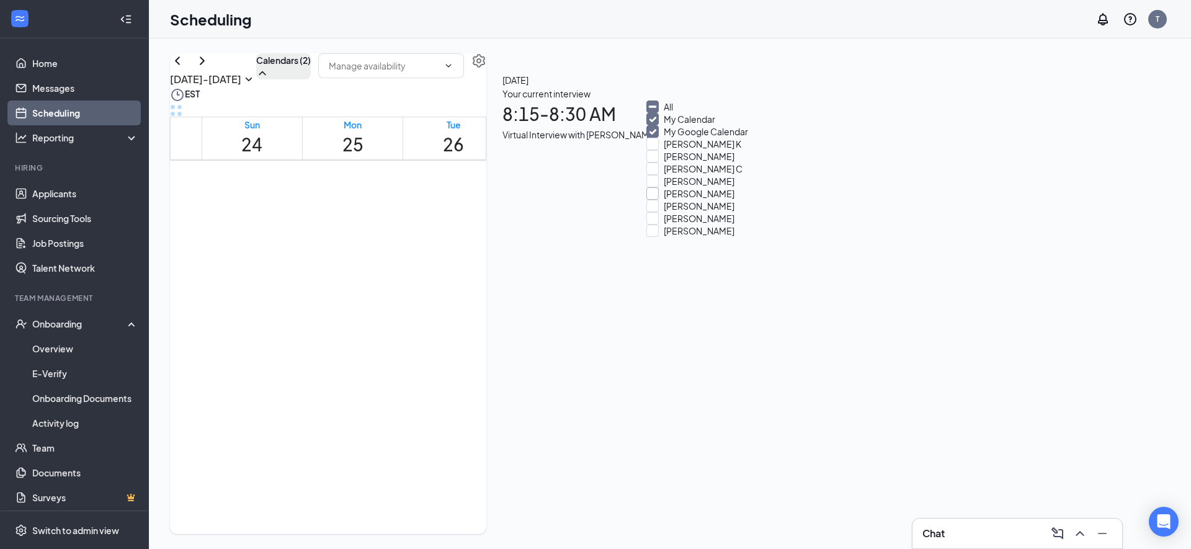
click at [687, 200] on input "[PERSON_NAME]" at bounding box center [691, 193] width 88 height 12
click at [659, 200] on div at bounding box center [653, 193] width 12 height 12
click at [664, 200] on input "[PERSON_NAME]" at bounding box center [691, 193] width 88 height 12
click at [659, 200] on div at bounding box center [653, 193] width 12 height 12
click at [664, 200] on input "[PERSON_NAME]" at bounding box center [691, 193] width 88 height 12
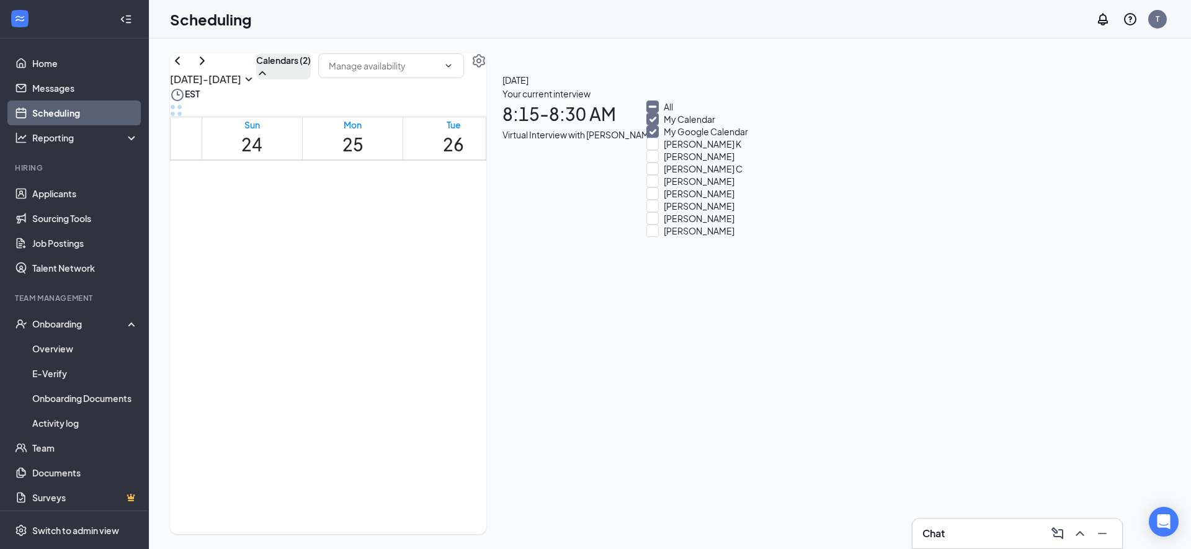
click at [715, 200] on div "[PERSON_NAME]" at bounding box center [703, 193] width 112 height 12
checkbox input "true"
click at [659, 138] on div at bounding box center [653, 144] width 12 height 12
click at [666, 138] on input "[PERSON_NAME] K" at bounding box center [694, 144] width 95 height 12
click at [663, 138] on label "[PERSON_NAME] K" at bounding box center [694, 144] width 95 height 12
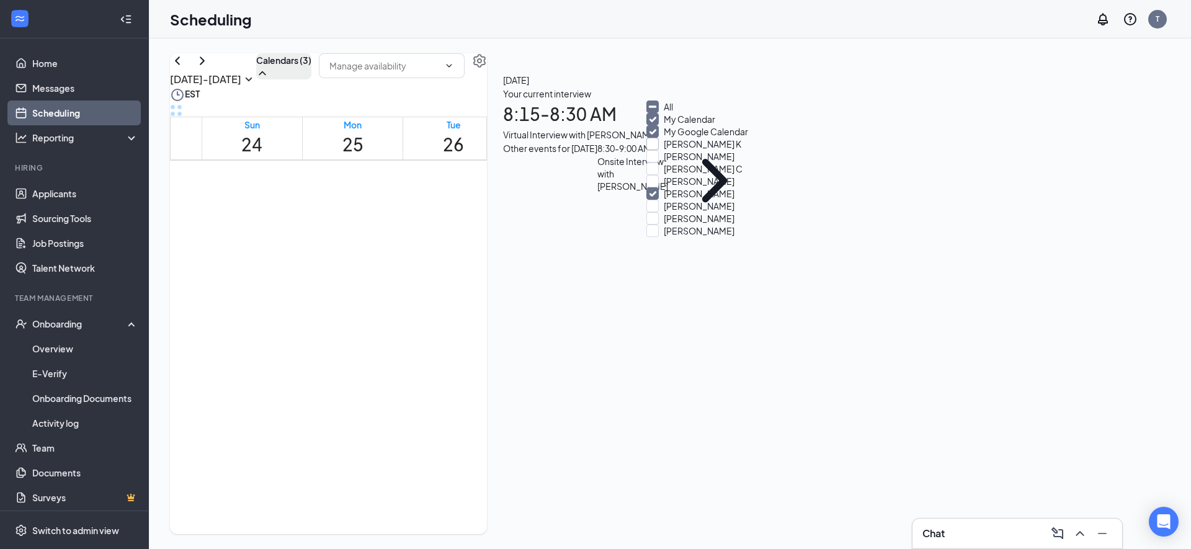
click at [663, 138] on input "[PERSON_NAME] K" at bounding box center [694, 144] width 95 height 12
click at [663, 138] on label "[PERSON_NAME] K" at bounding box center [694, 144] width 95 height 12
click at [663, 138] on input "[PERSON_NAME] K" at bounding box center [694, 144] width 95 height 12
click at [661, 138] on input "[PERSON_NAME] K" at bounding box center [694, 144] width 95 height 12
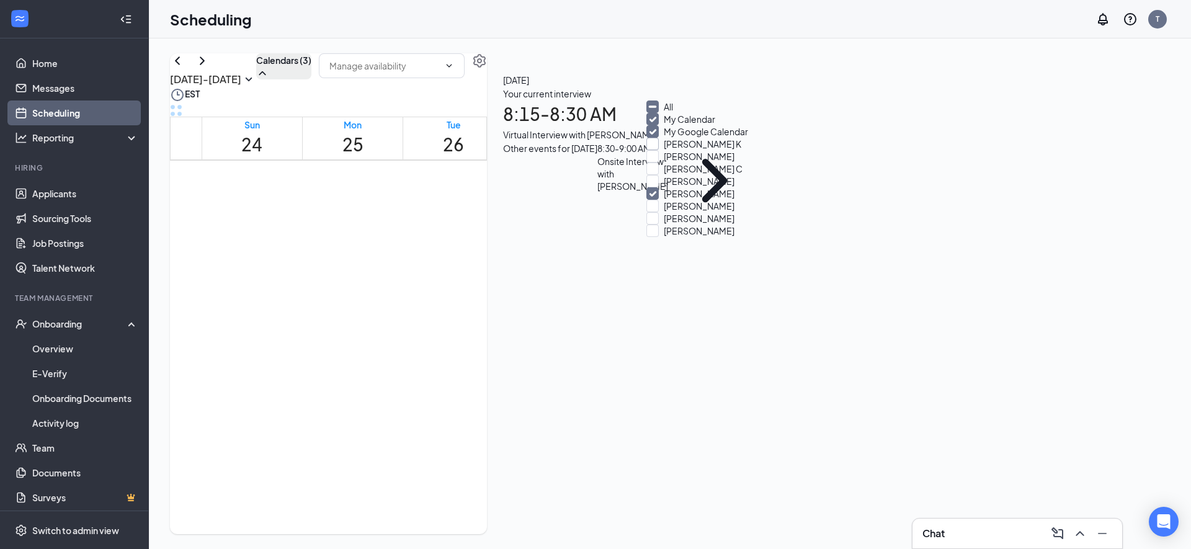
checkbox input "true"
click at [661, 237] on input "[PERSON_NAME]" at bounding box center [691, 231] width 88 height 12
checkbox input "true"
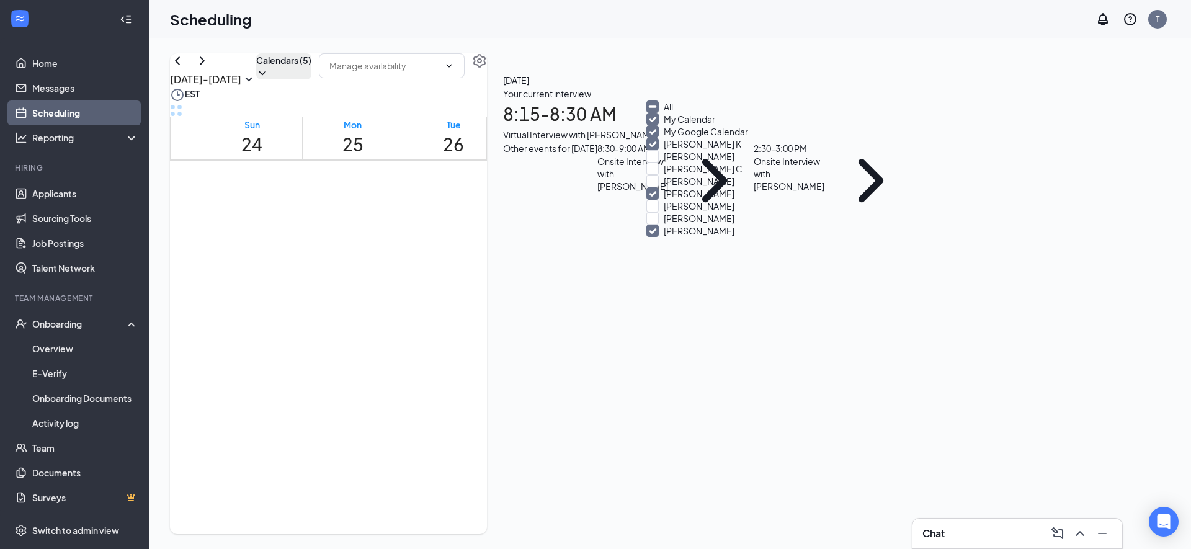
click at [487, 68] on div "[DATE] - [DATE] Calendars (5) EST Sun 24 Mon 25 Tue 26 Wed 27 Thu 28 Fri 29 Sat…" at bounding box center [328, 293] width 317 height 481
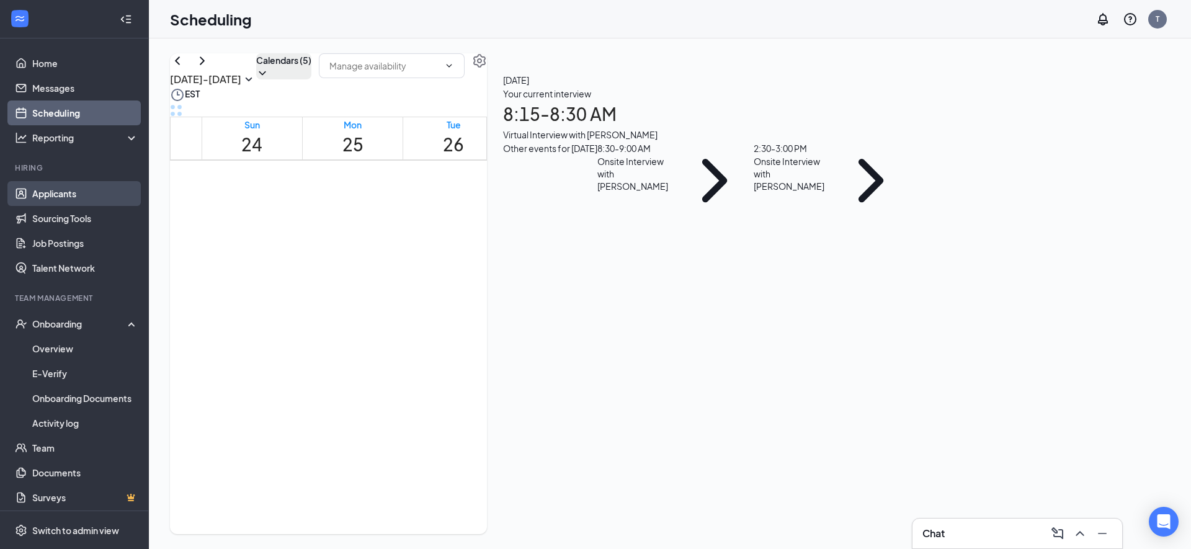
click at [104, 192] on link "Applicants" at bounding box center [85, 193] width 106 height 25
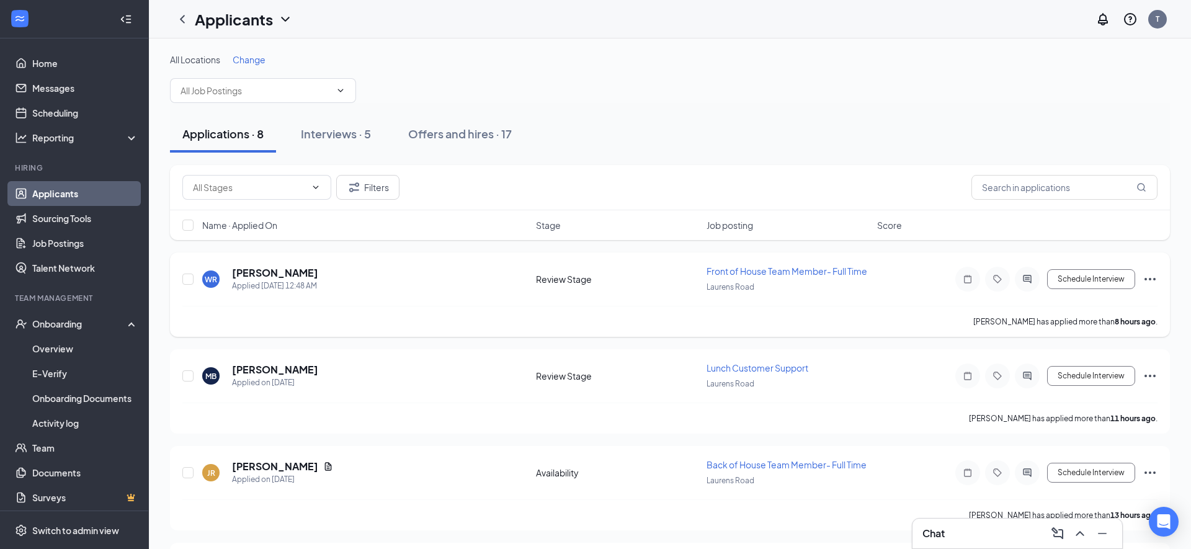
scroll to position [21, 0]
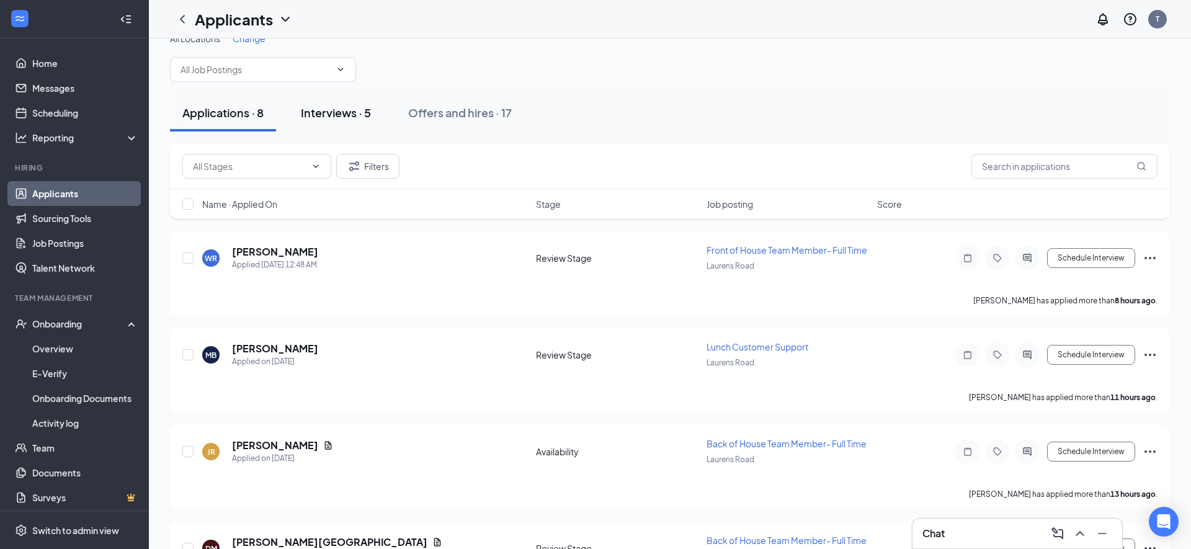
click at [356, 101] on button "Interviews · 5" at bounding box center [336, 112] width 95 height 37
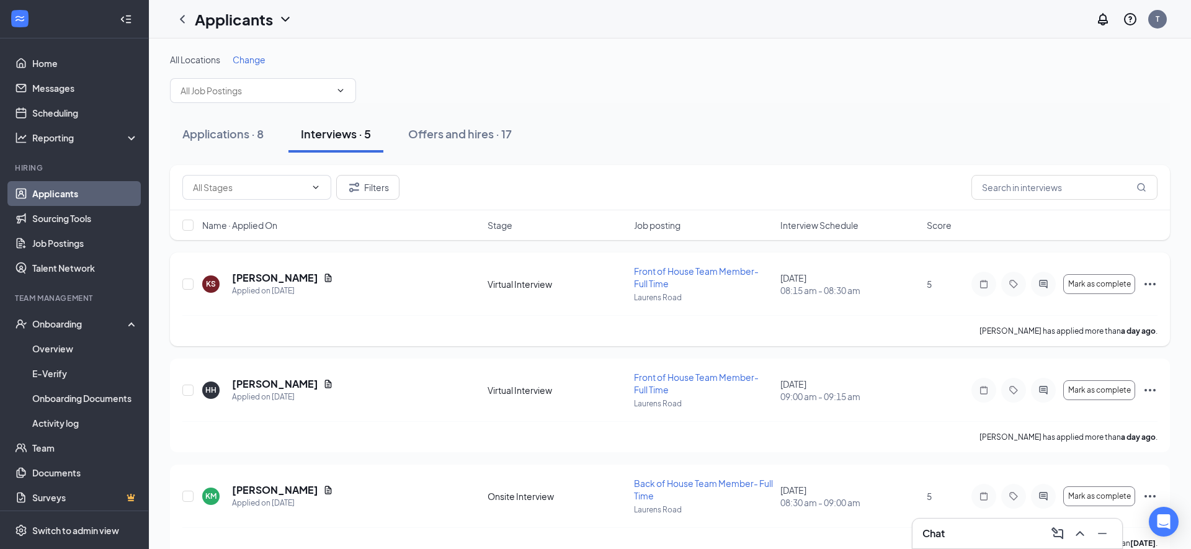
click at [1152, 287] on icon "Ellipses" at bounding box center [1150, 284] width 15 height 15
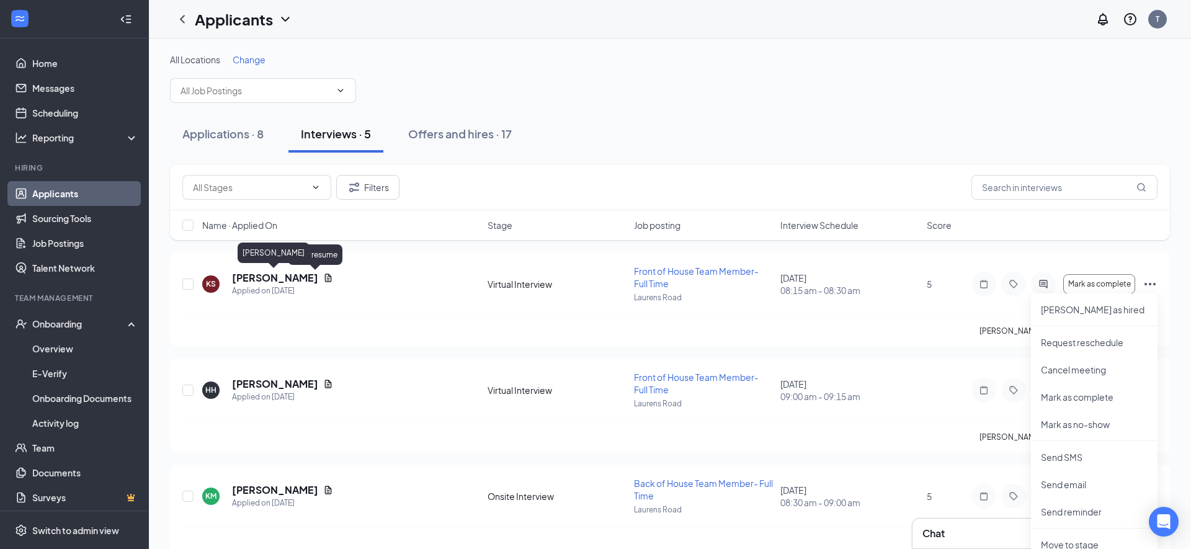
click at [279, 266] on div "[PERSON_NAME]" at bounding box center [274, 255] width 72 height 25
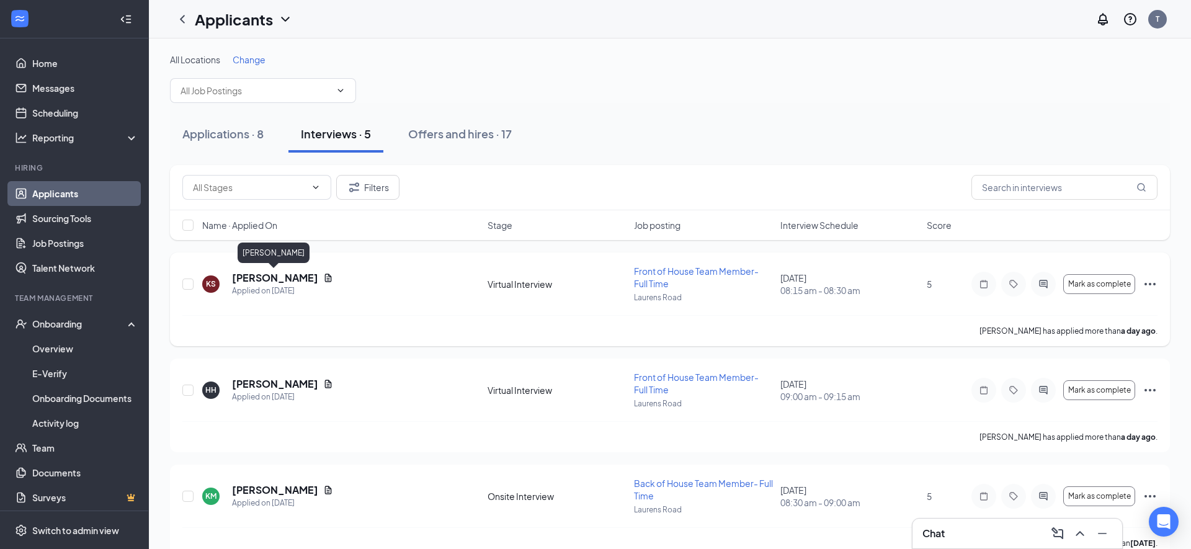
click at [279, 273] on h5 "[PERSON_NAME]" at bounding box center [275, 278] width 86 height 14
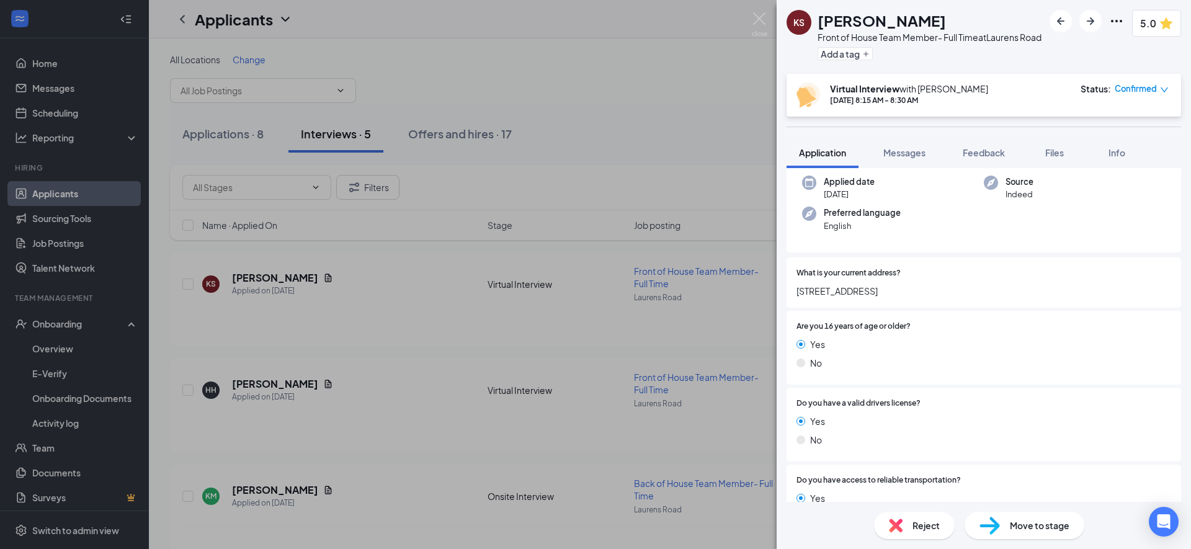
scroll to position [108, 0]
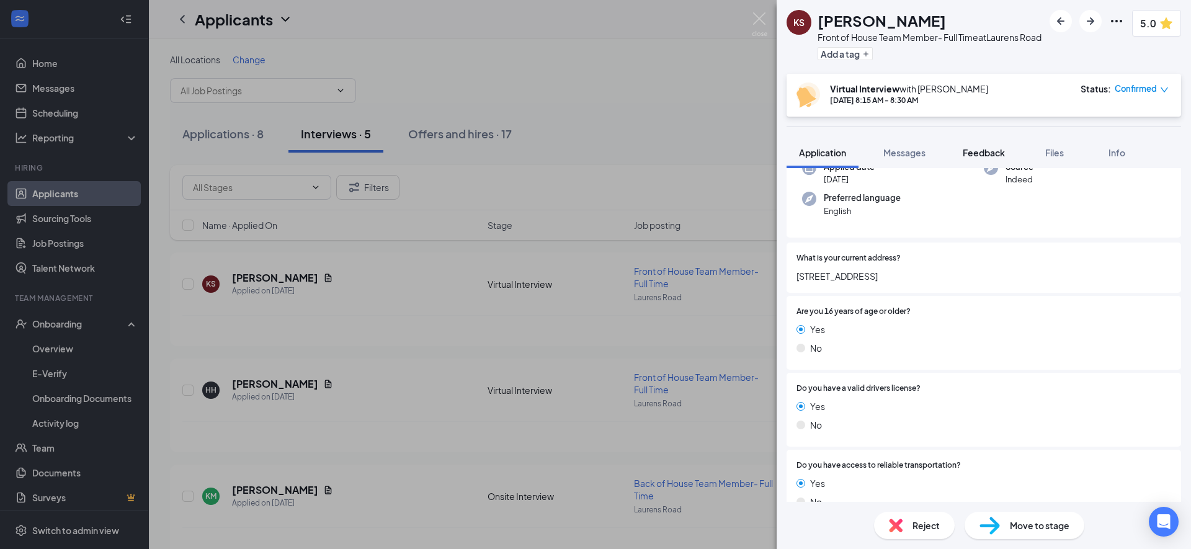
click at [981, 156] on span "Feedback" at bounding box center [984, 152] width 42 height 11
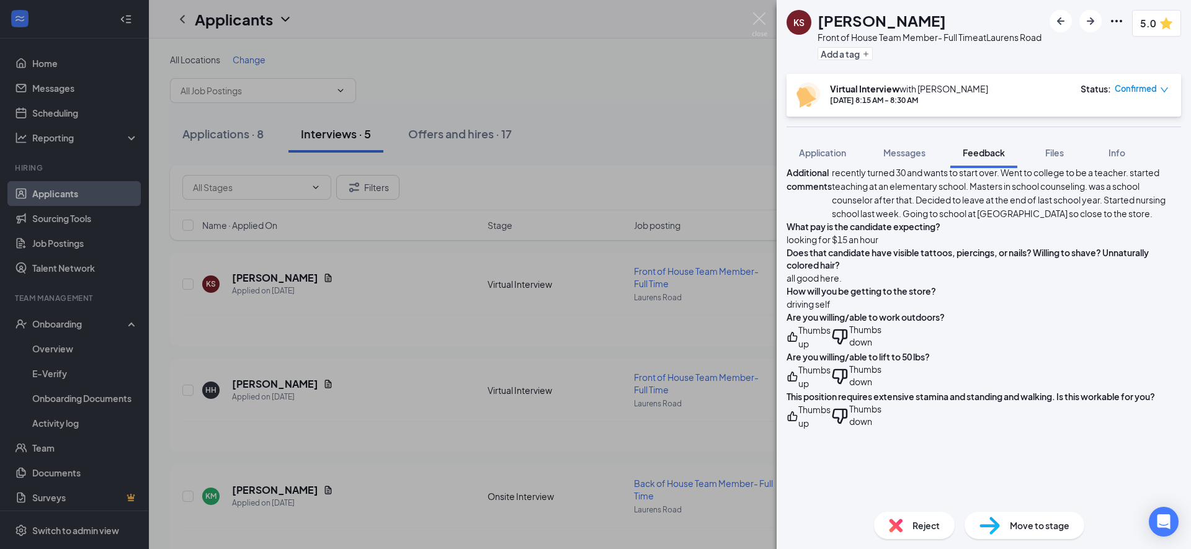
click at [990, 522] on img at bounding box center [990, 526] width 20 height 18
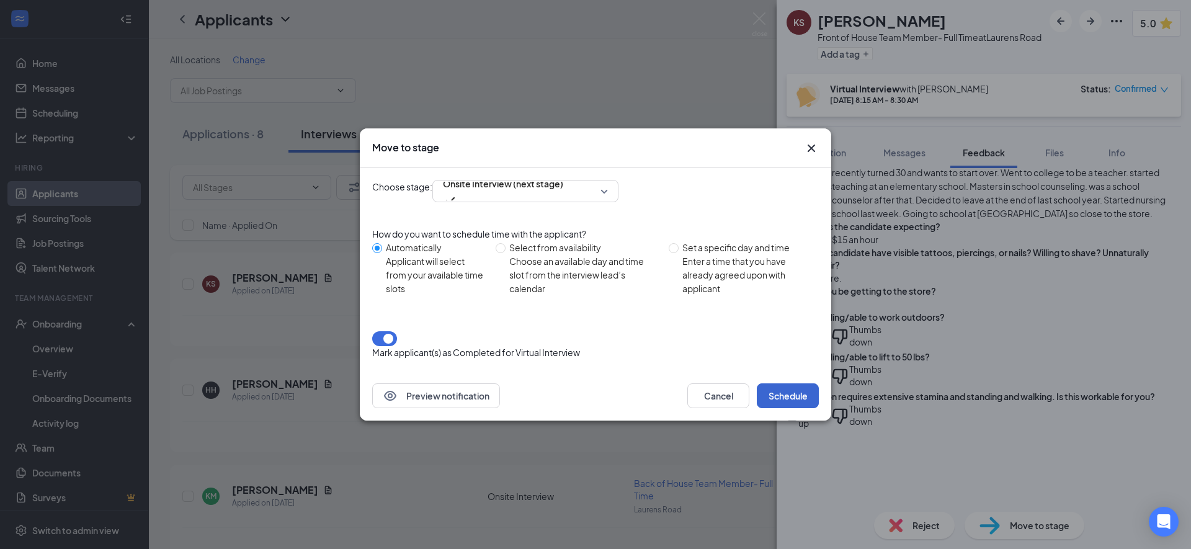
click at [792, 388] on button "Schedule" at bounding box center [788, 395] width 62 height 25
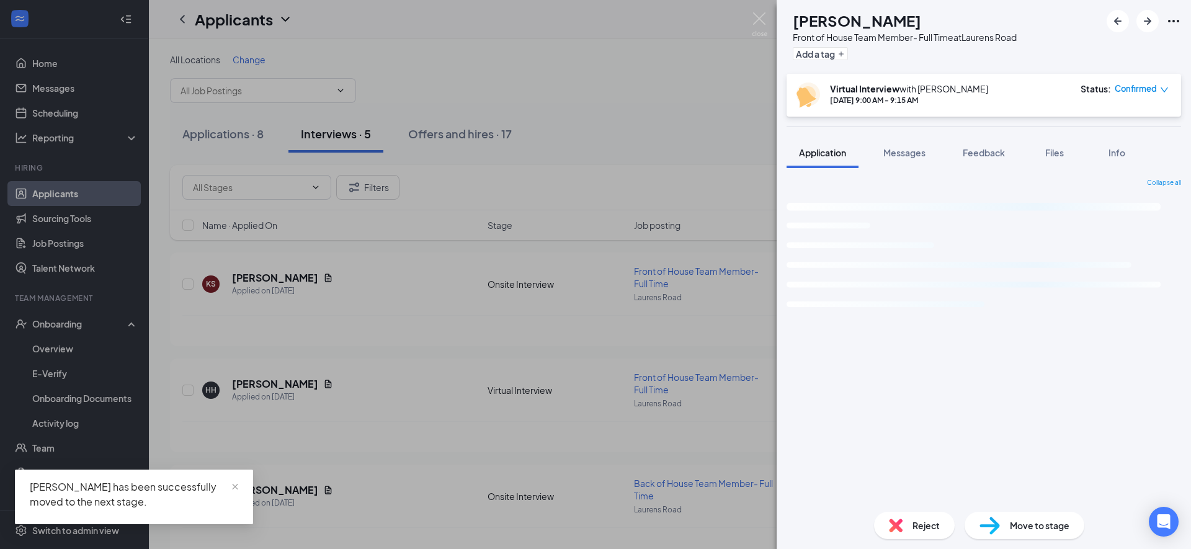
click at [558, 349] on div "HH [PERSON_NAME] Front of House Team Member- Full Time at [GEOGRAPHIC_DATA] Add…" at bounding box center [595, 274] width 1191 height 549
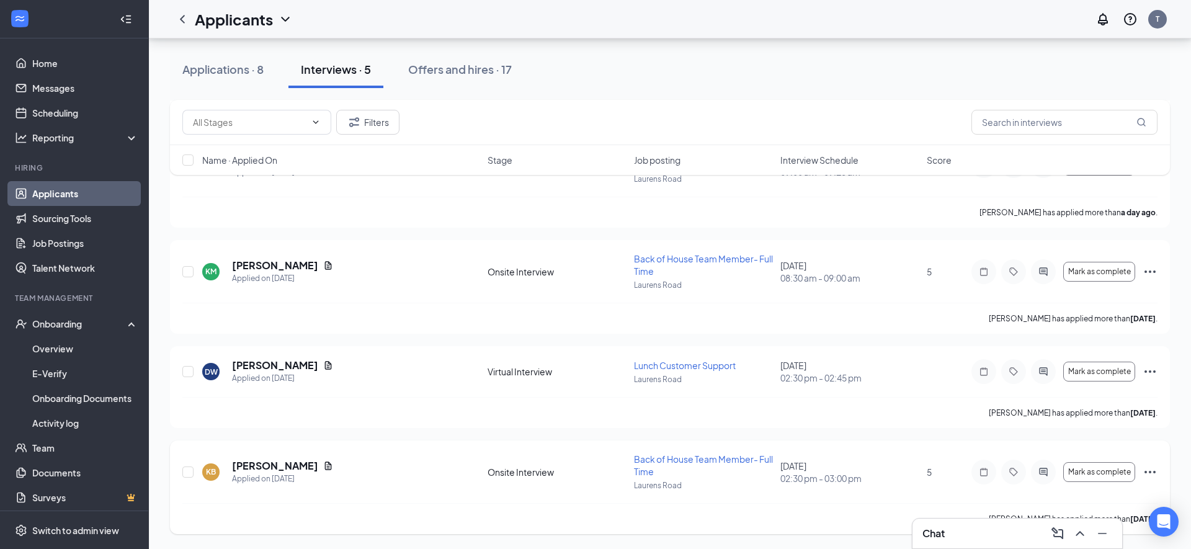
scroll to position [225, 0]
